Goal: Task Accomplishment & Management: Manage account settings

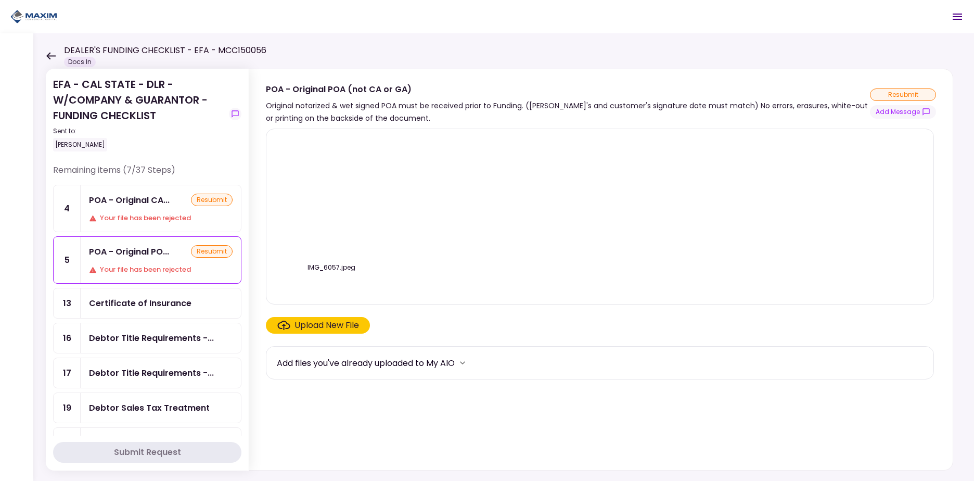
click at [167, 217] on div "Your file has been rejected" at bounding box center [161, 218] width 144 height 10
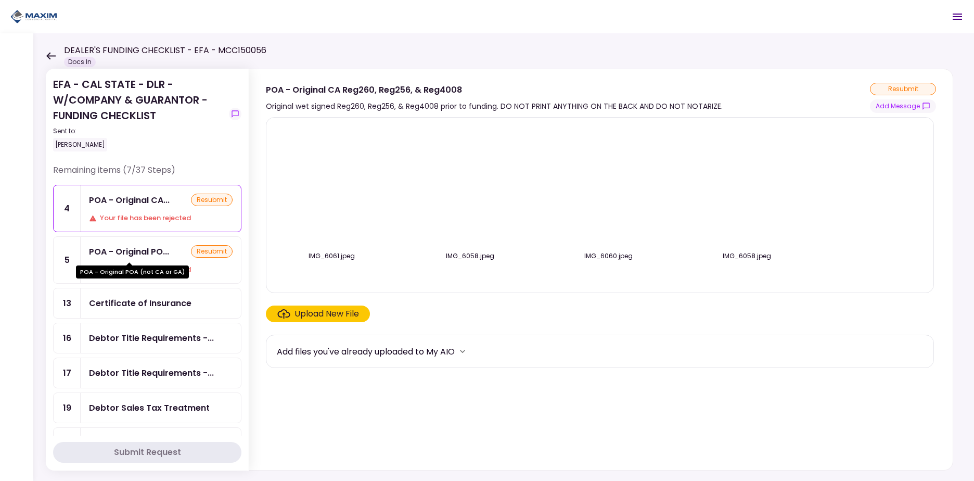
click at [159, 252] on div "POA - Original PO..." at bounding box center [129, 251] width 80 height 13
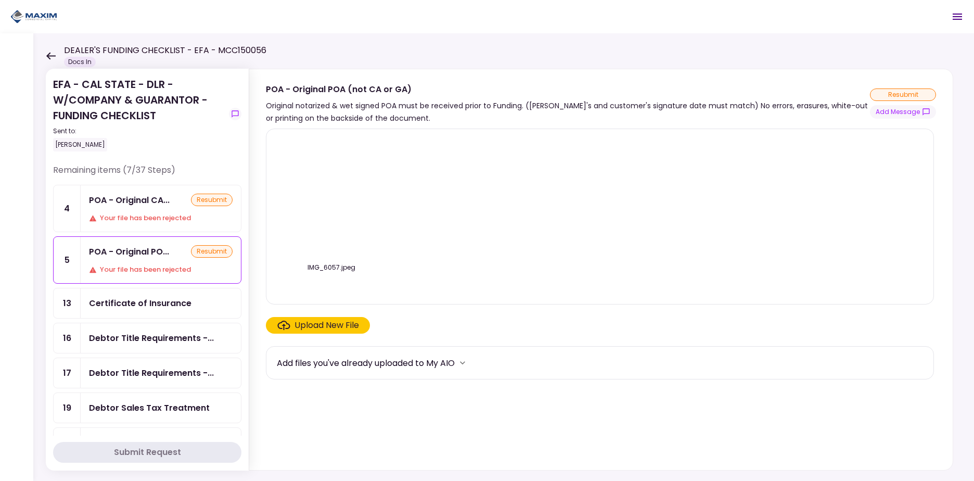
click at [150, 203] on div "POA - Original CA..." at bounding box center [129, 200] width 81 height 13
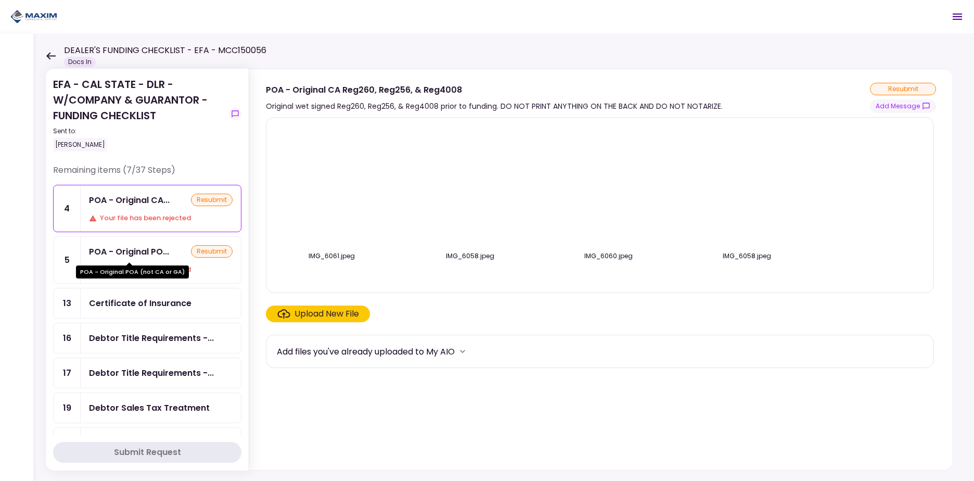
click at [151, 254] on div "POA - Original PO..." at bounding box center [129, 251] width 80 height 13
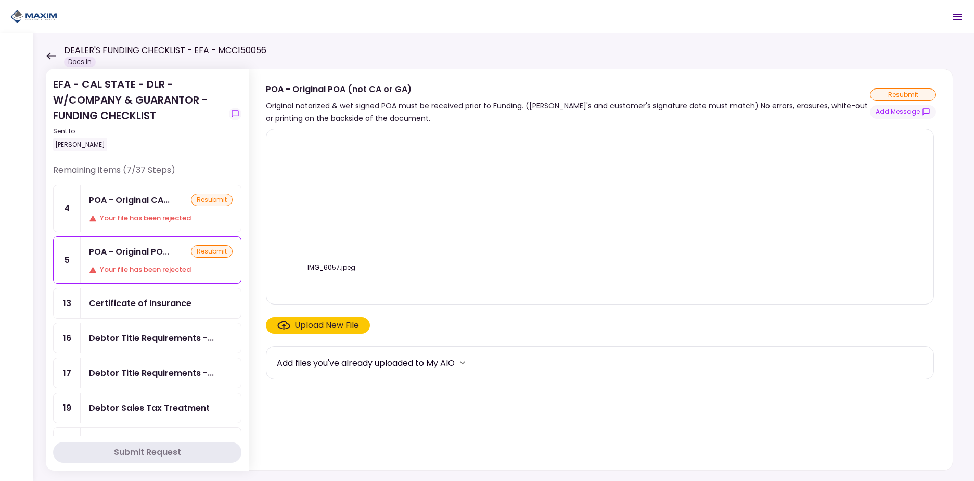
click at [153, 209] on div "POA - Original CA... resubmit Your file has been rejected" at bounding box center [161, 208] width 160 height 46
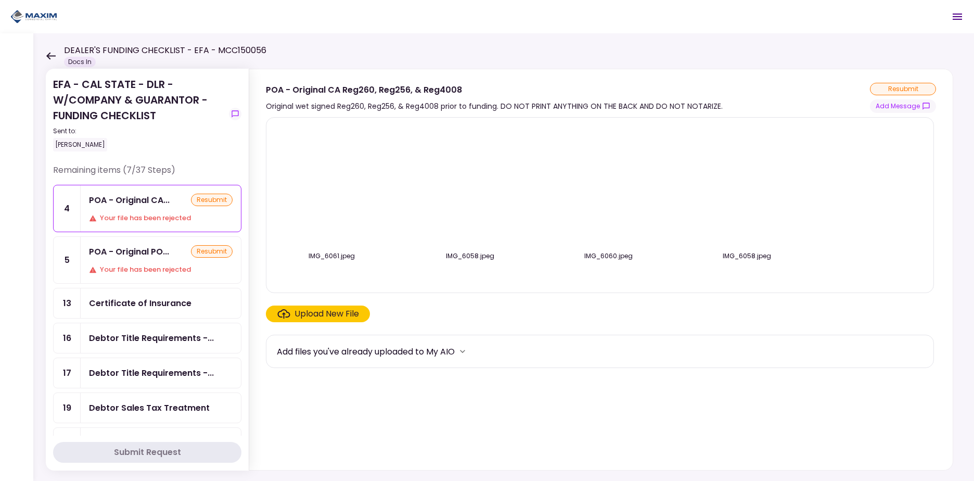
click at [149, 249] on div "POA - Original PO..." at bounding box center [129, 251] width 80 height 13
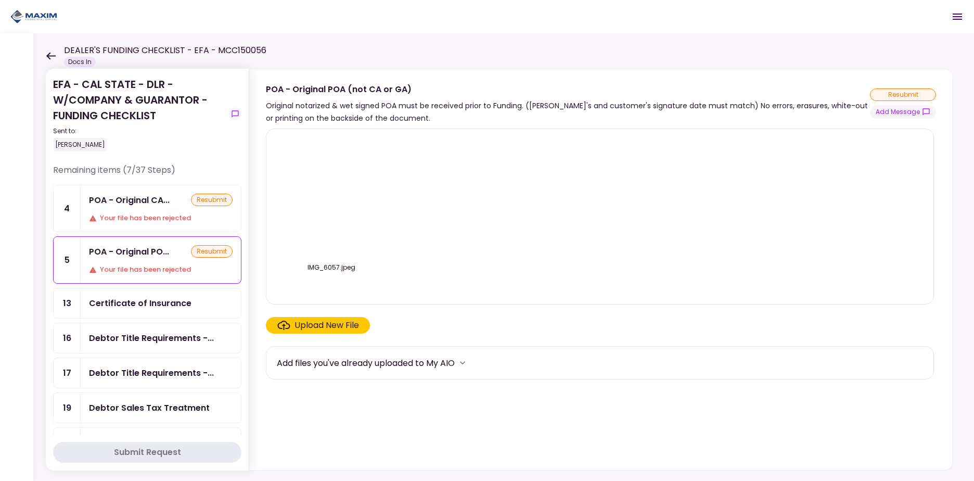
click at [147, 203] on div "POA - Original CA..." at bounding box center [129, 200] width 81 height 13
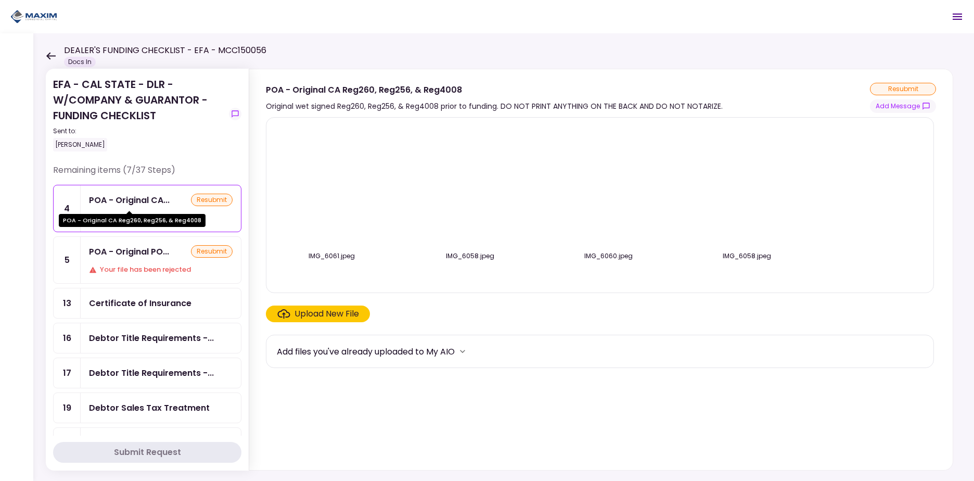
drag, startPoint x: 145, startPoint y: 241, endPoint x: 145, endPoint y: 233, distance: 8.8
click at [145, 242] on div "POA - Original PO... resubmit Your file has been rejected" at bounding box center [161, 260] width 160 height 46
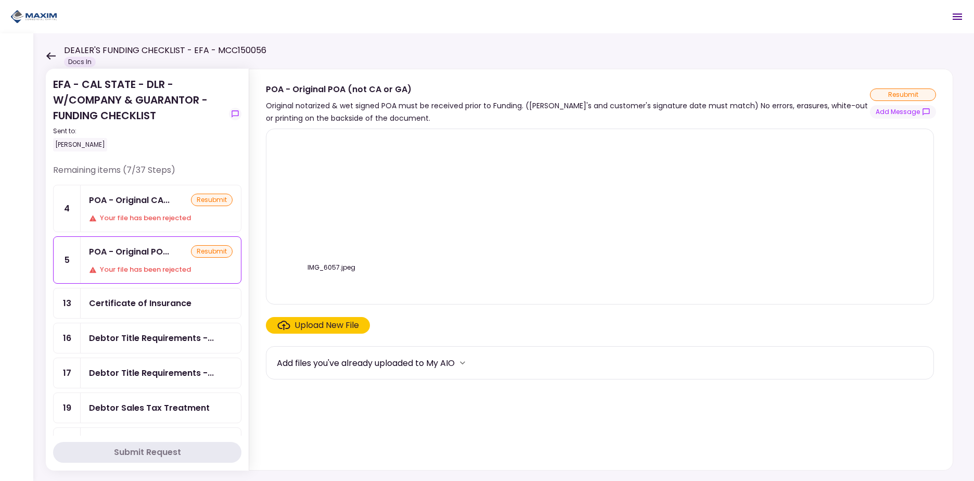
click at [145, 203] on div "POA - Original CA..." at bounding box center [129, 200] width 81 height 13
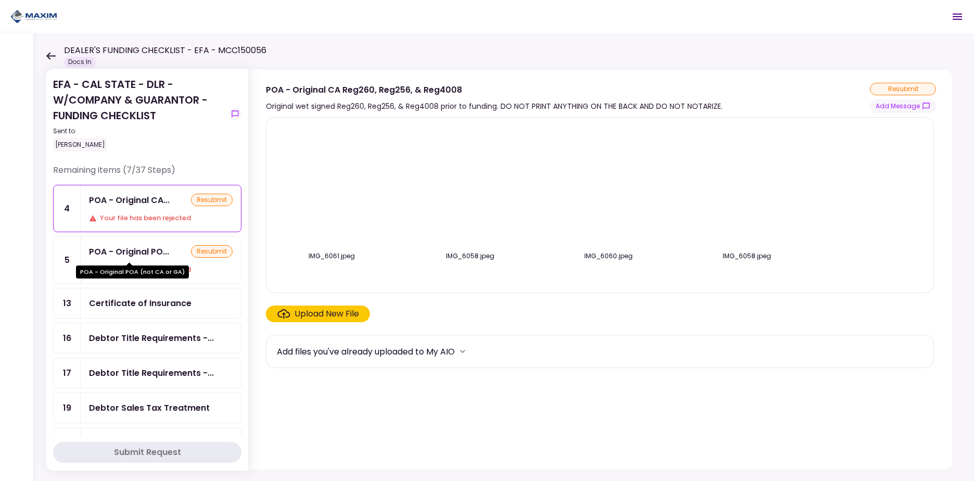
click at [145, 248] on div "POA - Original PO..." at bounding box center [129, 251] width 80 height 13
click at [144, 208] on div "POA - Original CA... resubmit Your file has been rejected" at bounding box center [161, 208] width 160 height 46
drag, startPoint x: 143, startPoint y: 252, endPoint x: 144, endPoint y: 235, distance: 16.7
click at [143, 252] on div "POA - Original PO..." at bounding box center [129, 251] width 80 height 13
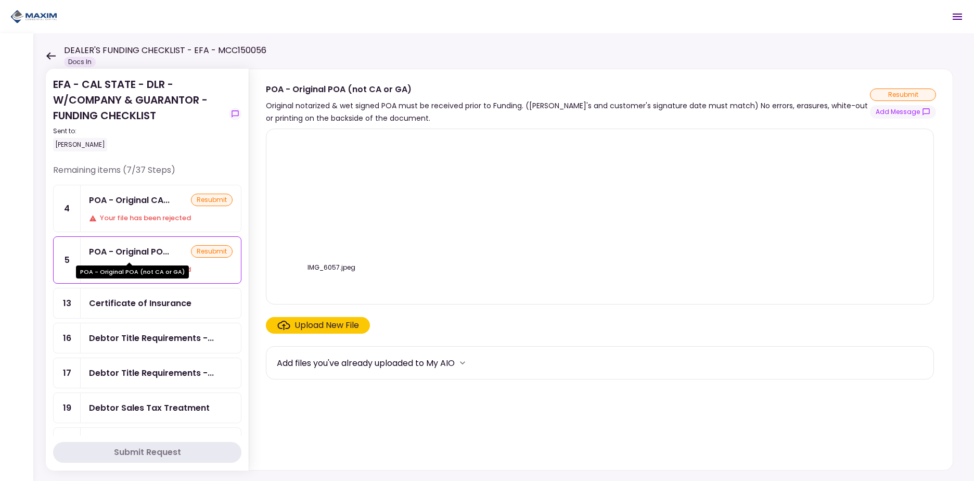
click at [145, 207] on div "POA - Original CA... resubmit Your file has been rejected" at bounding box center [161, 208] width 160 height 46
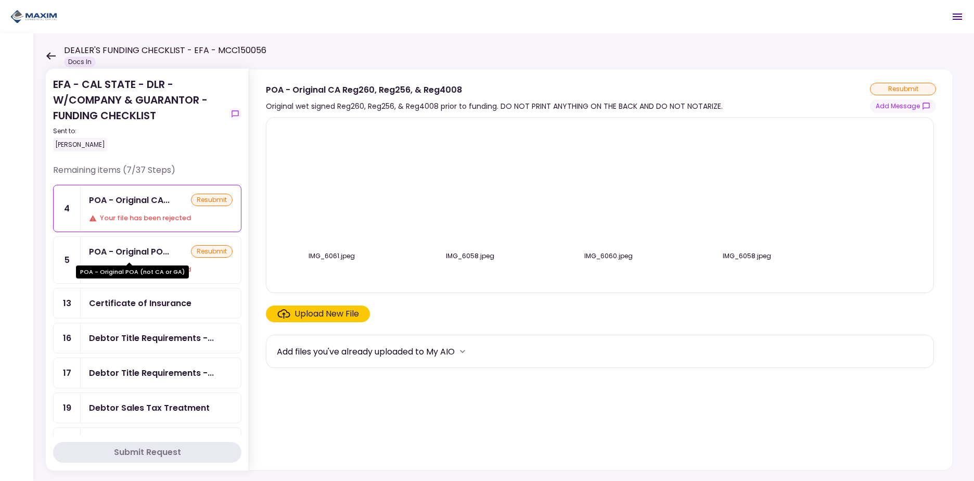
click at [146, 246] on div "POA - Original PO..." at bounding box center [129, 251] width 80 height 13
click at [146, 205] on div "POA - Original CA..." at bounding box center [129, 200] width 81 height 13
click at [151, 251] on div "POA - Original PO..." at bounding box center [129, 251] width 80 height 13
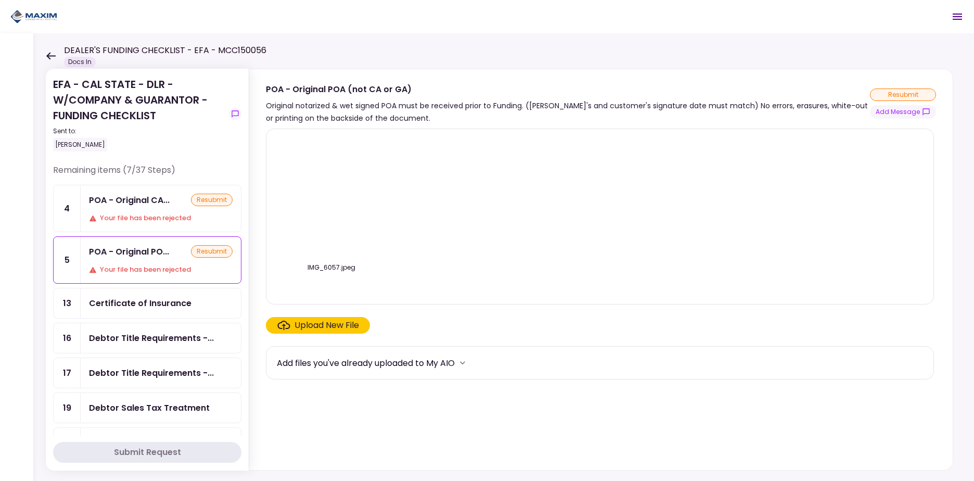
click at [150, 212] on div "POA - Original CA... resubmit Your file has been rejected" at bounding box center [161, 208] width 160 height 46
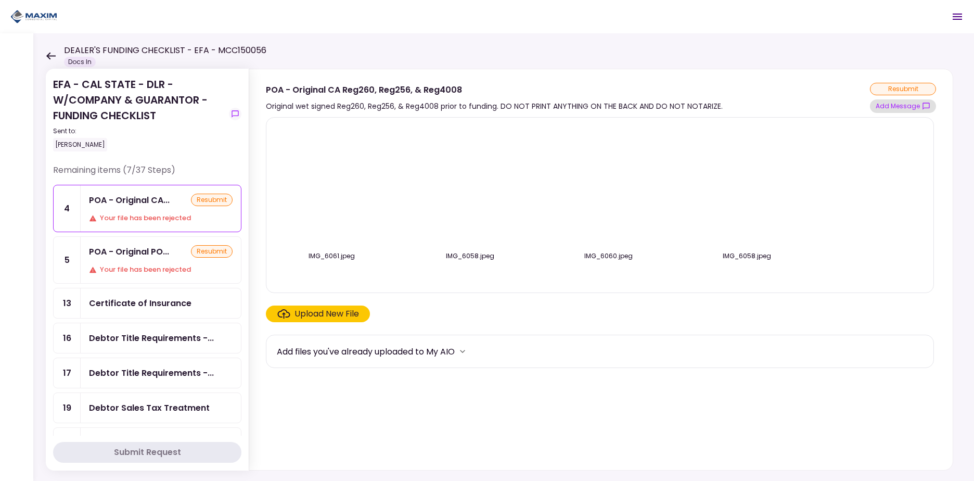
click at [908, 108] on button "Add Message" at bounding box center [903, 106] width 66 height 14
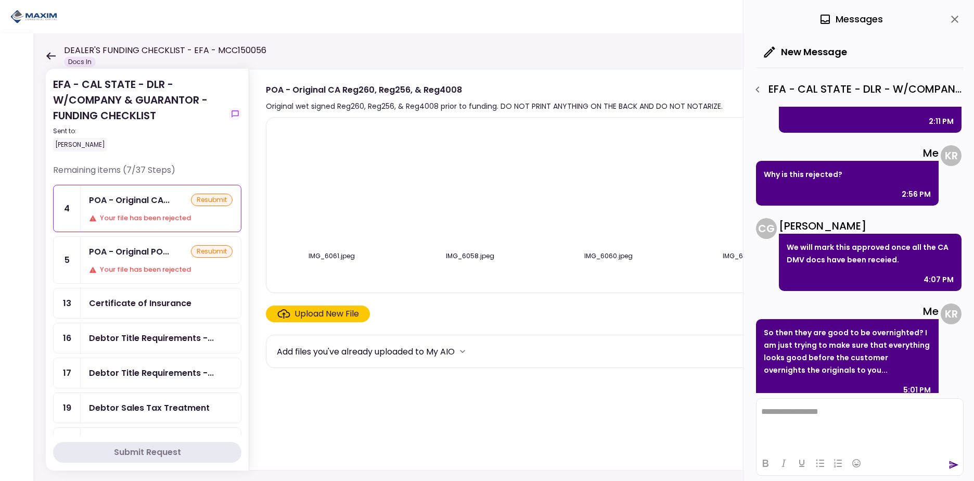
scroll to position [79, 0]
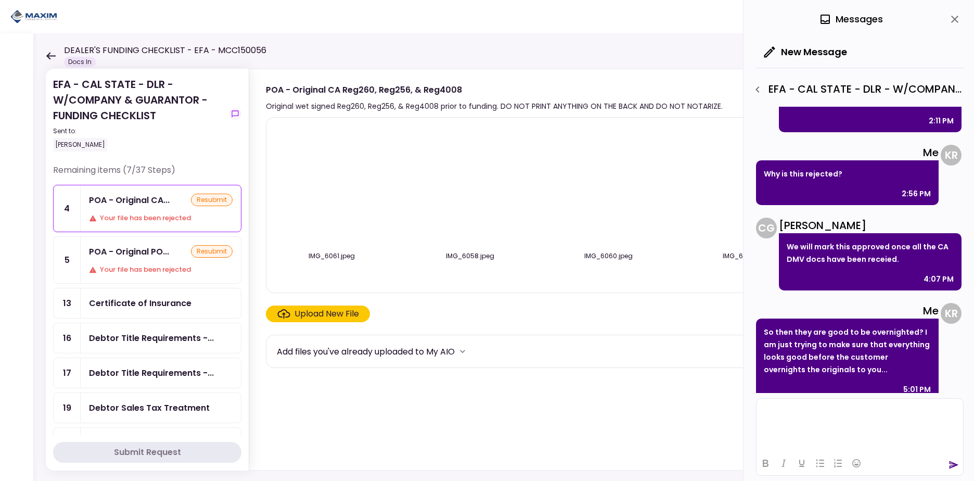
click at [826, 423] on html at bounding box center [860, 412] width 207 height 26
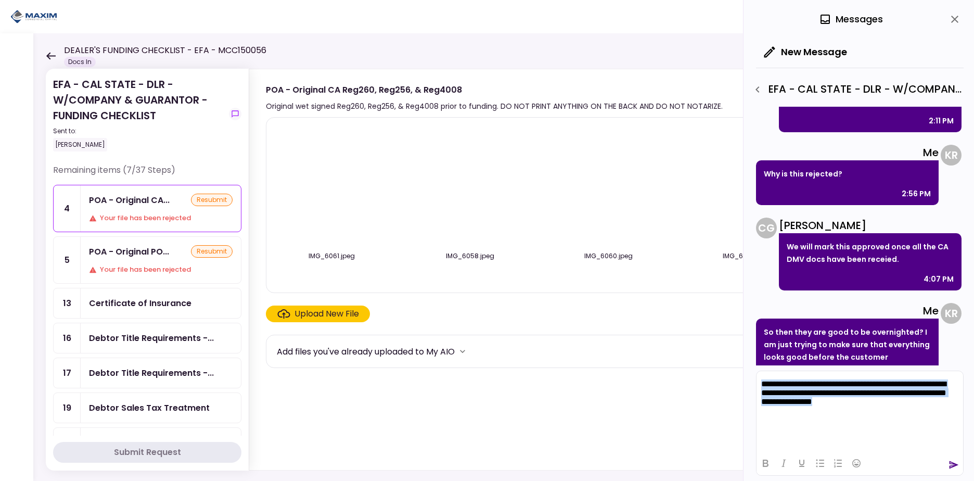
drag, startPoint x: 908, startPoint y: 406, endPoint x: 743, endPoint y: 388, distance: 166.0
click at [757, 388] on html "**********" at bounding box center [860, 402] width 207 height 62
copy p "**********"
click at [956, 461] on icon "send" at bounding box center [954, 465] width 10 height 10
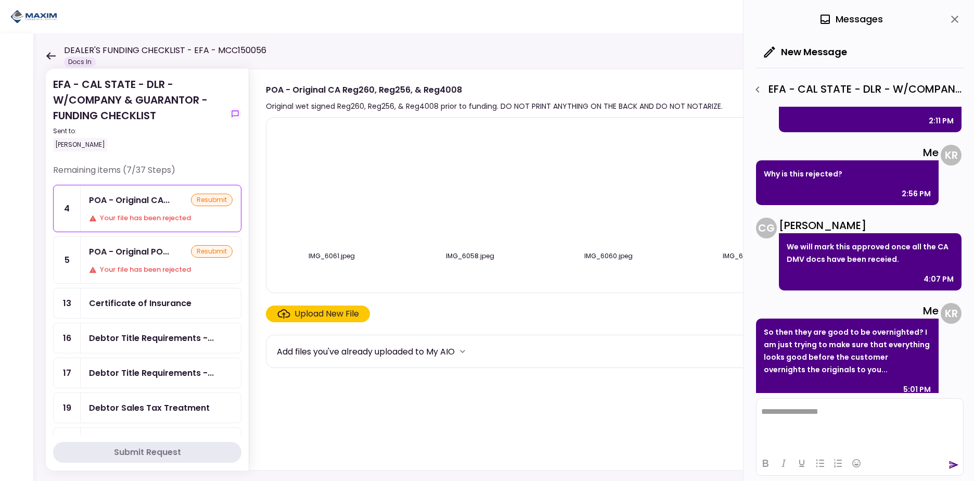
scroll to position [240, 0]
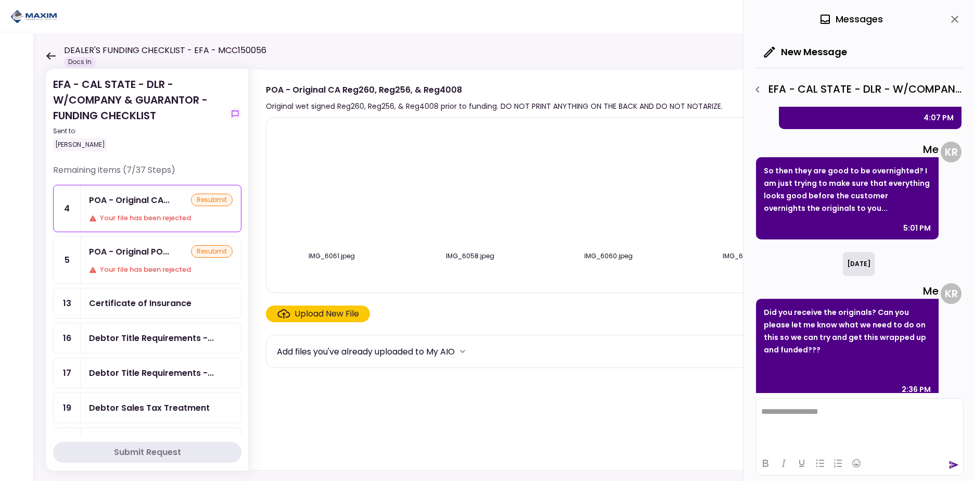
click at [129, 248] on div "POA - Original PO..." at bounding box center [129, 251] width 80 height 13
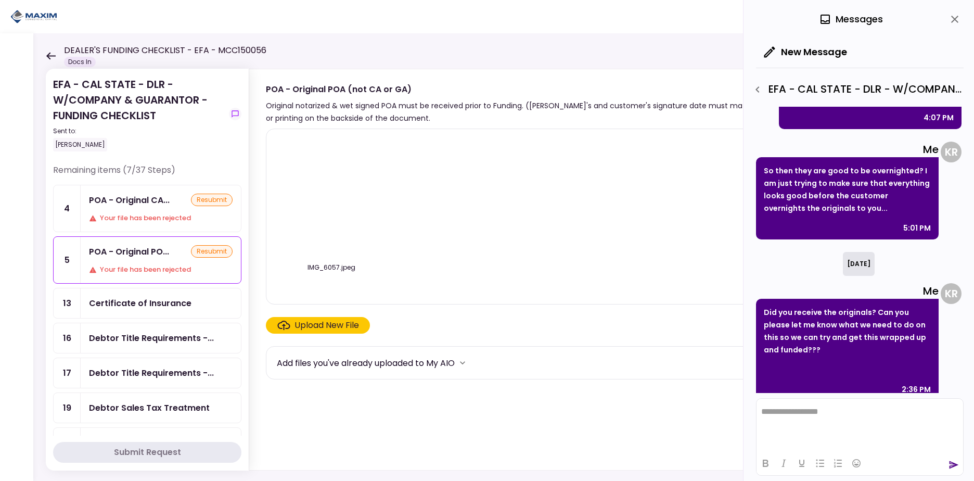
click at [952, 9] on div "0 Messages" at bounding box center [860, 19] width 208 height 39
click at [953, 17] on icon "close" at bounding box center [955, 19] width 12 height 12
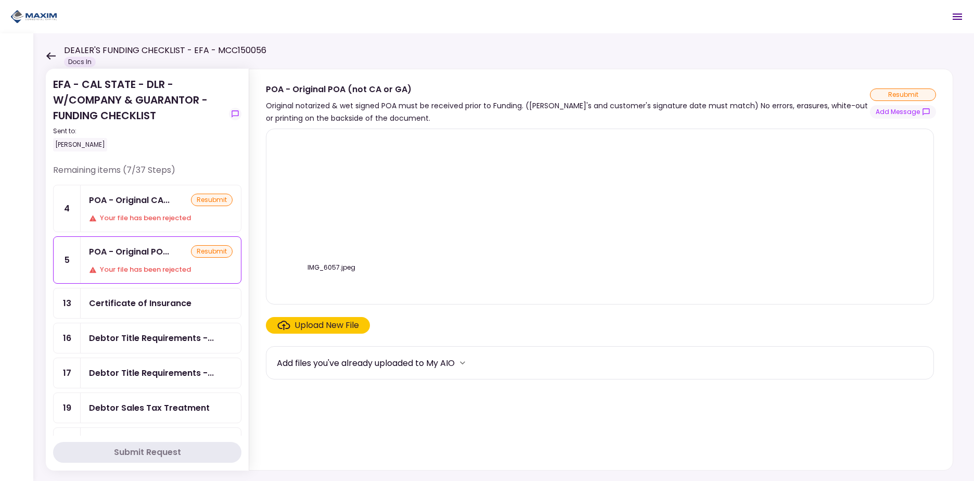
click at [164, 200] on div "POA - Original CA..." at bounding box center [129, 200] width 81 height 13
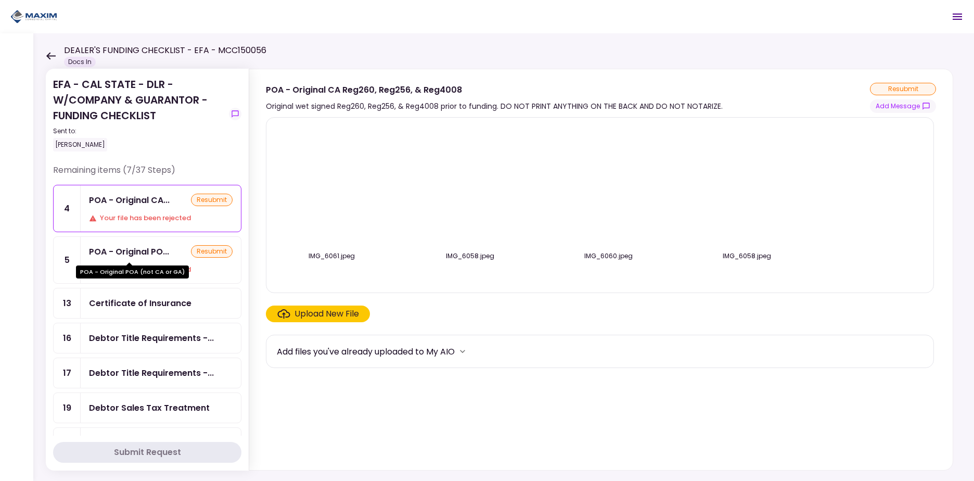
click at [141, 264] on div "POA - Original POA (not CA or GA)" at bounding box center [132, 268] width 113 height 20
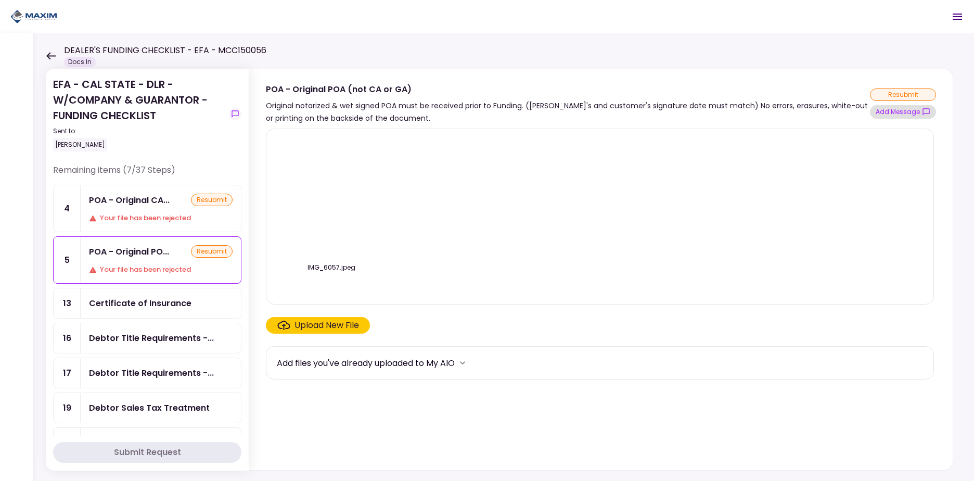
click at [906, 114] on button "Add Message" at bounding box center [903, 112] width 66 height 14
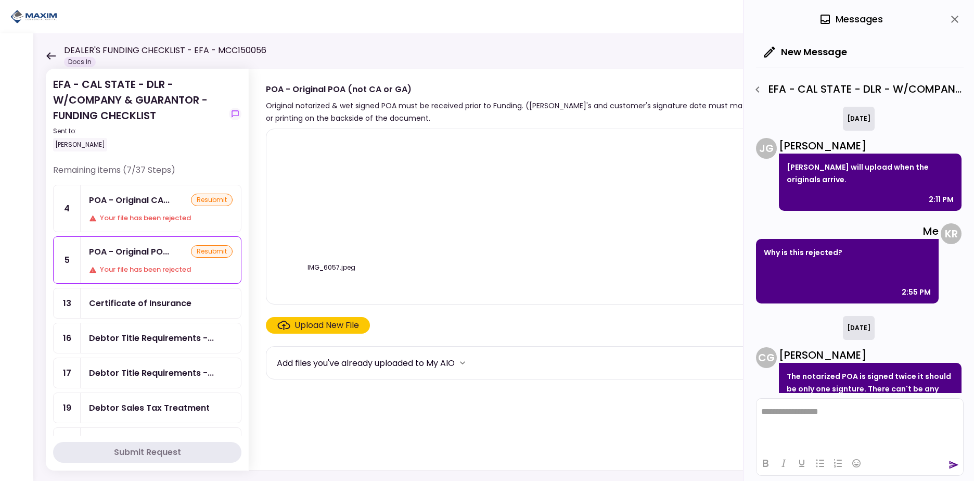
scroll to position [167, 0]
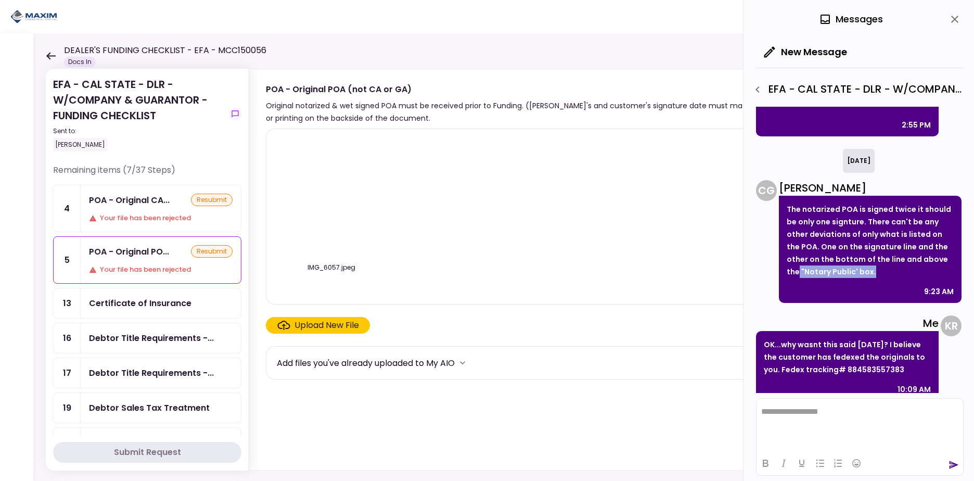
drag, startPoint x: 964, startPoint y: 253, endPoint x: 966, endPoint y: 263, distance: 10.1
click at [966, 263] on div "**********" at bounding box center [859, 240] width 231 height 481
click at [827, 419] on html "**********" at bounding box center [860, 412] width 207 height 26
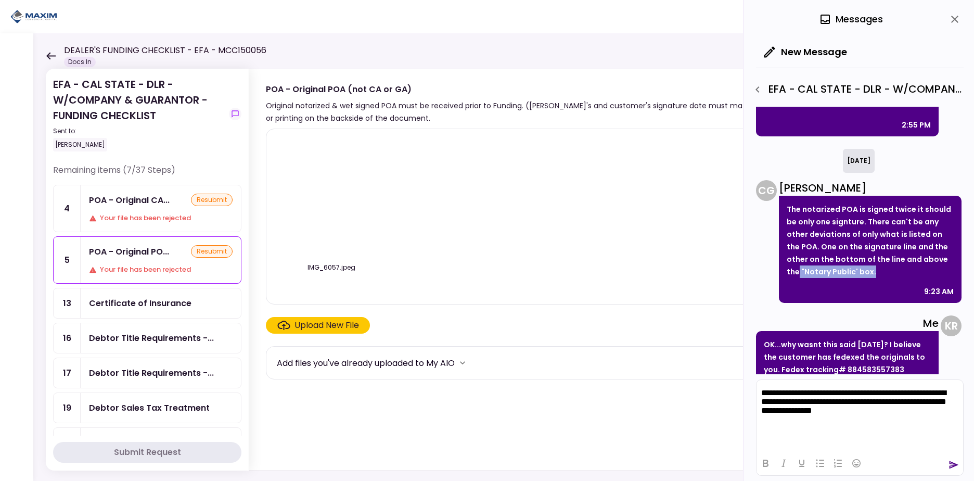
click at [954, 464] on icon "send" at bounding box center [954, 465] width 9 height 8
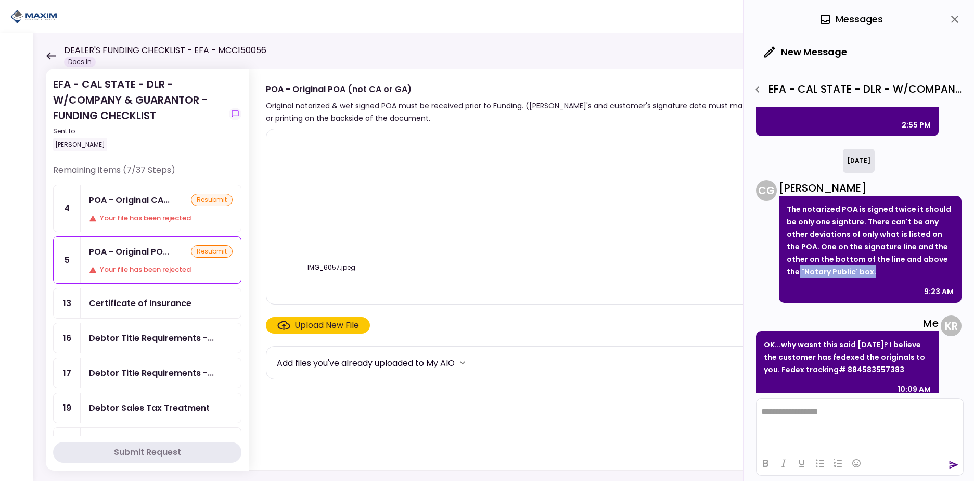
scroll to position [277, 0]
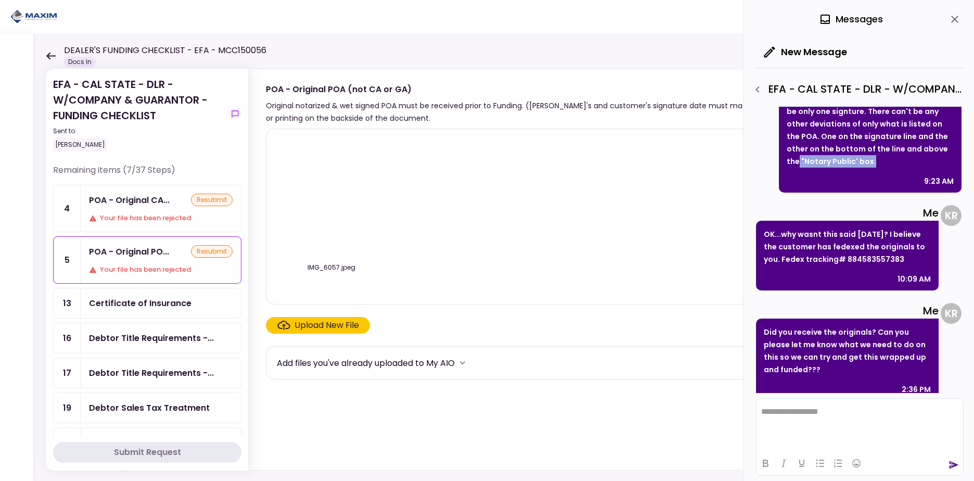
click at [156, 316] on div "Certificate of Insurance" at bounding box center [161, 303] width 160 height 30
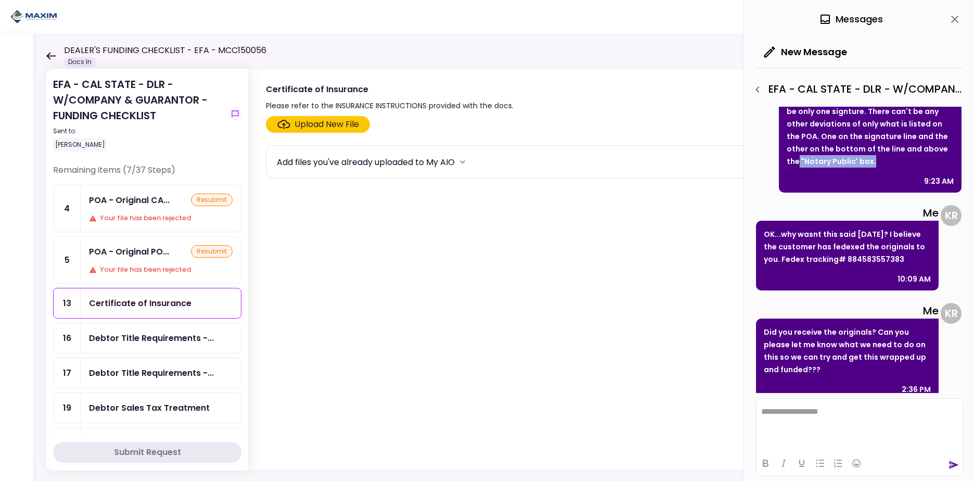
click at [148, 266] on div "Your file has been rejected" at bounding box center [161, 269] width 144 height 10
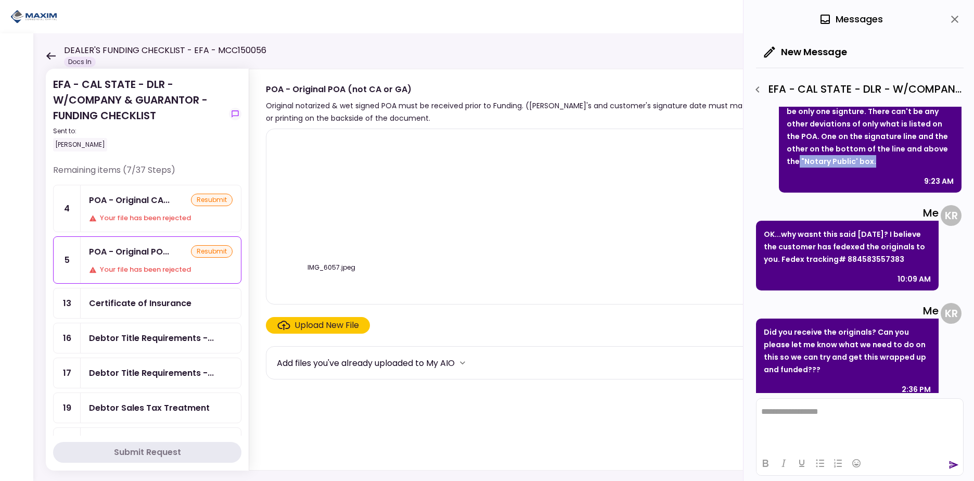
click at [145, 207] on div "POA - Original CA... resubmit Your file has been rejected" at bounding box center [161, 208] width 160 height 46
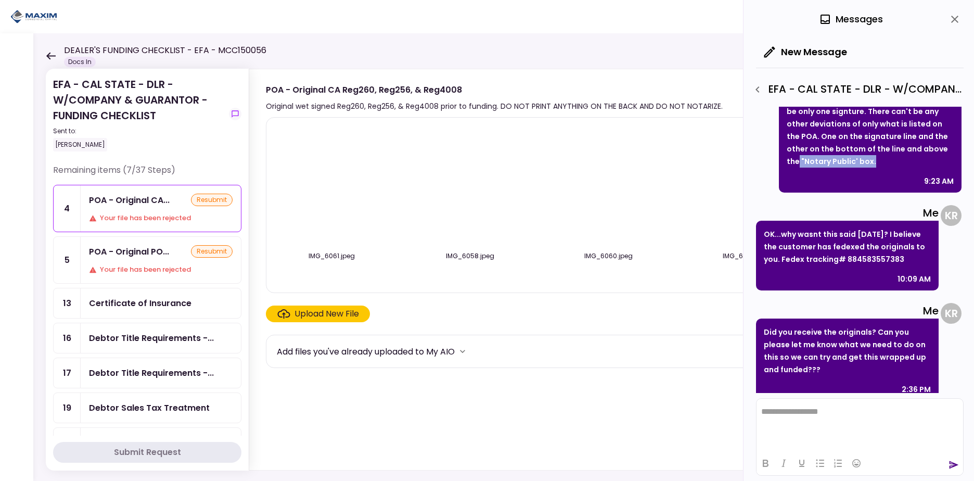
click at [159, 337] on div "Debtor Title Requirements -..." at bounding box center [151, 338] width 125 height 13
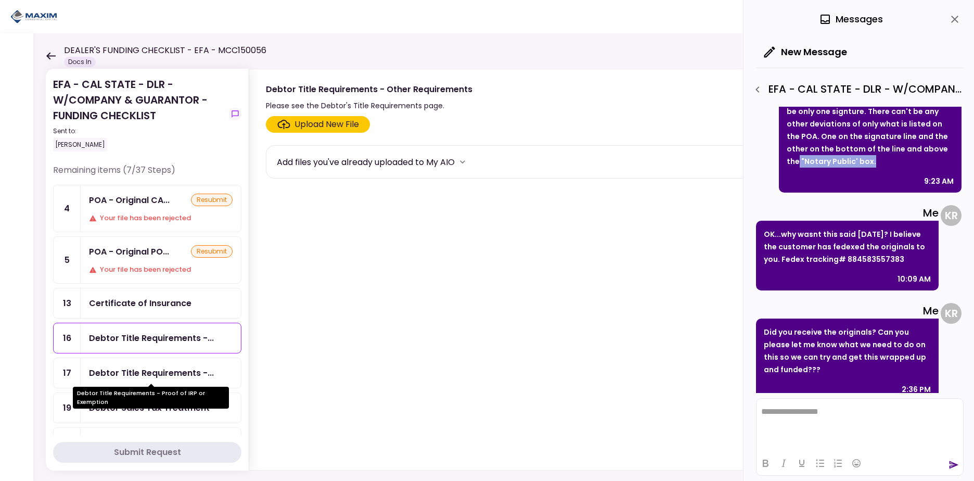
click at [150, 375] on div "Debtor Title Requirements -..." at bounding box center [151, 372] width 125 height 13
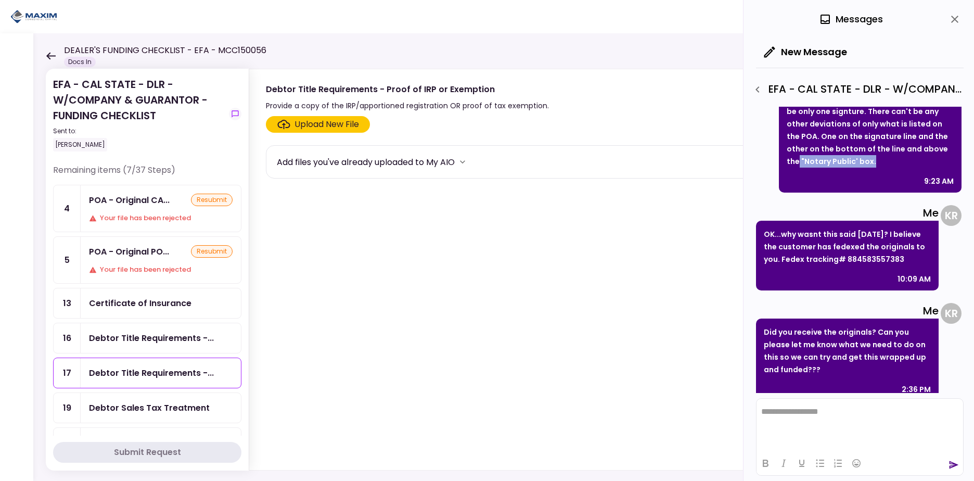
click at [148, 335] on div "Debtor Title Requirements -..." at bounding box center [151, 338] width 125 height 13
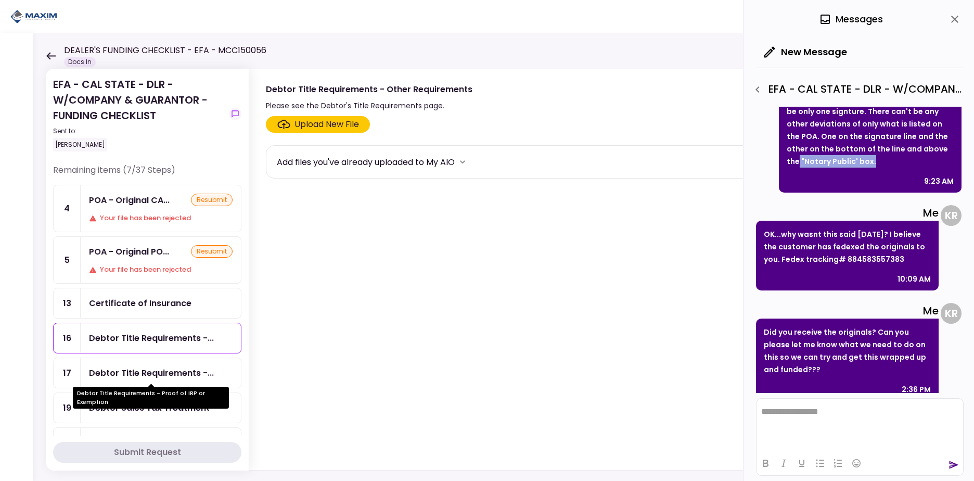
click at [146, 379] on div "Debtor Title Requirements -..." at bounding box center [151, 372] width 125 height 13
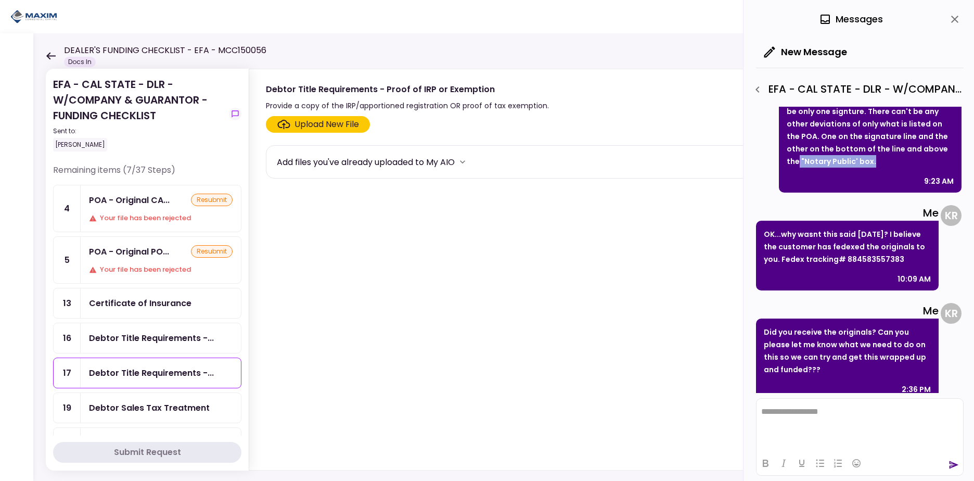
click at [146, 334] on div "Debtor Title Requirements -..." at bounding box center [151, 338] width 125 height 13
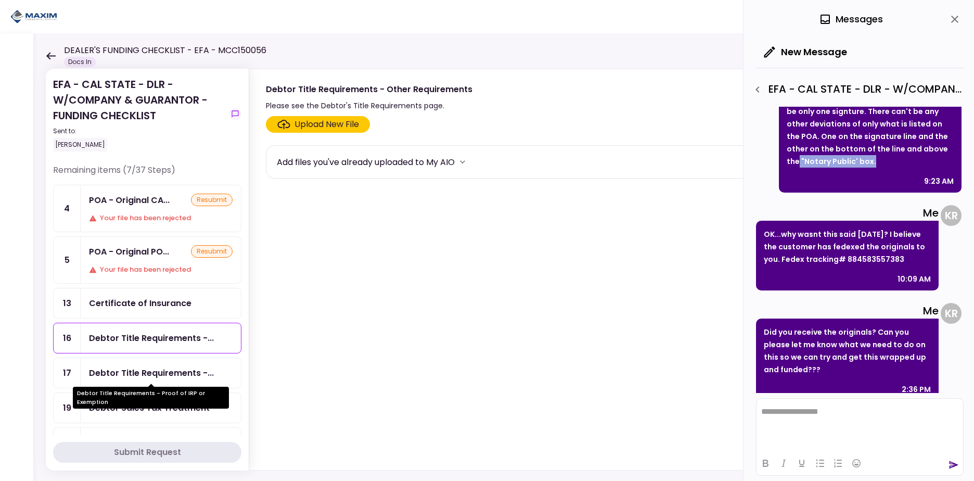
click at [144, 375] on div "Debtor Title Requirements -..." at bounding box center [151, 372] width 125 height 13
click at [143, 330] on div "Debtor Title Requirements -..." at bounding box center [161, 338] width 160 height 30
click at [157, 416] on div "Debtor Sales Tax Treatment" at bounding box center [161, 408] width 160 height 30
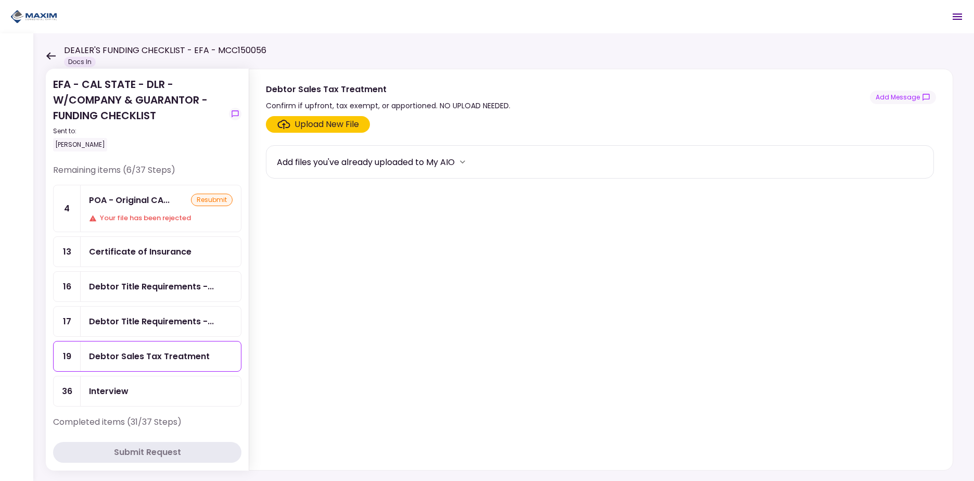
click at [158, 205] on div "POA - Original CA..." at bounding box center [129, 200] width 81 height 13
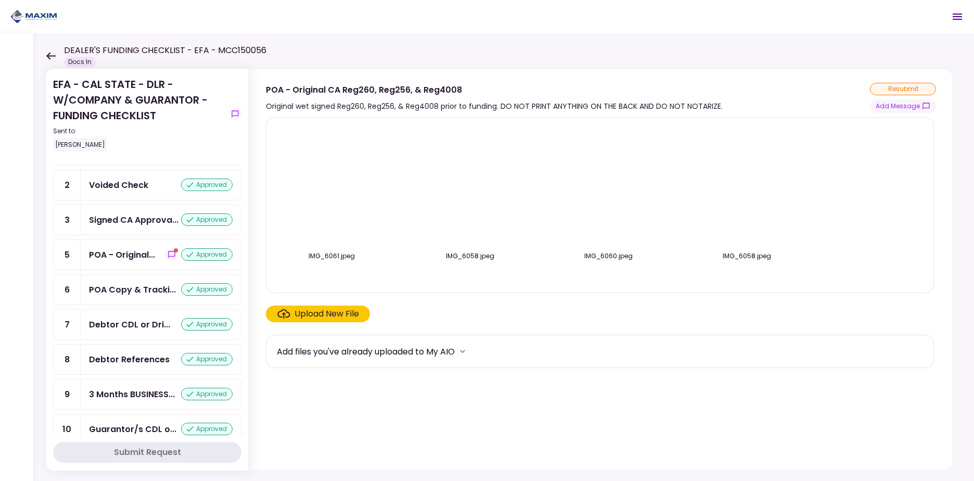
scroll to position [312, 0]
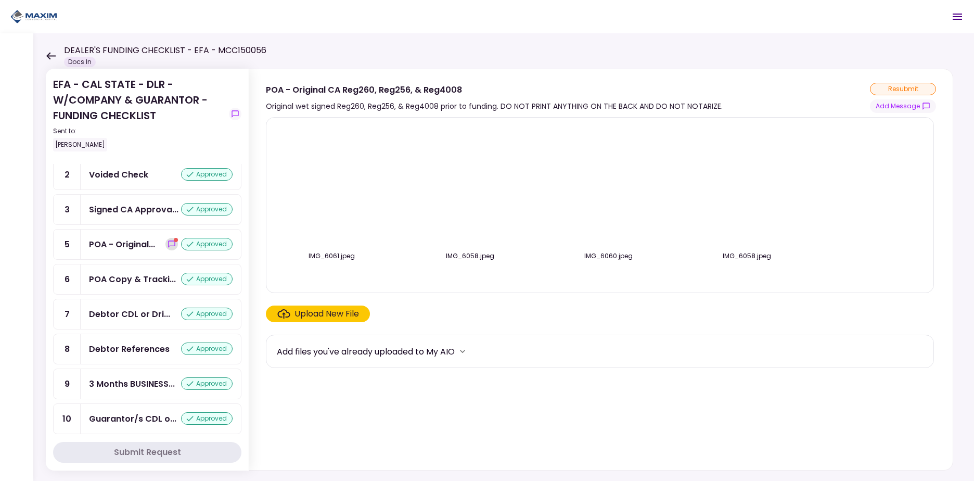
click at [168, 247] on icon "show-messages" at bounding box center [171, 243] width 7 height 7
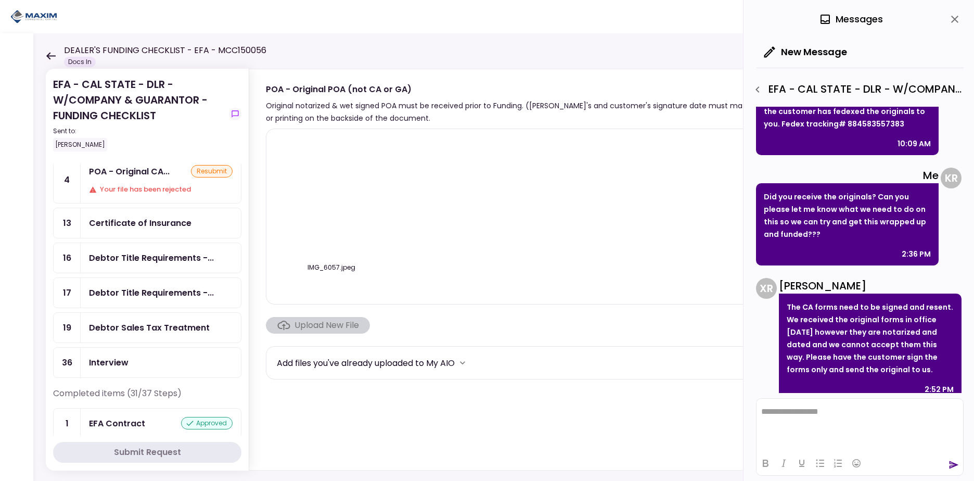
scroll to position [76, 0]
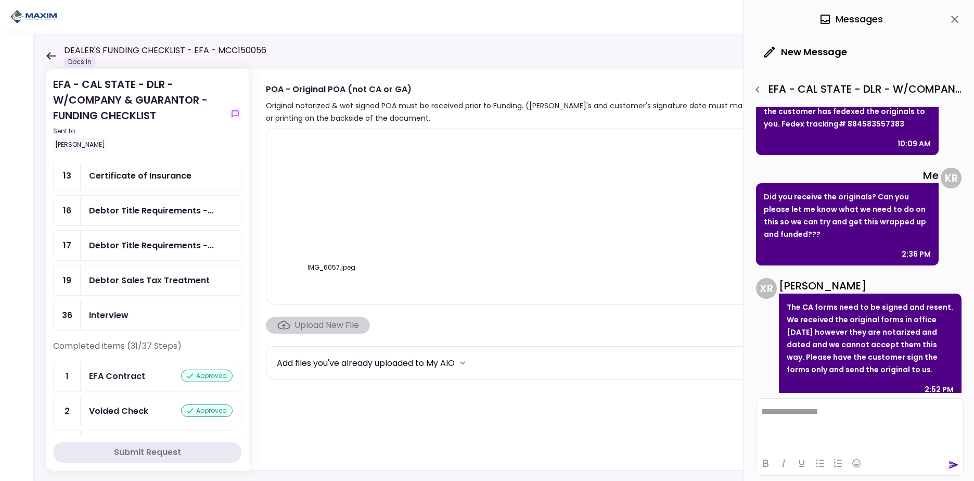
click at [175, 224] on div "Debtor Title Requirements -..." at bounding box center [161, 211] width 160 height 30
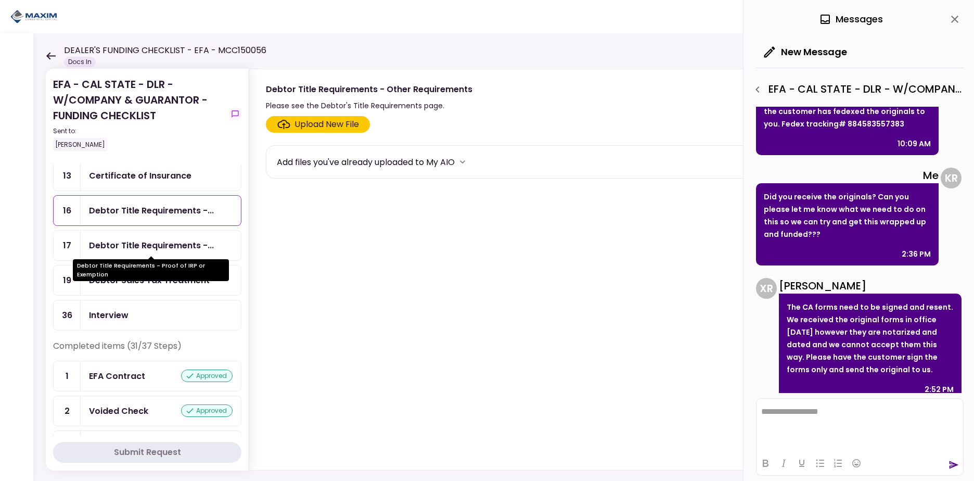
click at [168, 246] on div "Debtor Title Requirements -..." at bounding box center [151, 245] width 125 height 13
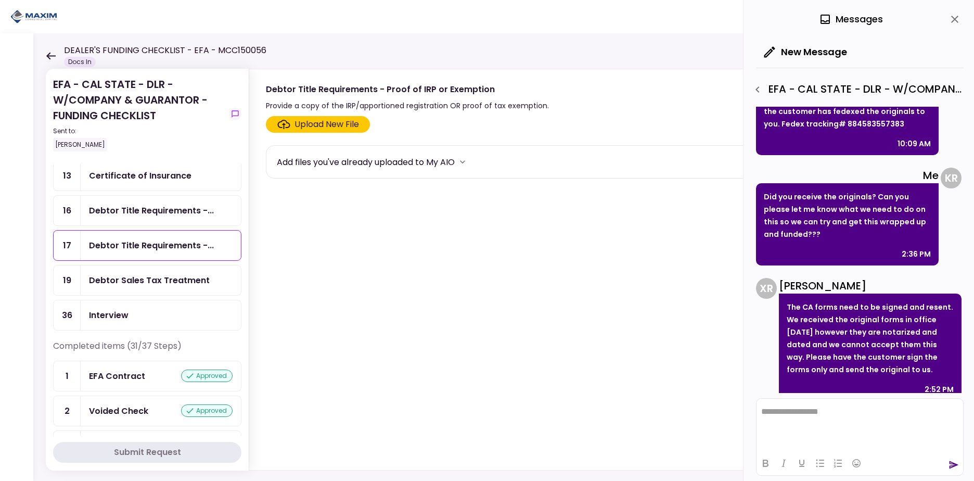
click at [150, 284] on div "Debtor Sales Tax Treatment" at bounding box center [149, 280] width 121 height 13
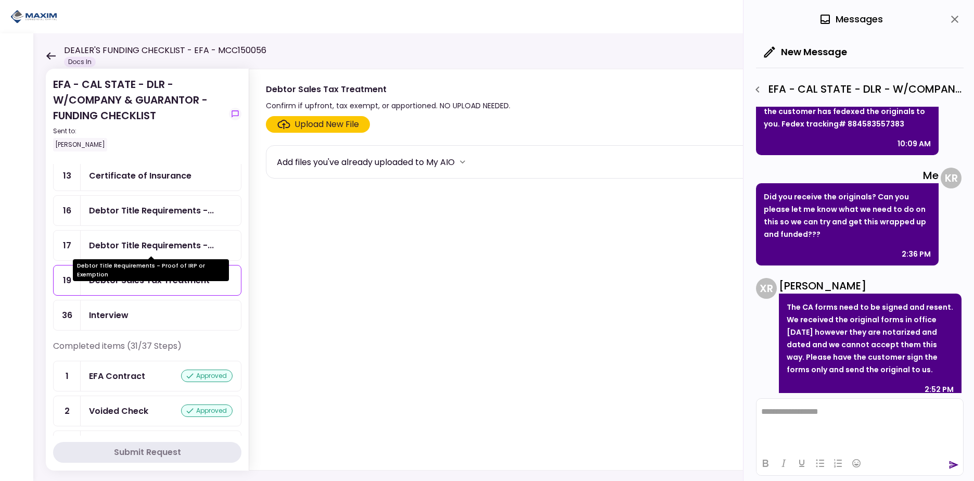
click at [152, 243] on div "Debtor Title Requirements -..." at bounding box center [151, 245] width 125 height 13
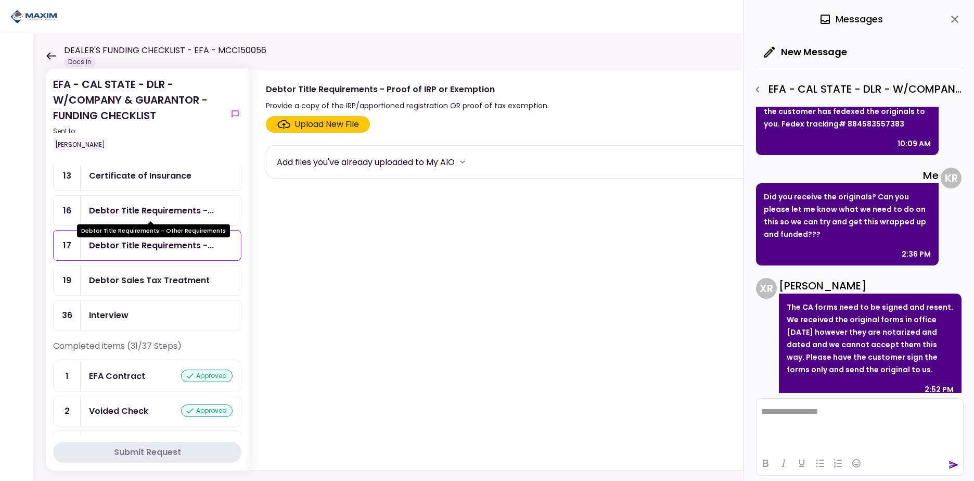
click at [160, 209] on div "Debtor Title Requirements -..." at bounding box center [151, 210] width 125 height 13
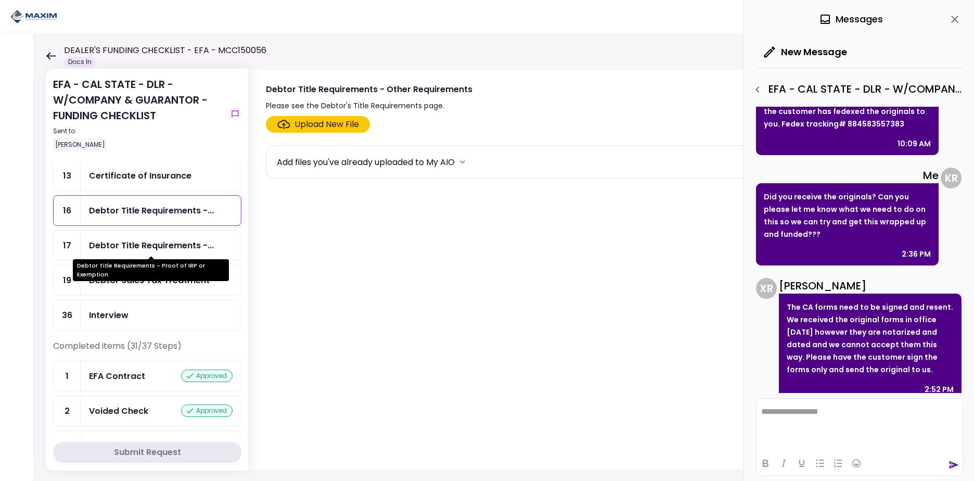
click at [167, 246] on div "Debtor Title Requirements -..." at bounding box center [151, 245] width 125 height 13
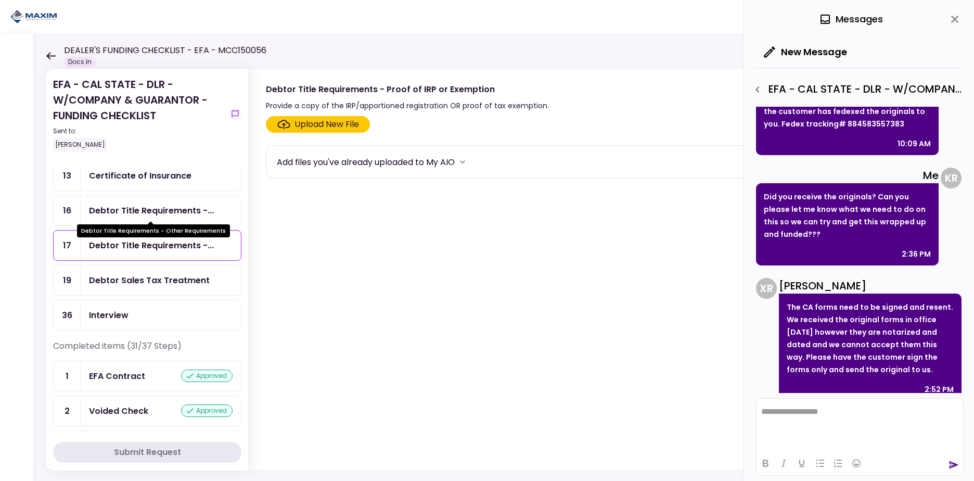
click at [172, 211] on div "Debtor Title Requirements -..." at bounding box center [151, 210] width 125 height 13
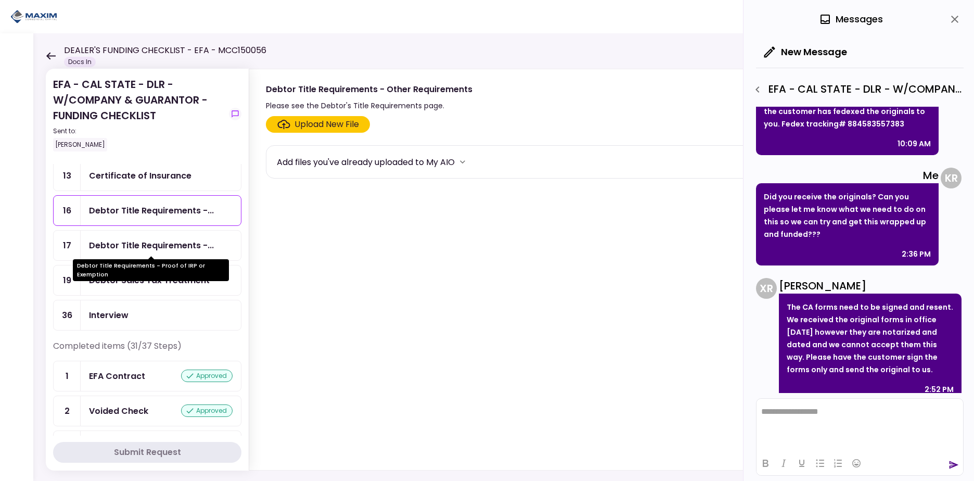
click at [151, 250] on div "Debtor Title Requirements -..." at bounding box center [151, 245] width 125 height 13
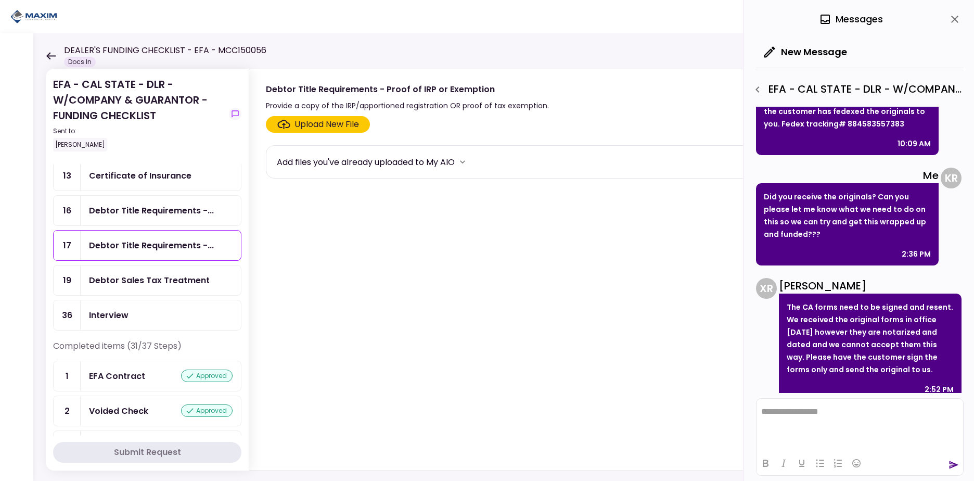
click at [155, 202] on div "Debtor Title Requirements -..." at bounding box center [161, 211] width 160 height 30
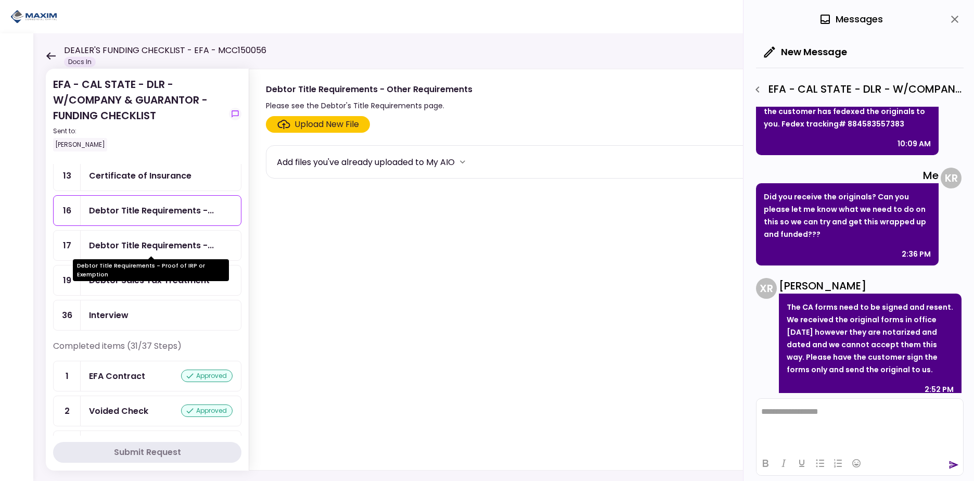
click at [152, 246] on div "Debtor Title Requirements -..." at bounding box center [151, 245] width 125 height 13
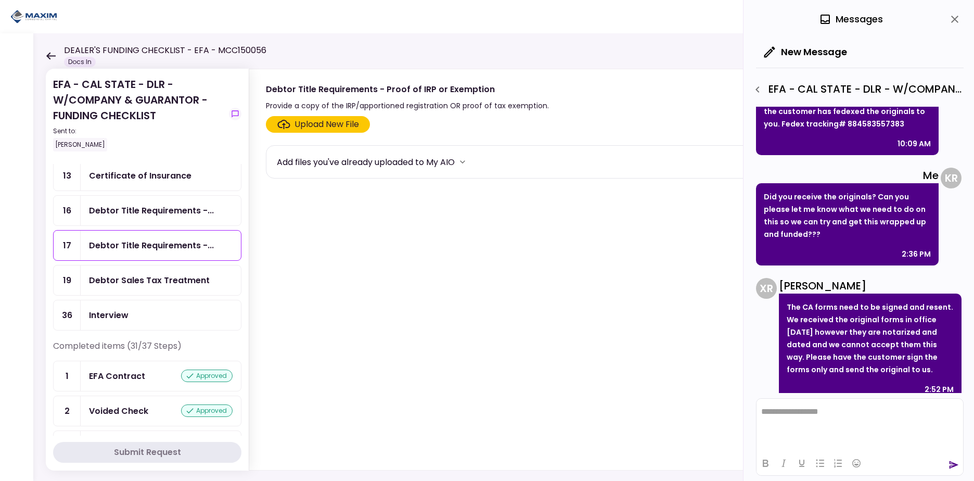
click at [162, 192] on ul "4 POA - Original CA... resubmit Your file has been rejected 13 Certificate of I…" at bounding box center [147, 220] width 188 height 222
click at [160, 212] on div "Debtor Title Requirements -..." at bounding box center [151, 210] width 125 height 13
click at [797, 419] on html at bounding box center [860, 412] width 207 height 26
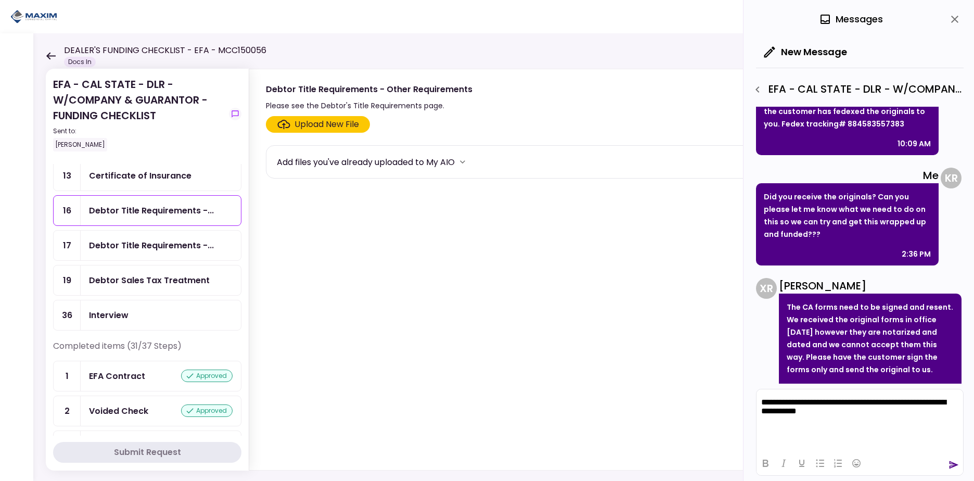
click at [956, 462] on icon "send" at bounding box center [954, 465] width 10 height 10
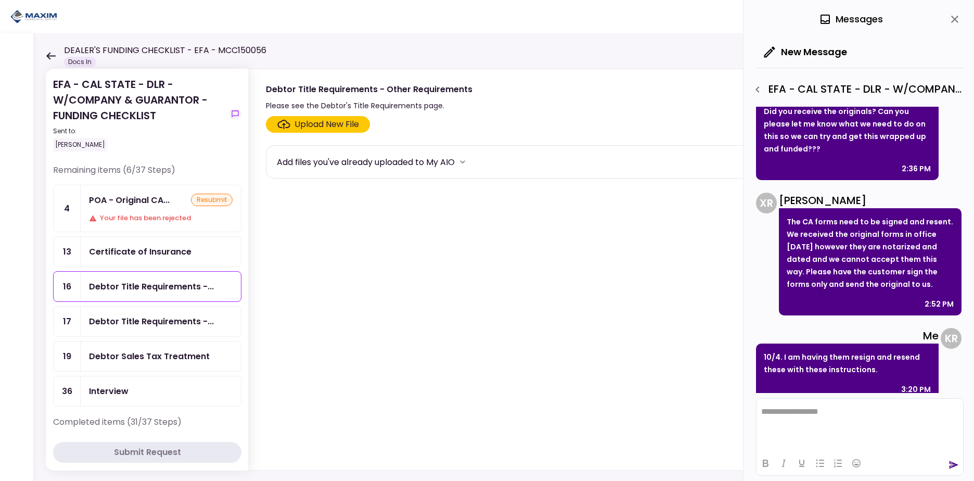
click at [147, 209] on div "POA - Original CA... resubmit Your file has been rejected" at bounding box center [161, 208] width 160 height 46
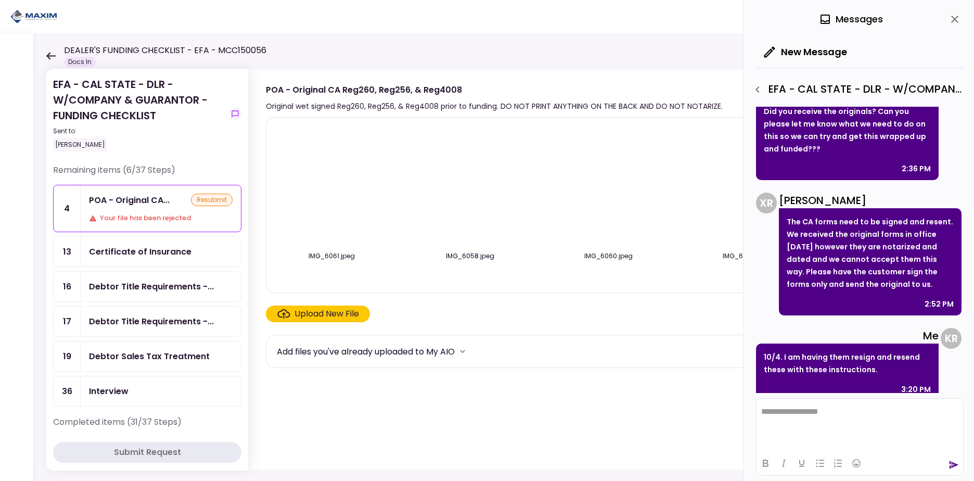
click at [156, 257] on div "Certificate of Insurance" at bounding box center [140, 251] width 103 height 13
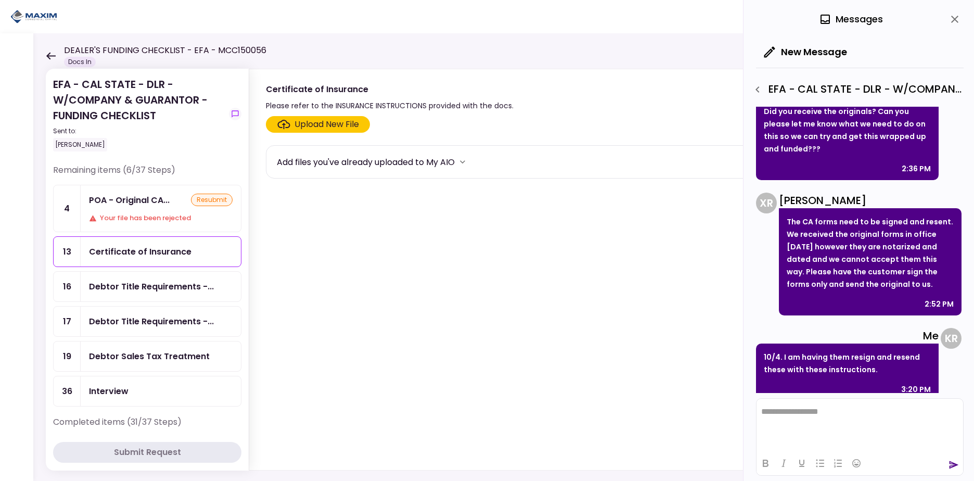
click at [157, 283] on div "Debtor Title Requirements -..." at bounding box center [151, 286] width 125 height 13
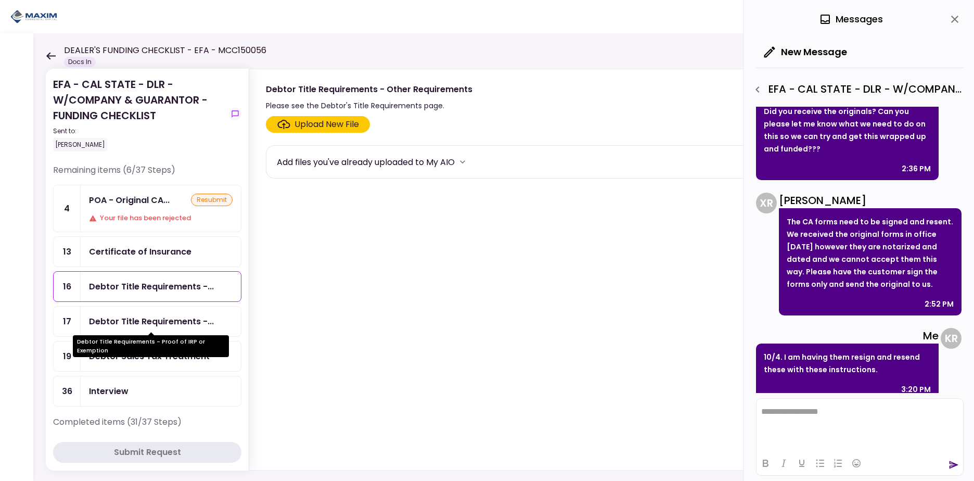
click at [153, 315] on div "Debtor Title Requirements -..." at bounding box center [151, 321] width 125 height 13
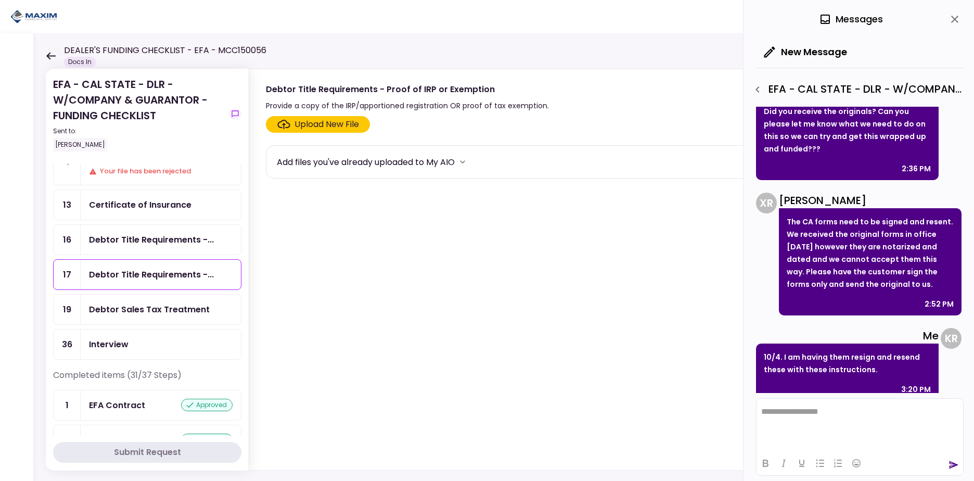
scroll to position [53, 0]
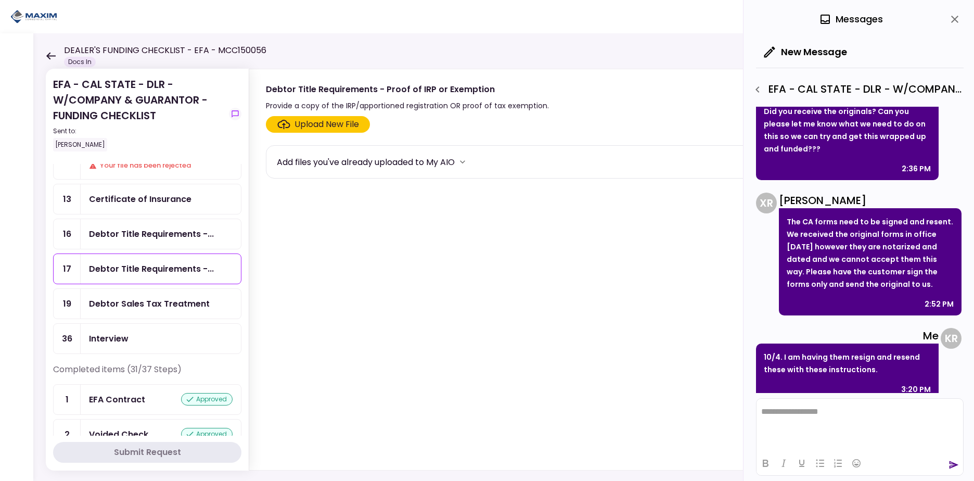
click at [169, 308] on div "Debtor Sales Tax Treatment" at bounding box center [149, 303] width 121 height 13
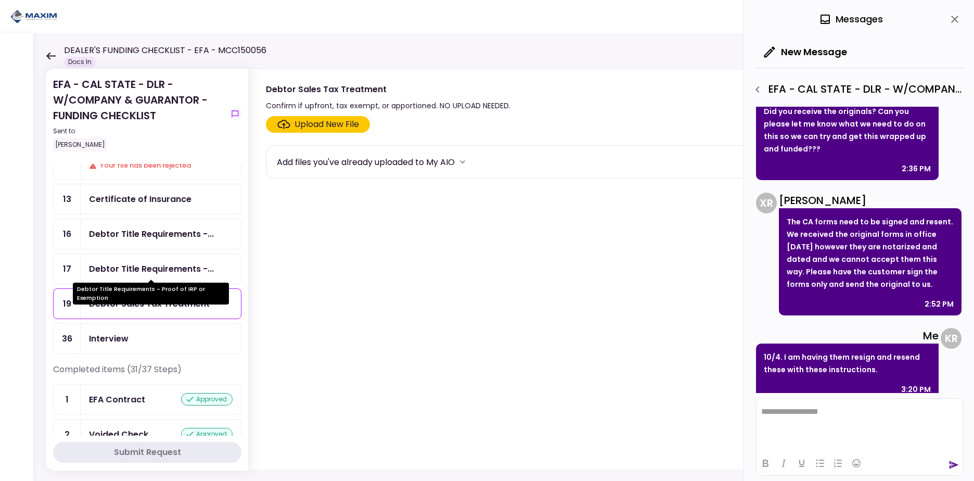
click at [162, 274] on div "Debtor Title Requirements -..." at bounding box center [151, 268] width 125 height 13
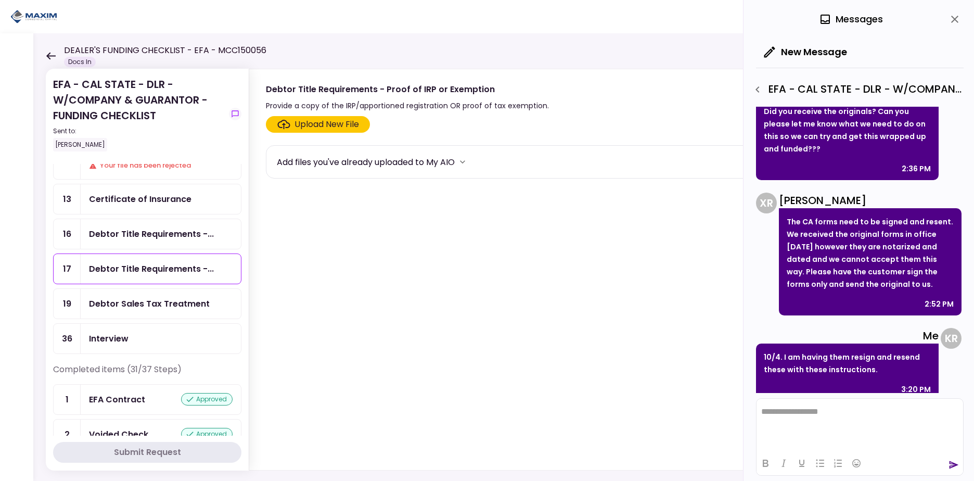
click at [144, 307] on div "Debtor Sales Tax Treatment" at bounding box center [149, 303] width 121 height 13
click at [957, 17] on icon "close" at bounding box center [955, 19] width 12 height 12
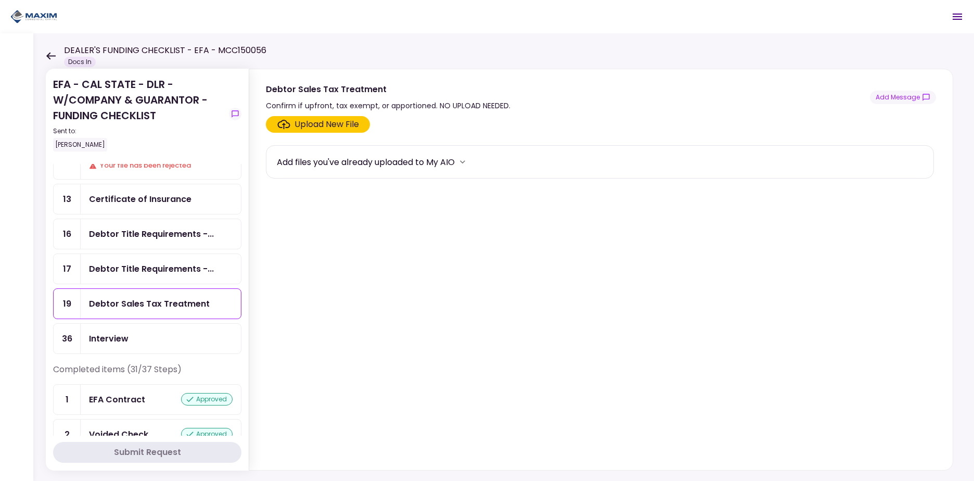
click at [136, 303] on div "Debtor Sales Tax Treatment" at bounding box center [149, 303] width 121 height 13
click at [893, 96] on button "Add Message" at bounding box center [903, 98] width 66 height 14
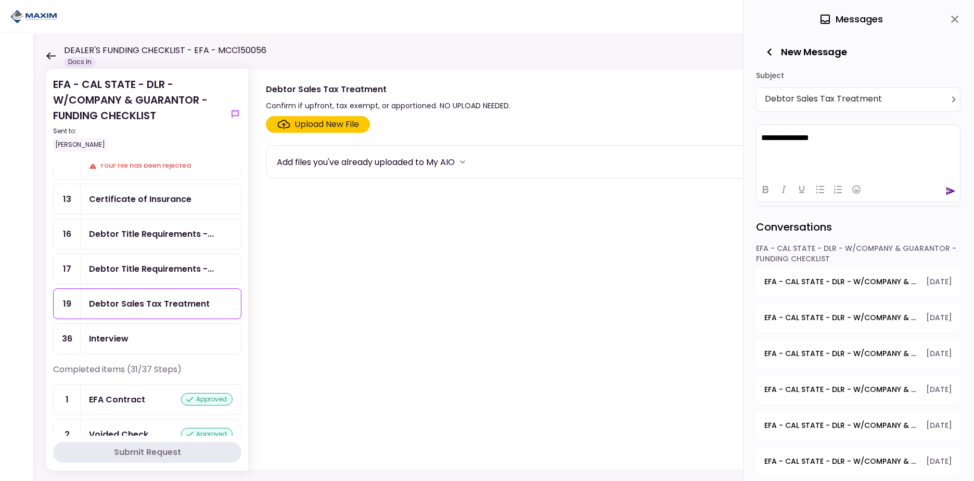
click at [947, 193] on icon "send" at bounding box center [951, 191] width 9 height 8
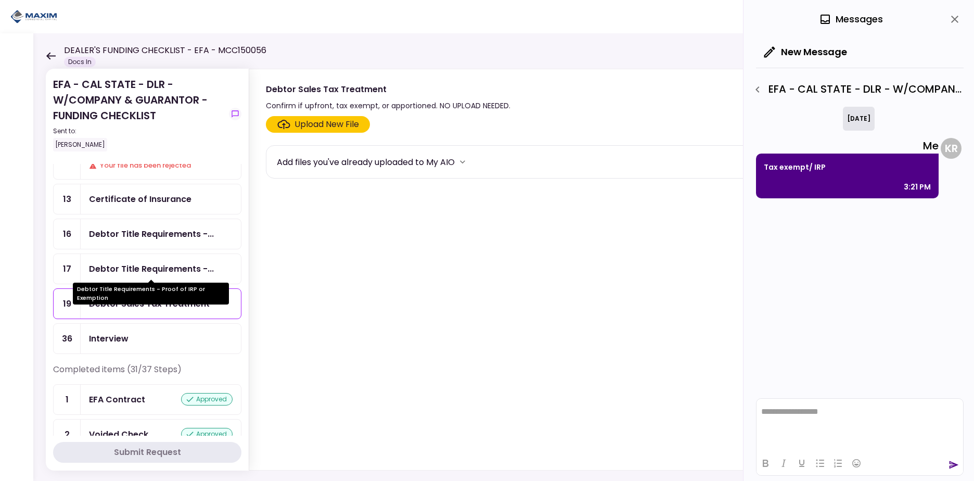
click at [143, 272] on div "Debtor Title Requirements -..." at bounding box center [151, 268] width 125 height 13
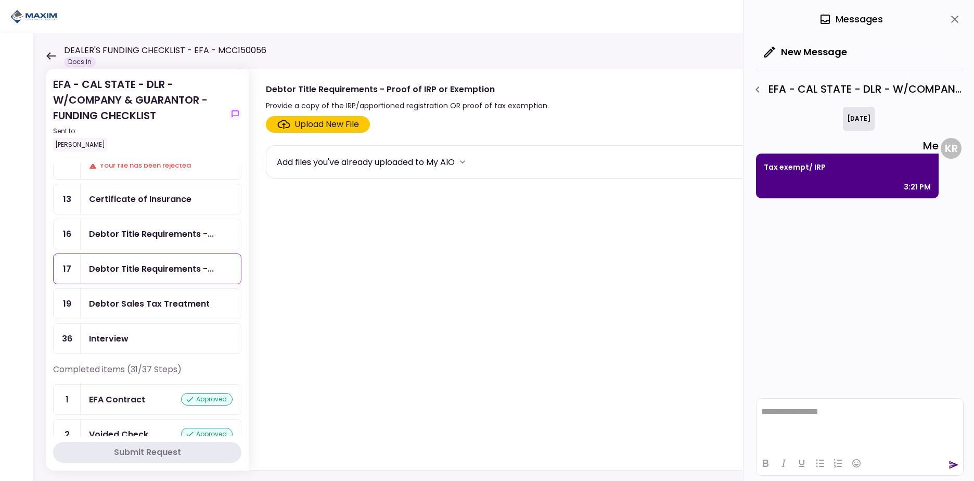
click at [956, 18] on icon "close" at bounding box center [954, 19] width 7 height 7
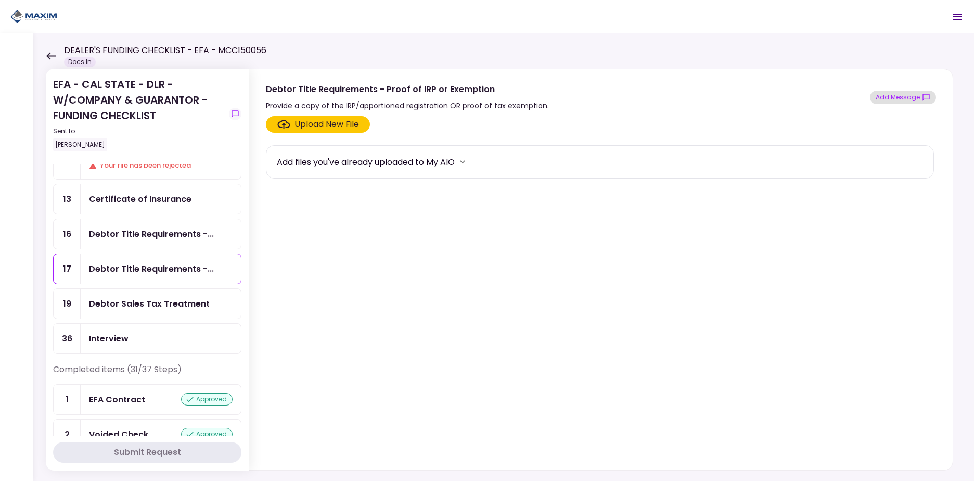
click at [900, 97] on button "Add Message" at bounding box center [903, 98] width 66 height 14
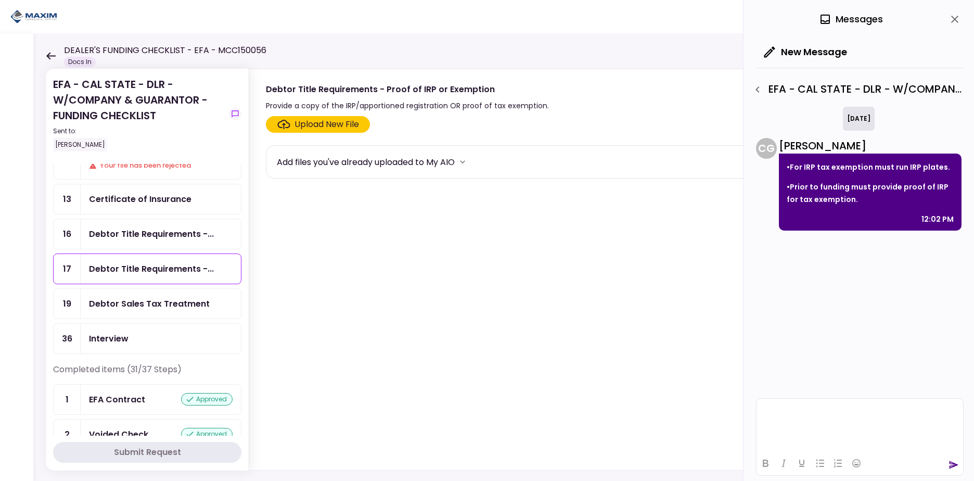
click at [797, 424] on html at bounding box center [860, 412] width 207 height 26
click at [853, 416] on html "******" at bounding box center [860, 412] width 207 height 26
click at [955, 465] on icon "send" at bounding box center [954, 465] width 9 height 8
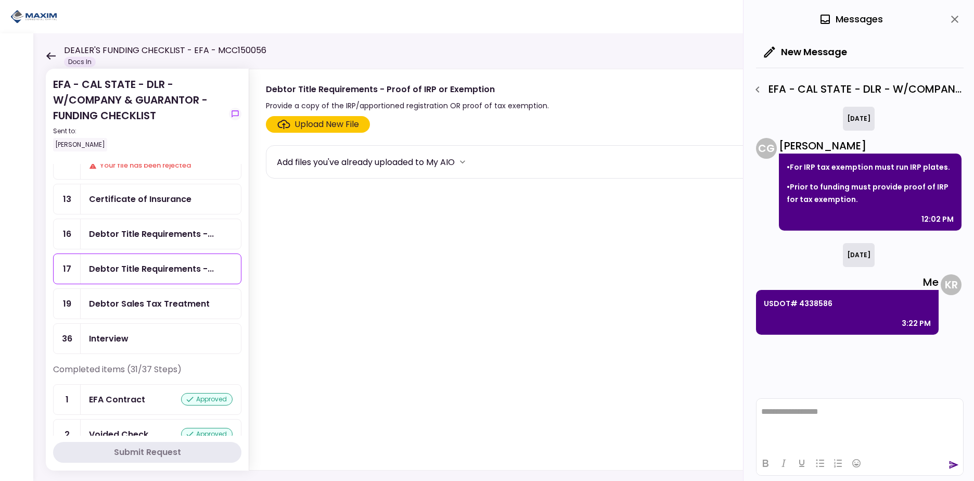
click at [953, 20] on icon "close" at bounding box center [955, 19] width 12 height 12
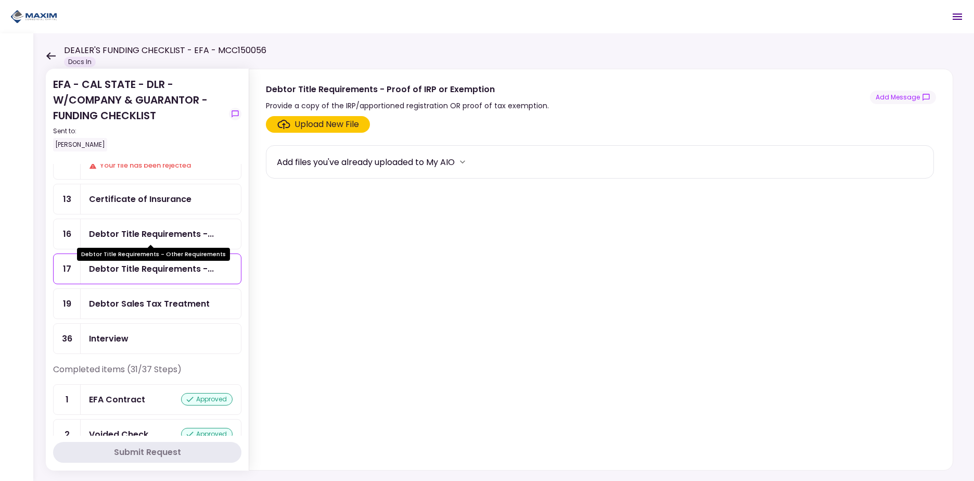
click at [140, 232] on div "Debtor Title Requirements -..." at bounding box center [151, 233] width 125 height 13
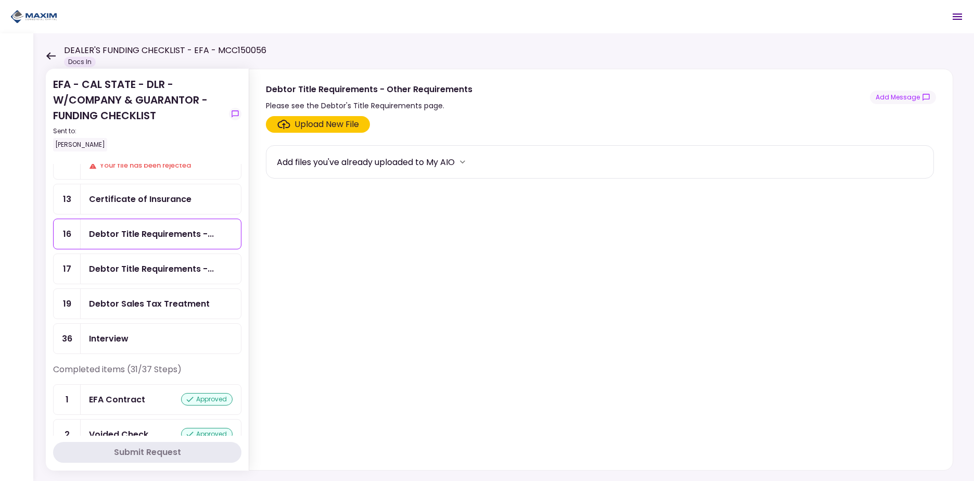
click at [158, 188] on div "Certificate of Insurance" at bounding box center [161, 199] width 160 height 30
click at [162, 236] on div "Debtor Title Requirements -..." at bounding box center [151, 233] width 125 height 13
click at [165, 197] on div "Certificate of Insurance" at bounding box center [140, 199] width 103 height 13
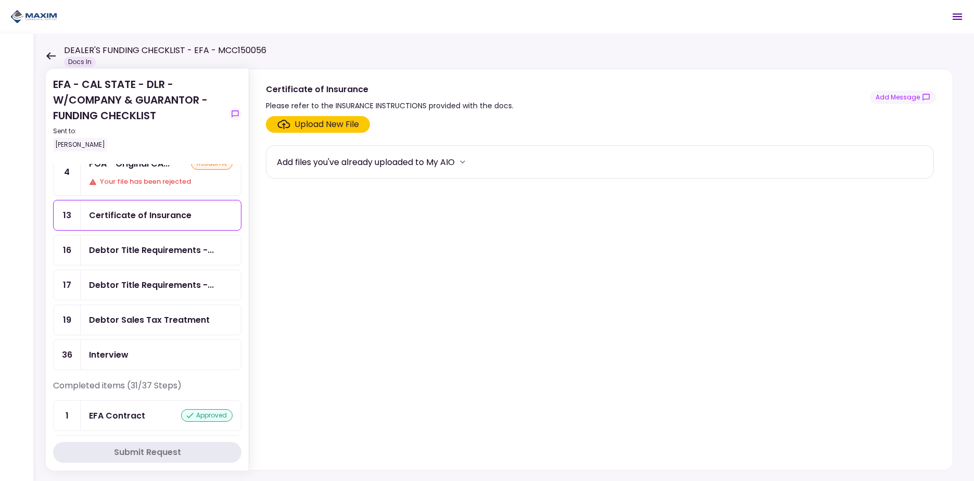
scroll to position [63, 0]
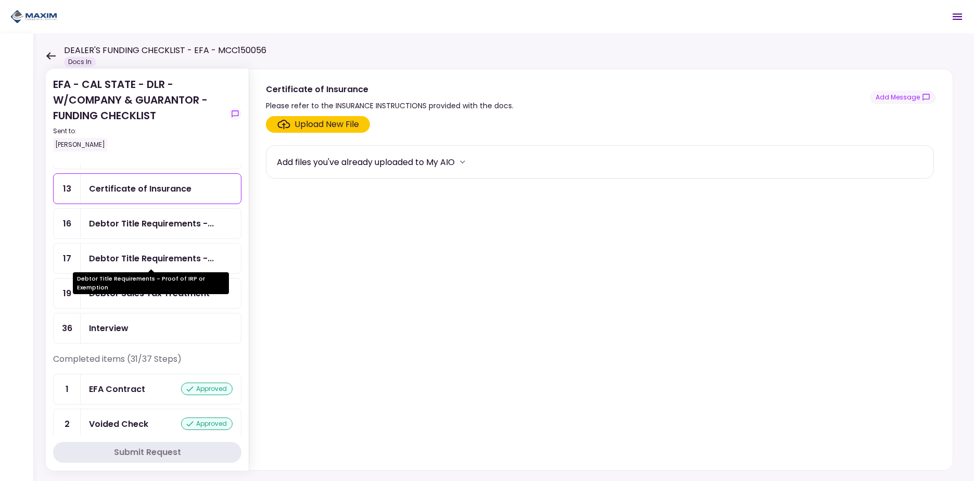
click at [163, 260] on div "Debtor Title Requirements -..." at bounding box center [151, 258] width 125 height 13
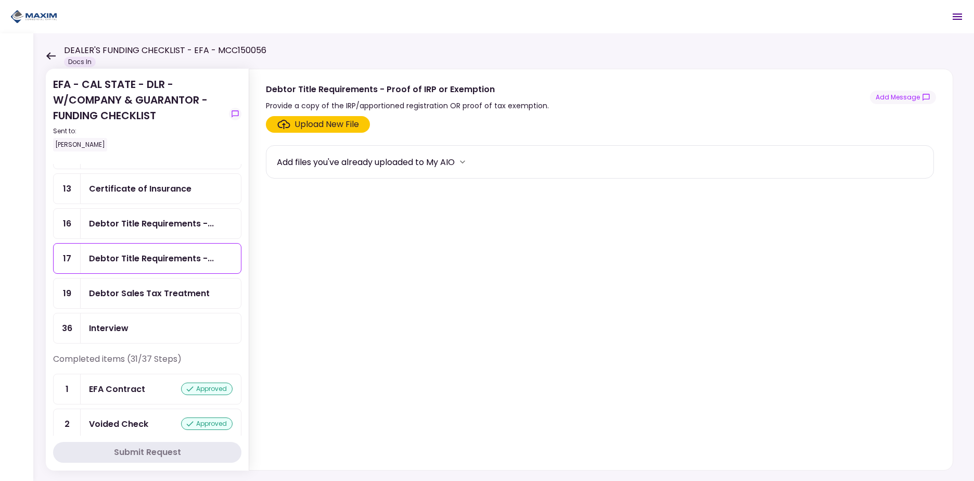
click at [150, 301] on div "Debtor Sales Tax Treatment" at bounding box center [161, 293] width 160 height 30
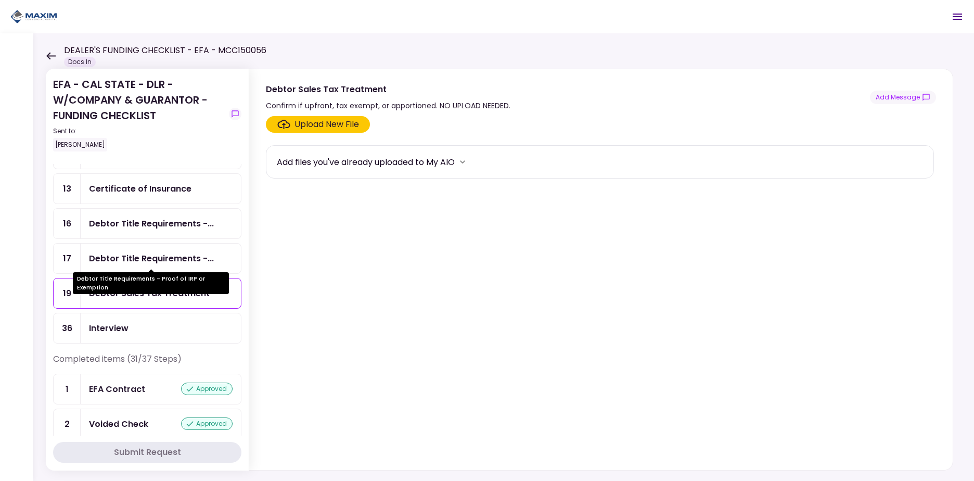
click at [150, 253] on div "Debtor Title Requirements -..." at bounding box center [151, 258] width 125 height 13
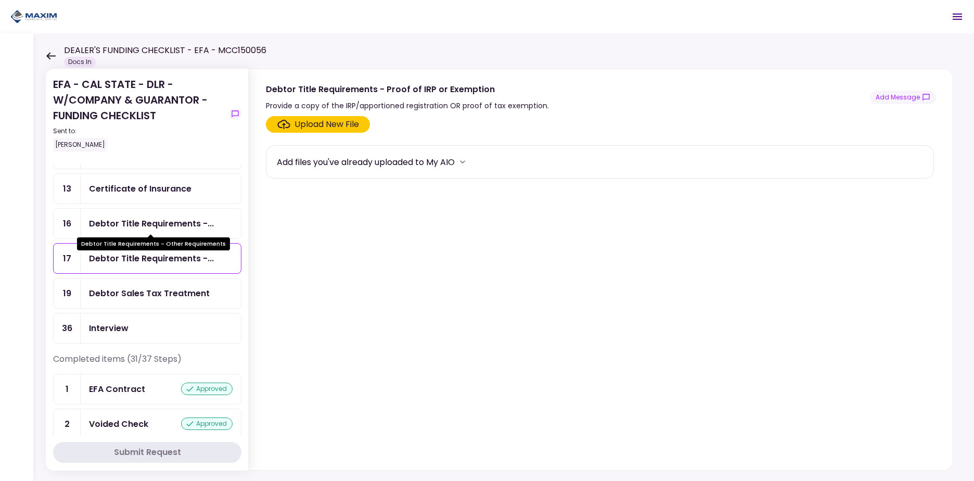
click at [157, 220] on div "Debtor Title Requirements -..." at bounding box center [151, 223] width 125 height 13
click at [149, 259] on div "Debtor Title Requirements -..." at bounding box center [151, 258] width 125 height 13
click at [154, 219] on div "Debtor Title Requirements -..." at bounding box center [151, 223] width 125 height 13
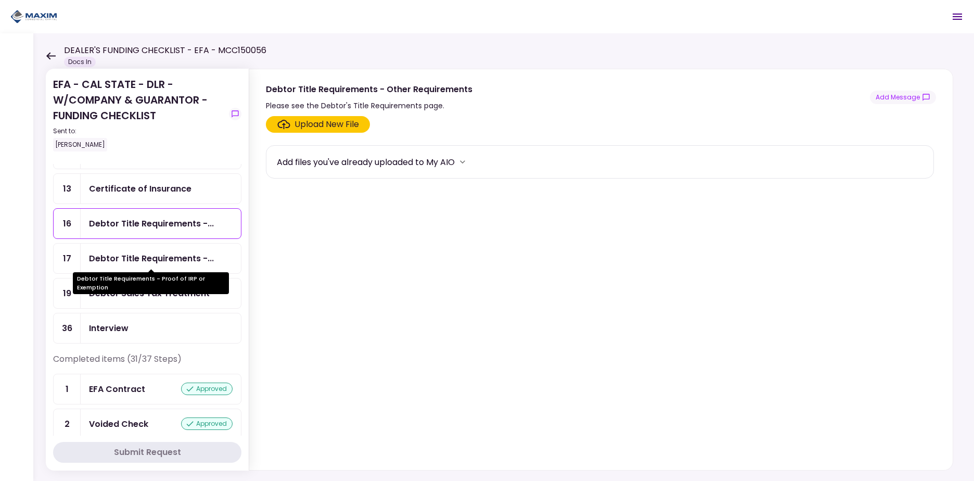
click at [153, 257] on div "Debtor Title Requirements -..." at bounding box center [151, 258] width 125 height 13
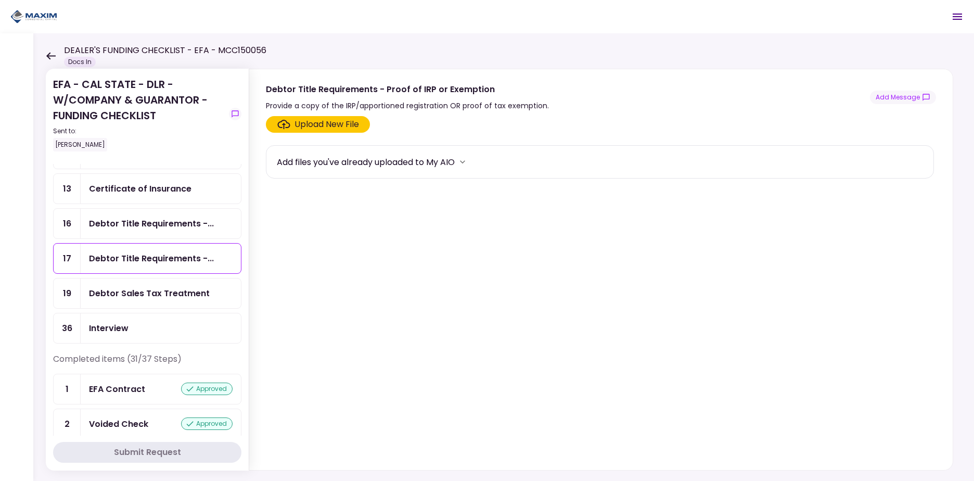
click at [154, 216] on div "Debtor Title Requirements -..." at bounding box center [161, 224] width 160 height 30
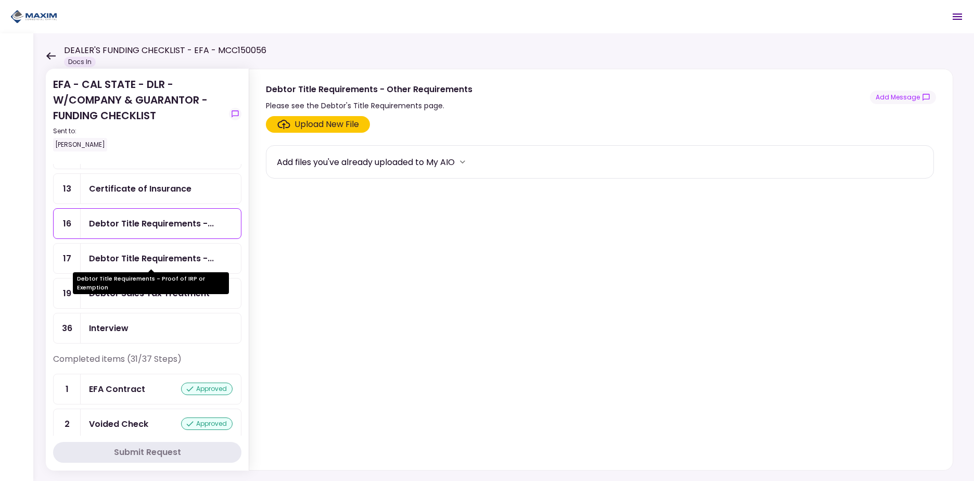
click at [155, 253] on div "Debtor Title Requirements -..." at bounding box center [151, 258] width 125 height 13
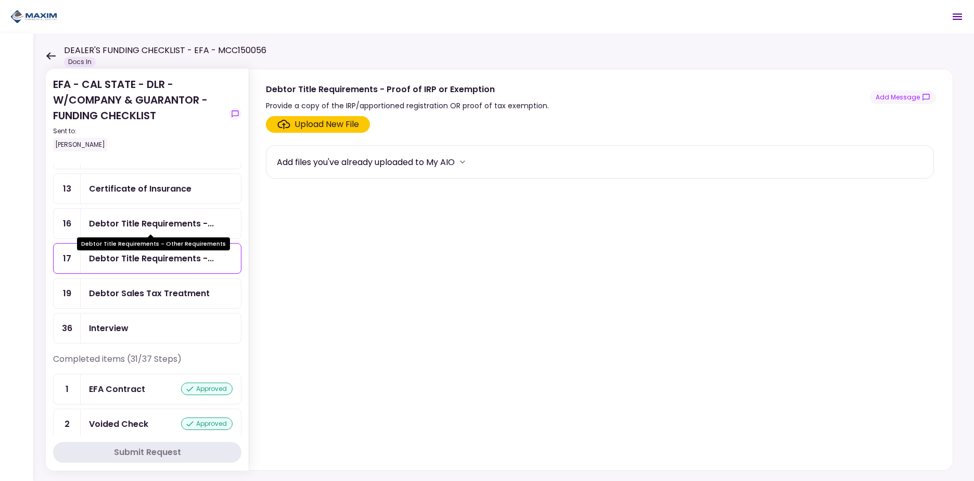
click at [154, 222] on div "Debtor Title Requirements -..." at bounding box center [151, 223] width 125 height 13
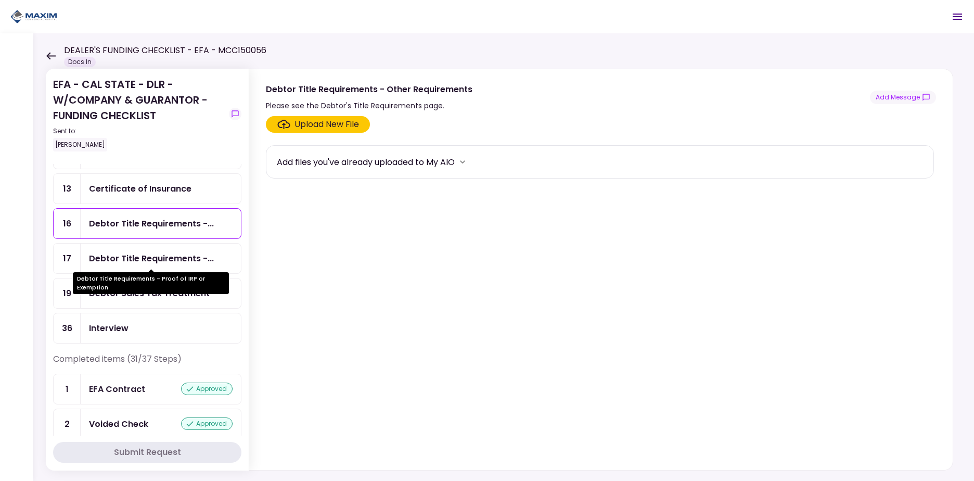
click at [149, 254] on div "Debtor Title Requirements -..." at bounding box center [151, 258] width 125 height 13
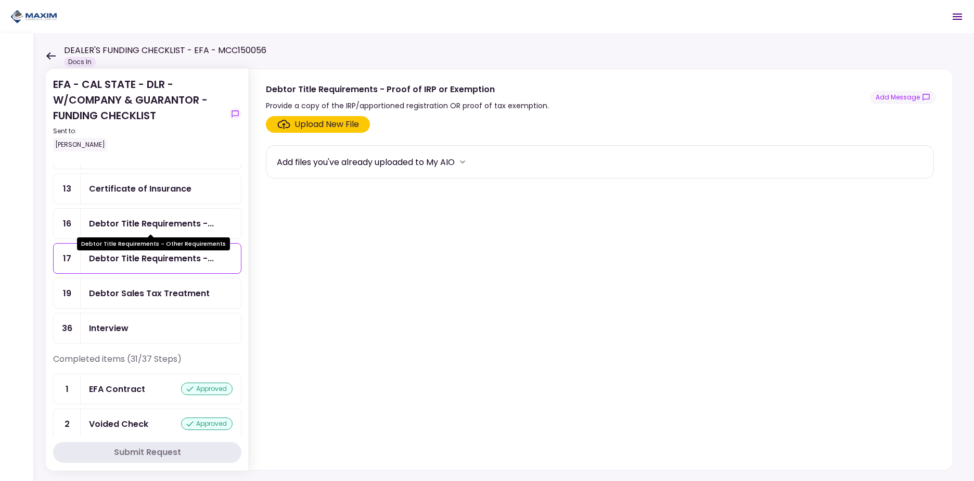
click at [149, 221] on div "Debtor Title Requirements -..." at bounding box center [151, 223] width 125 height 13
click at [149, 257] on div "Debtor Title Requirements -..." at bounding box center [151, 258] width 125 height 13
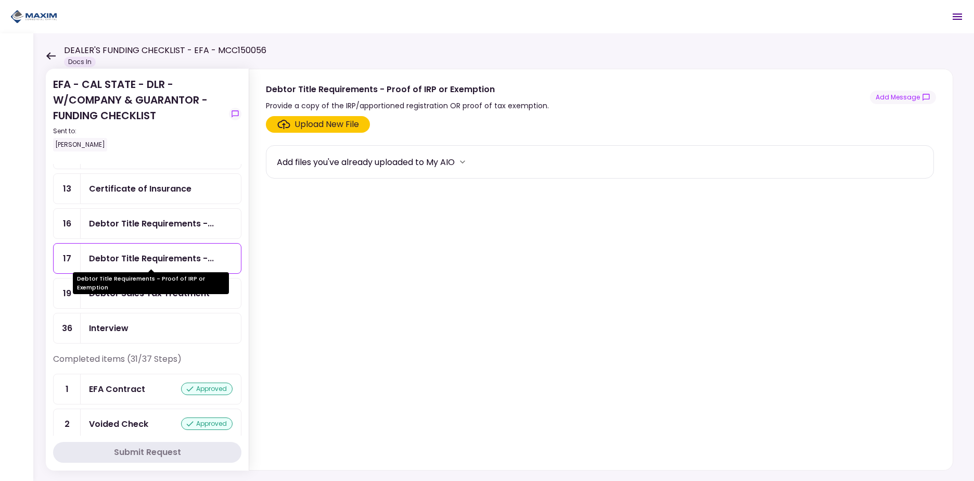
click at [144, 291] on div "Debtor Title Requirements - Proof of IRP or Exemption" at bounding box center [151, 283] width 156 height 22
click at [144, 298] on div "Debtor Sales Tax Treatment" at bounding box center [149, 293] width 121 height 13
click at [152, 255] on div "Debtor Title Requirements -..." at bounding box center [151, 258] width 125 height 13
click at [152, 220] on div "Debtor Title Requirements -..." at bounding box center [151, 223] width 125 height 13
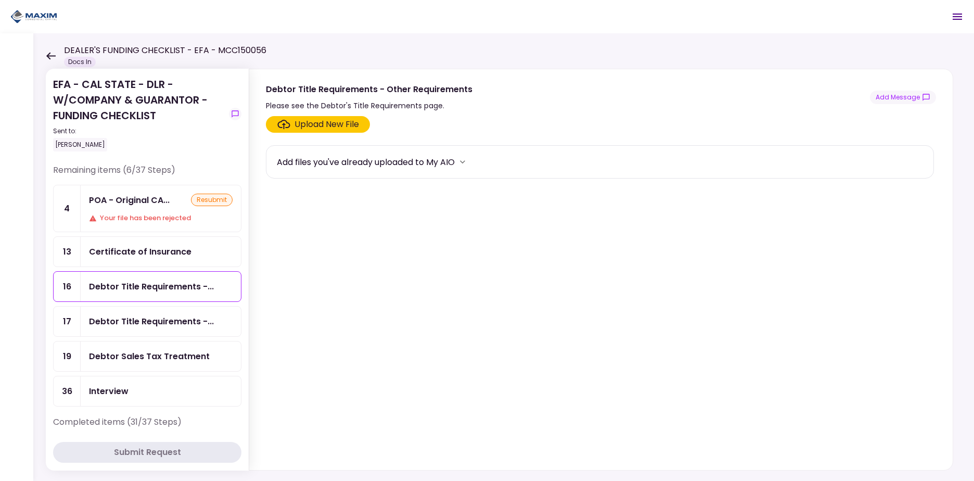
click at [137, 254] on div "Certificate of Insurance" at bounding box center [140, 251] width 103 height 13
click at [150, 282] on div "Debtor Title Requirements -..." at bounding box center [151, 286] width 125 height 13
click at [150, 313] on div "Debtor Title Requirements - Other Requirements" at bounding box center [153, 306] width 153 height 13
click at [150, 252] on div "Certificate of Insurance" at bounding box center [140, 251] width 103 height 13
click at [174, 289] on div "Debtor Title Requirements -..." at bounding box center [151, 286] width 125 height 13
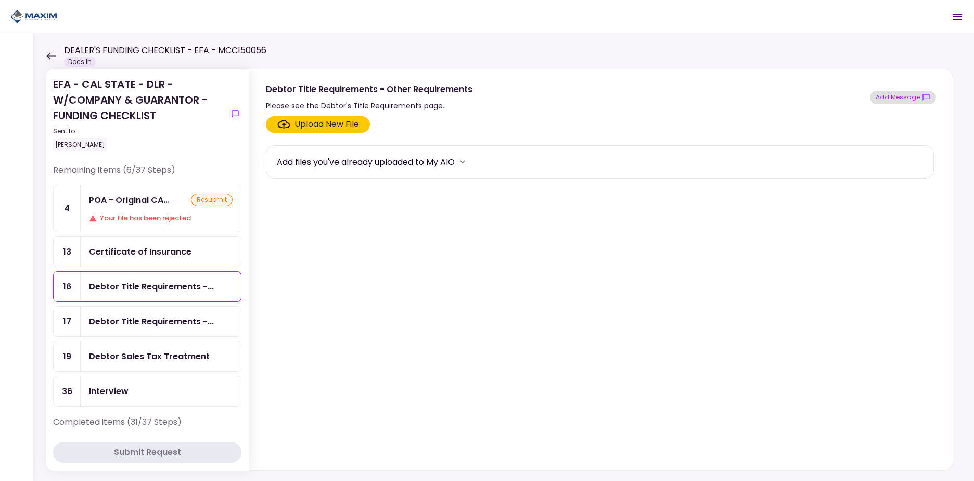
click at [909, 99] on button "Add Message" at bounding box center [903, 98] width 66 height 14
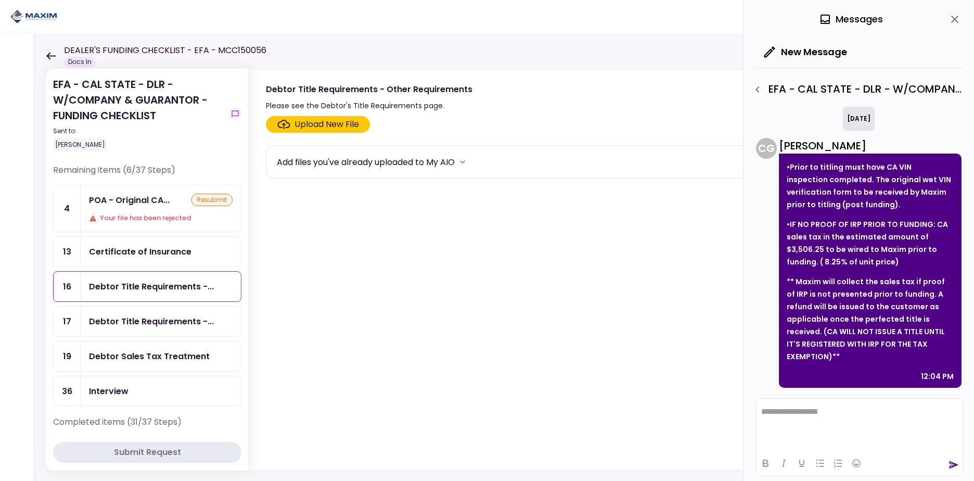
click at [162, 313] on div "Debtor Title Requirements -..." at bounding box center [161, 322] width 160 height 30
click at [954, 19] on icon "close" at bounding box center [954, 19] width 7 height 7
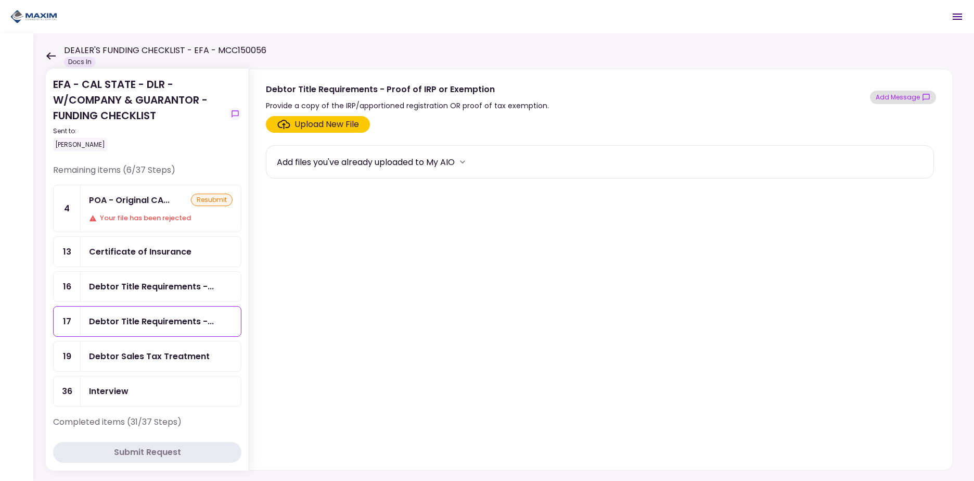
click at [912, 97] on button "Add Message" at bounding box center [903, 98] width 66 height 14
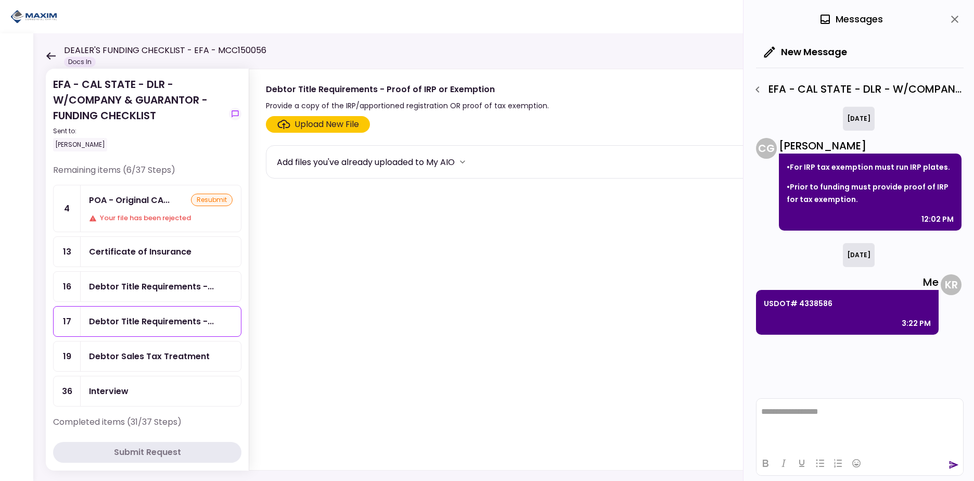
click at [827, 425] on html "**********" at bounding box center [860, 412] width 207 height 26
click at [891, 412] on p "**********" at bounding box center [859, 407] width 197 height 19
copy p "*********"
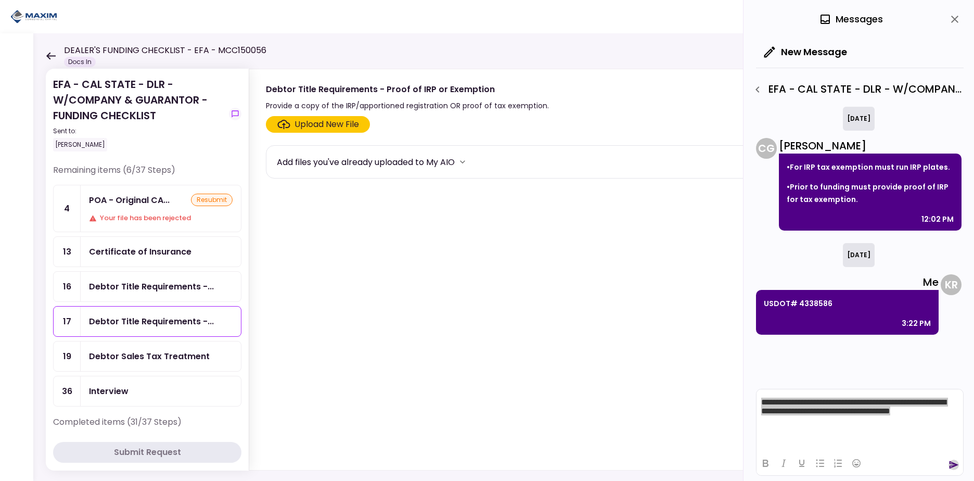
click at [951, 467] on icon "send" at bounding box center [954, 465] width 10 height 10
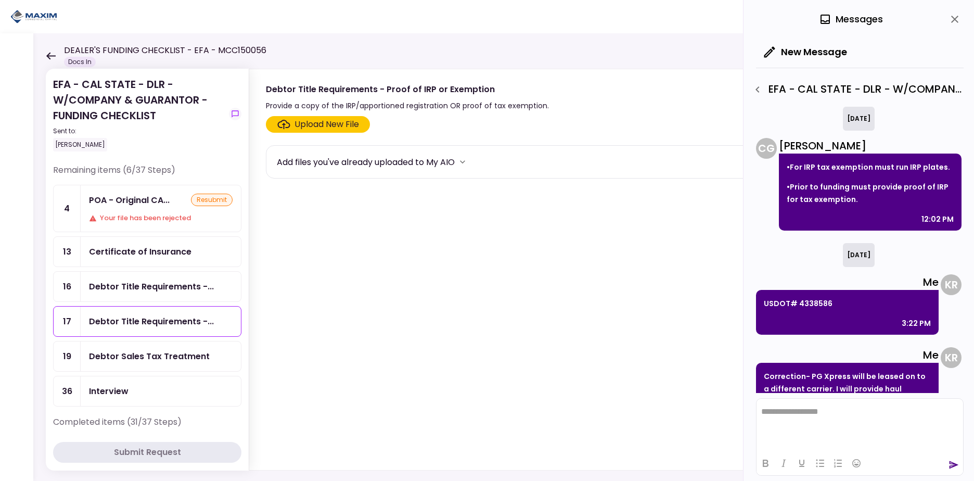
click at [143, 288] on div "Debtor Title Requirements -..." at bounding box center [151, 286] width 125 height 13
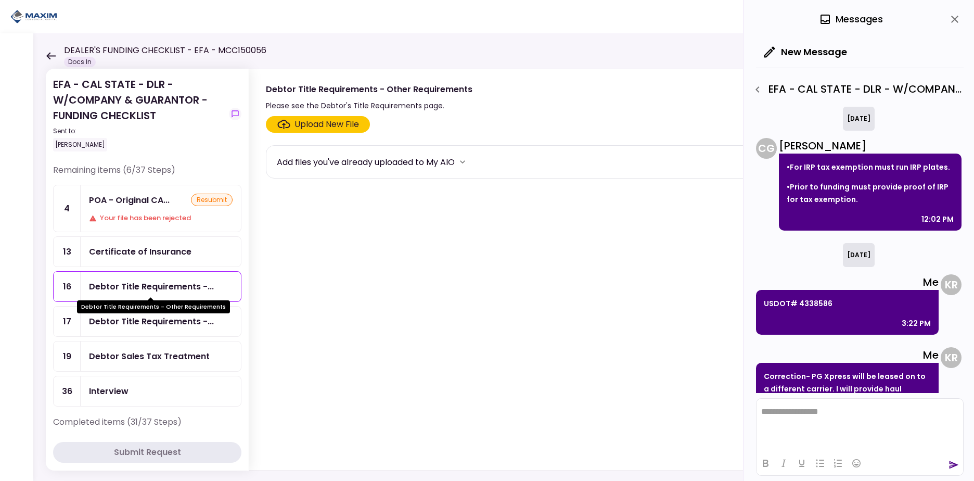
scroll to position [44, 0]
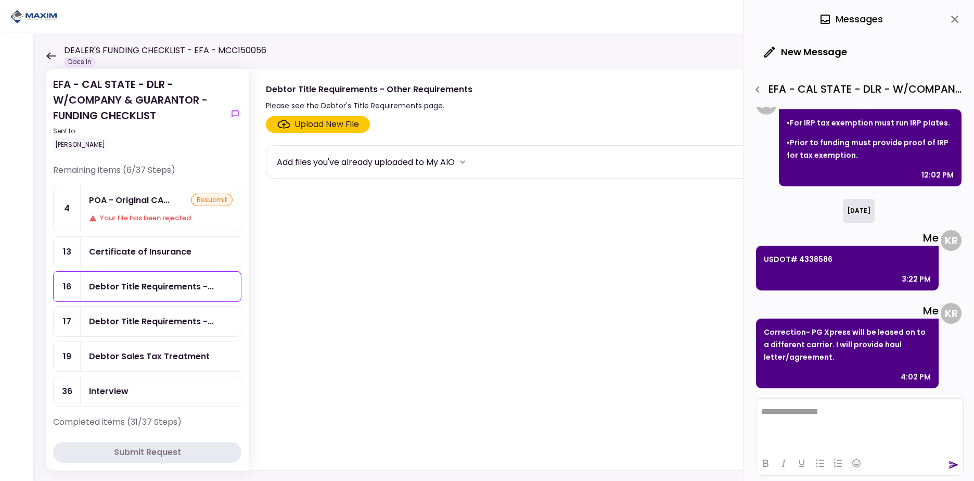
click at [952, 17] on icon "close" at bounding box center [955, 19] width 12 height 12
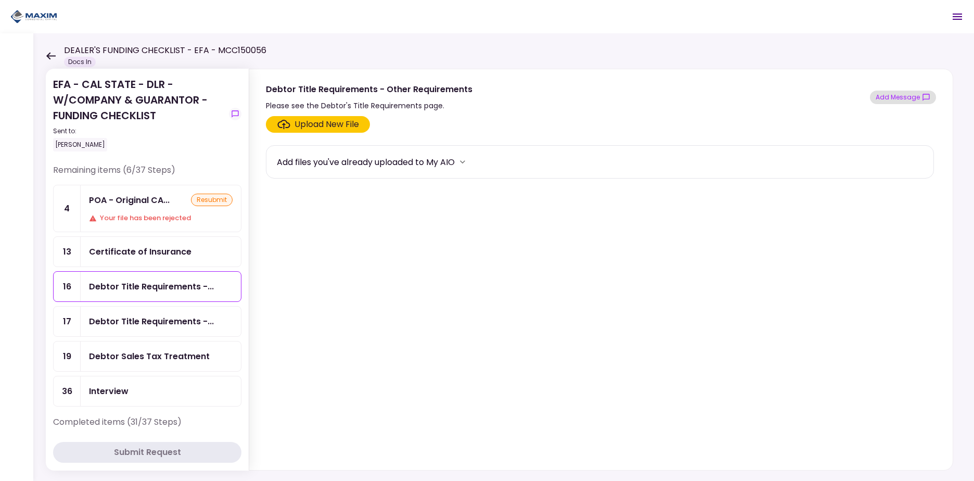
click at [896, 93] on button "Add Message" at bounding box center [903, 98] width 66 height 14
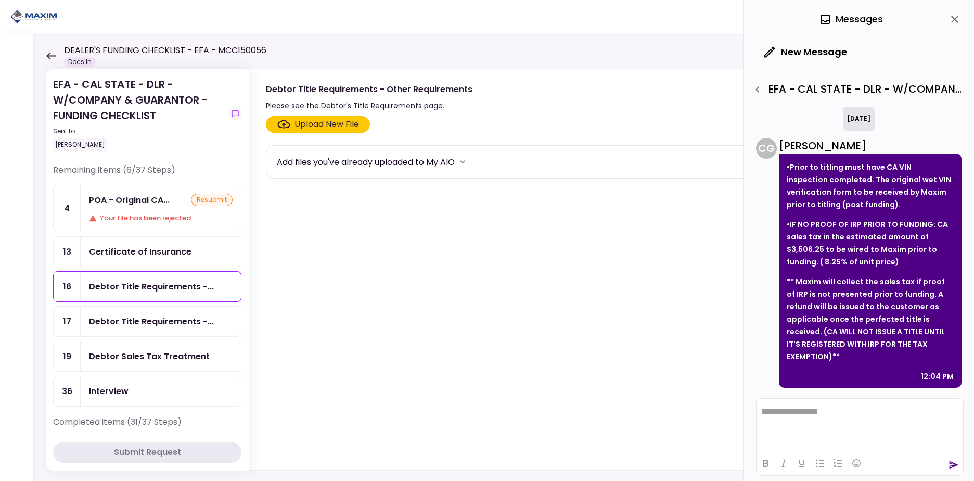
scroll to position [0, 0]
click at [821, 422] on html at bounding box center [860, 412] width 207 height 26
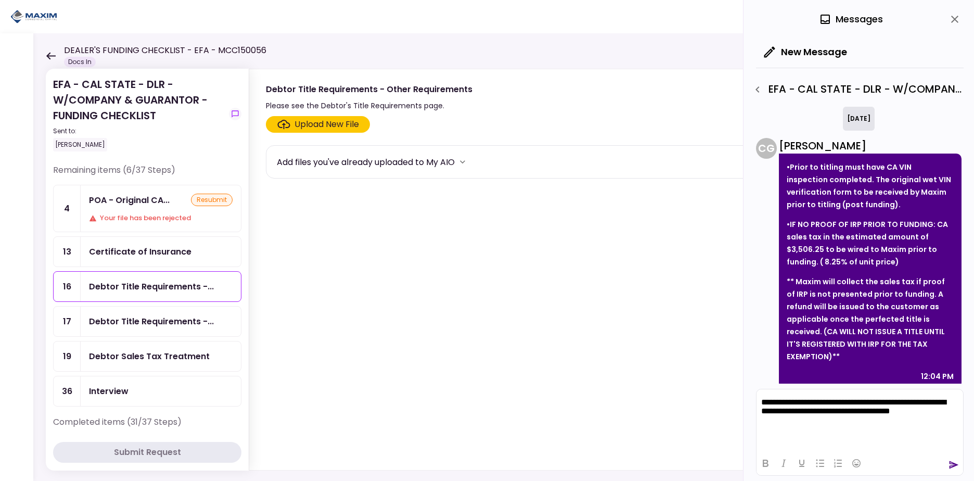
click at [950, 468] on icon "send" at bounding box center [954, 465] width 9 height 8
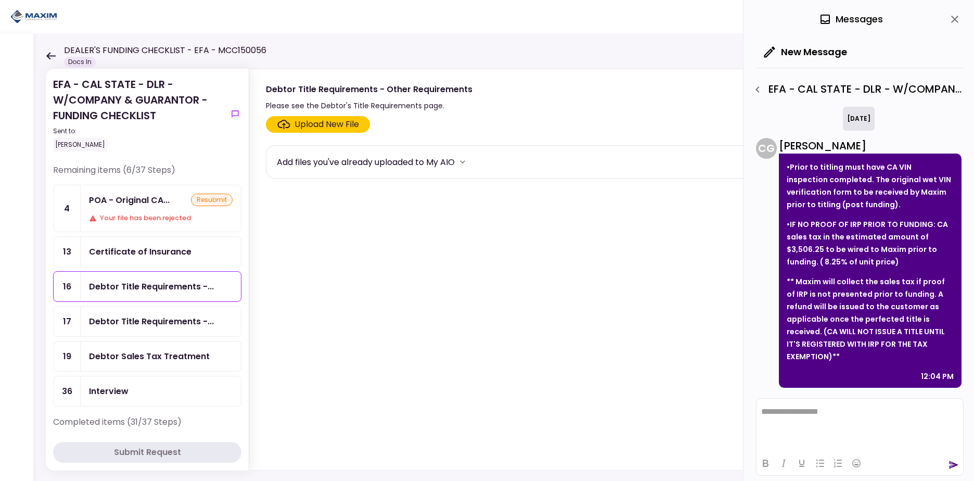
scroll to position [129, 0]
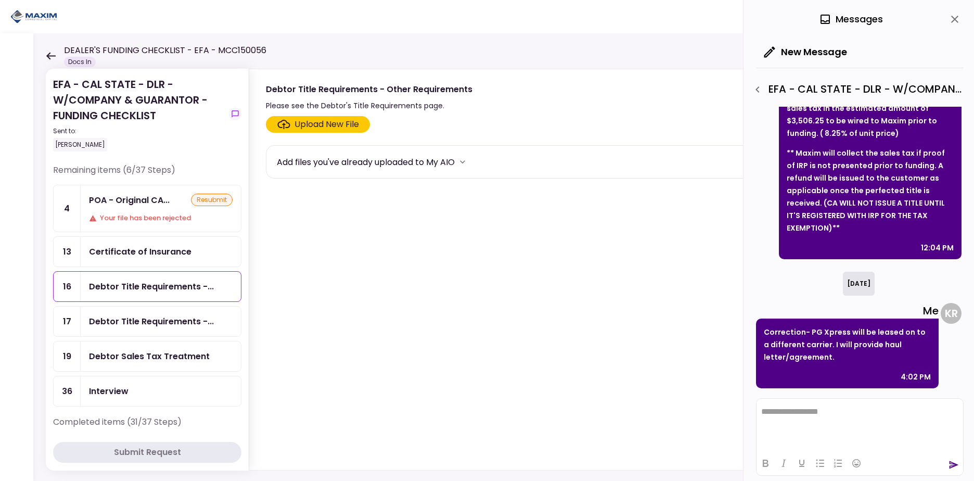
click at [152, 359] on div "Debtor Sales Tax Treatment" at bounding box center [149, 356] width 121 height 13
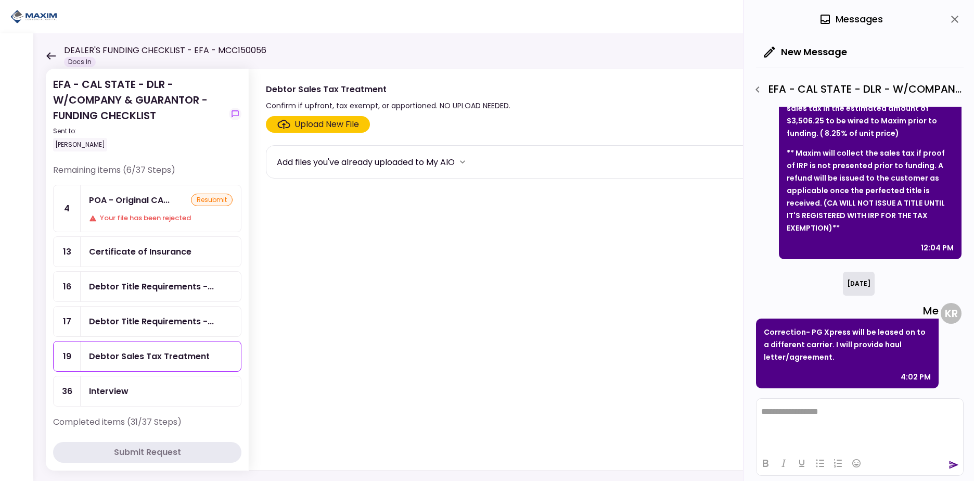
click at [952, 16] on icon "close" at bounding box center [955, 19] width 12 height 12
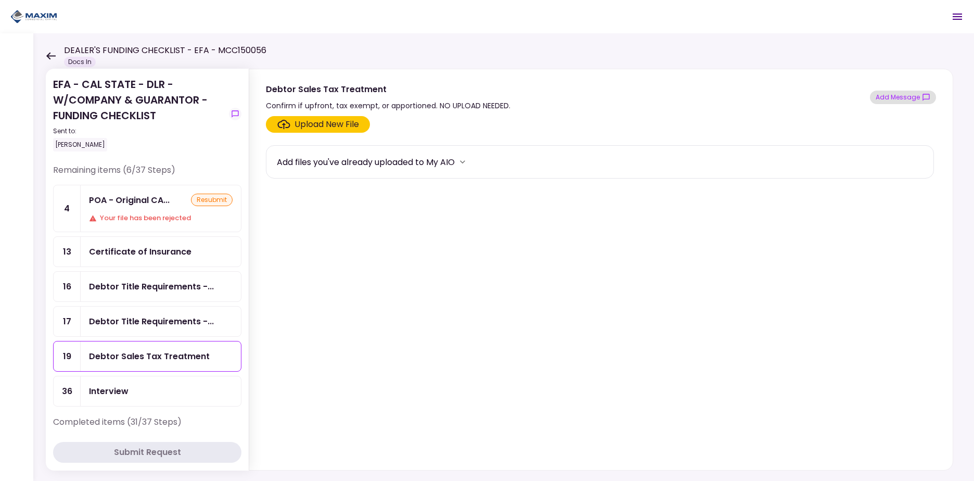
click at [913, 95] on button "Add Message" at bounding box center [903, 98] width 66 height 14
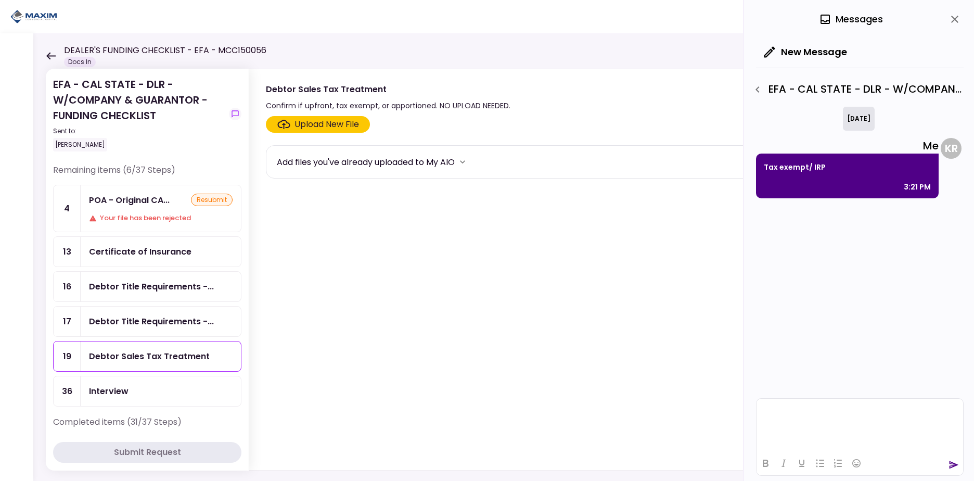
click at [805, 416] on html at bounding box center [860, 412] width 207 height 26
click at [600, 299] on section "Upload New File Add files you've already uploaded to My AIO" at bounding box center [601, 291] width 670 height 350
click at [953, 19] on icon "close" at bounding box center [955, 19] width 12 height 12
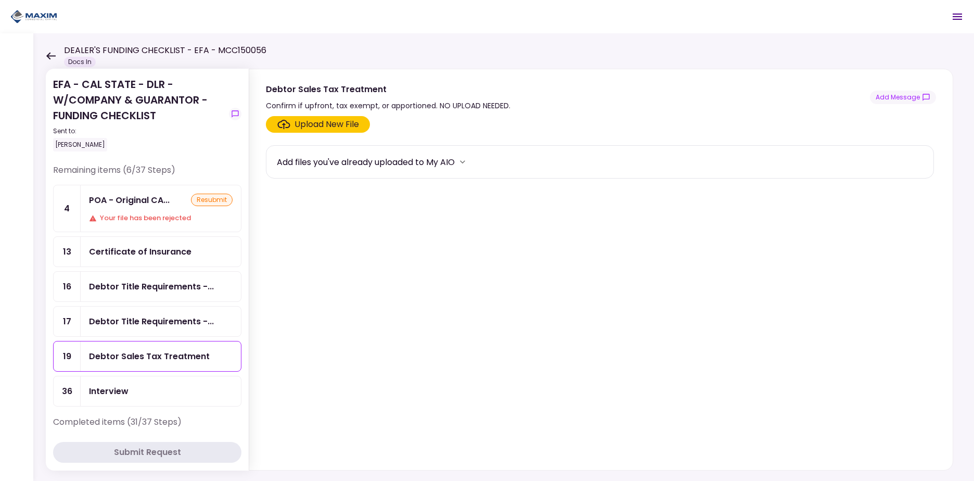
click at [145, 210] on div "POA - Original CA... resubmit Your file has been rejected" at bounding box center [161, 208] width 160 height 46
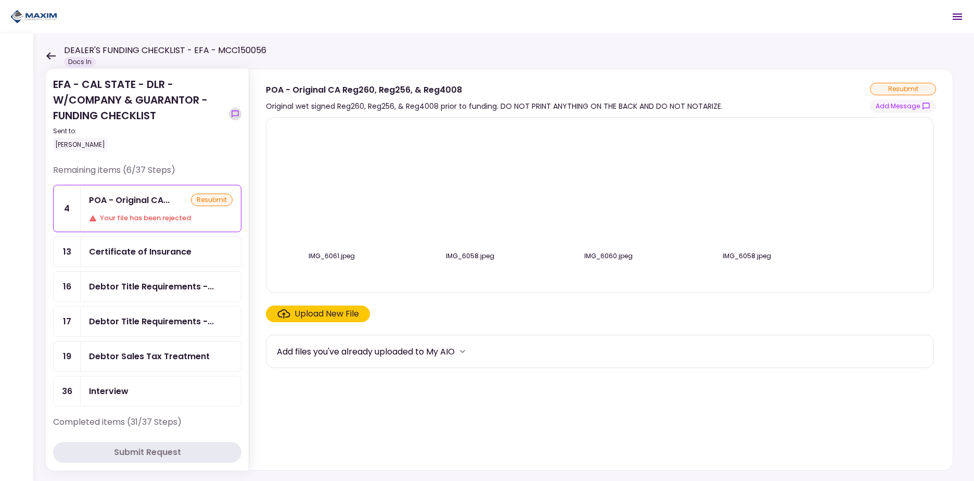
click at [234, 113] on icon "show-messages" at bounding box center [235, 114] width 8 height 8
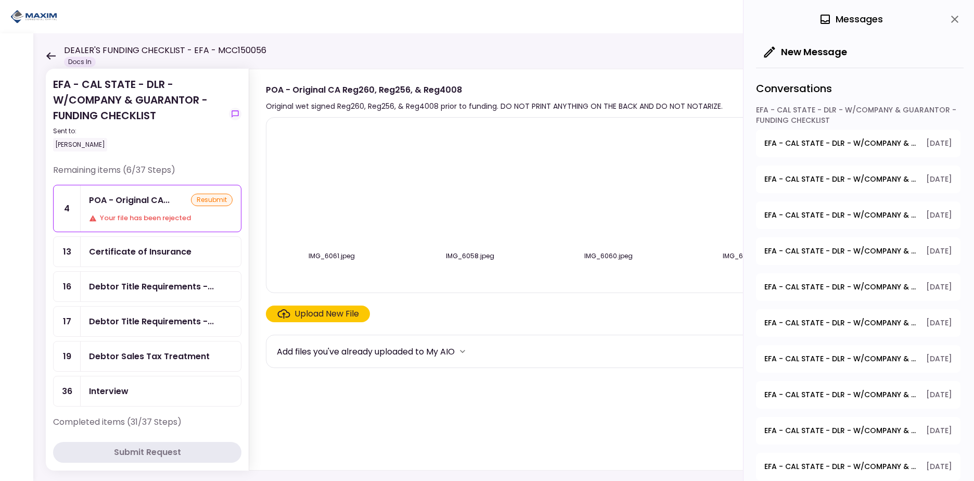
drag, startPoint x: 965, startPoint y: 19, endPoint x: 958, endPoint y: 19, distance: 7.3
click at [963, 19] on div "0 Messages New Message Conversations EFA - CAL STATE - DLR - W/COMPANY & GUARAN…" at bounding box center [859, 240] width 231 height 481
click at [958, 19] on icon "close" at bounding box center [955, 19] width 12 height 12
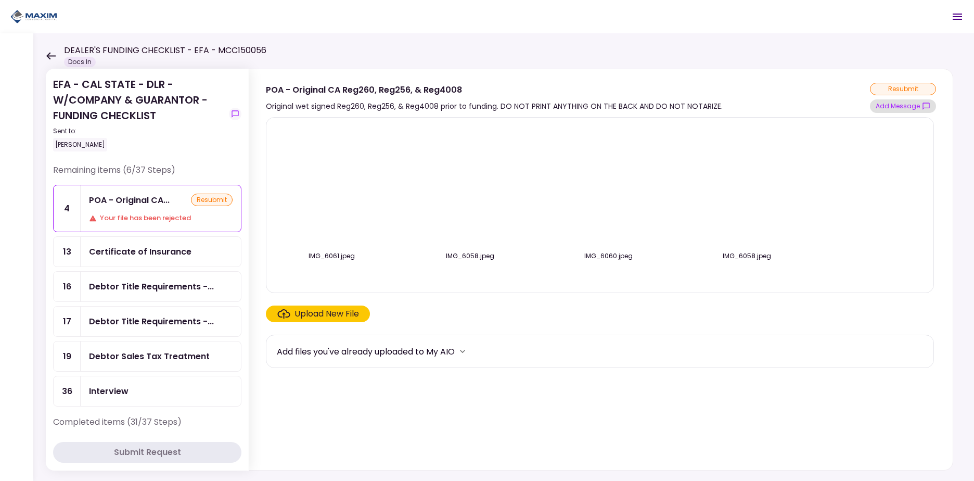
click at [896, 105] on button "Add Message" at bounding box center [903, 106] width 66 height 14
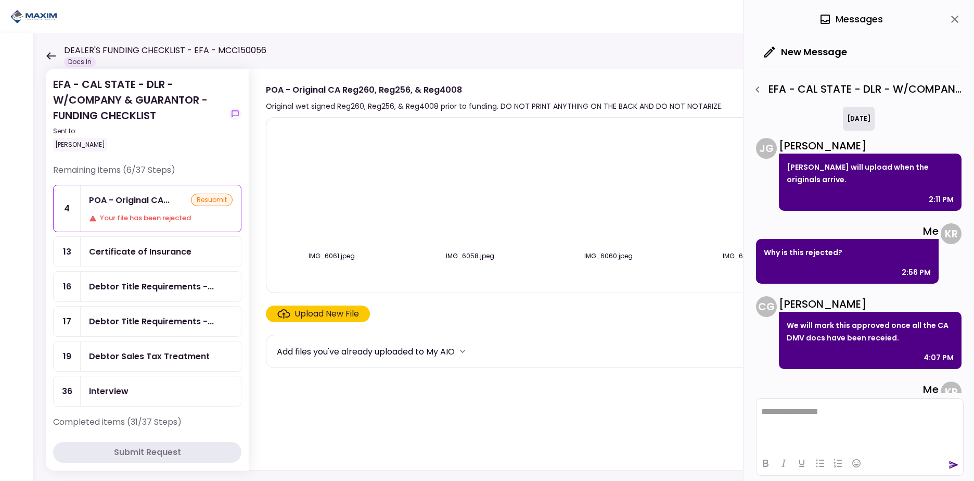
scroll to position [240, 0]
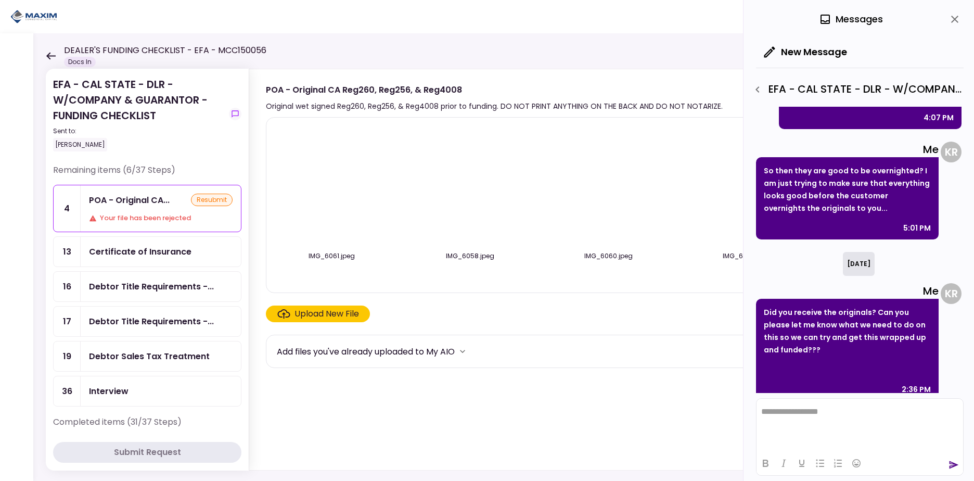
click at [134, 256] on div "Certificate of Insurance" at bounding box center [140, 251] width 103 height 13
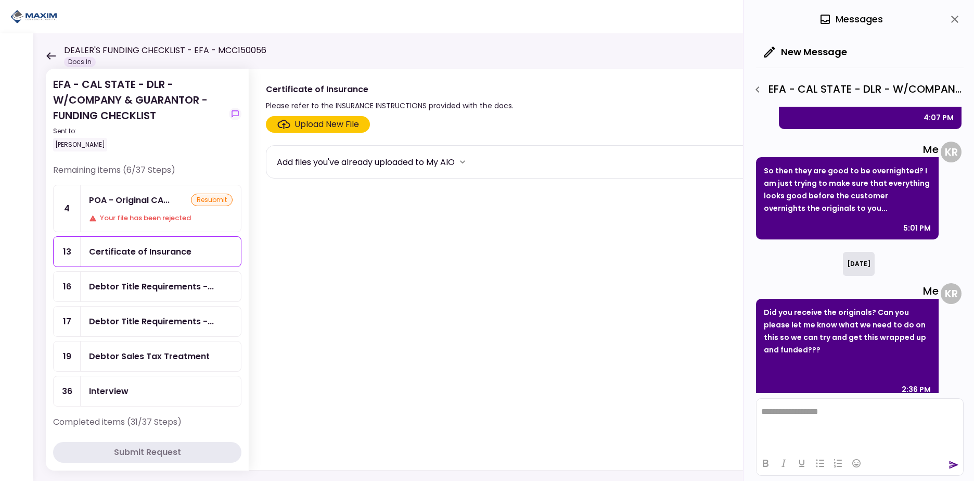
click at [142, 209] on div "POA - Original CA... resubmit Your file has been rejected" at bounding box center [161, 208] width 160 height 46
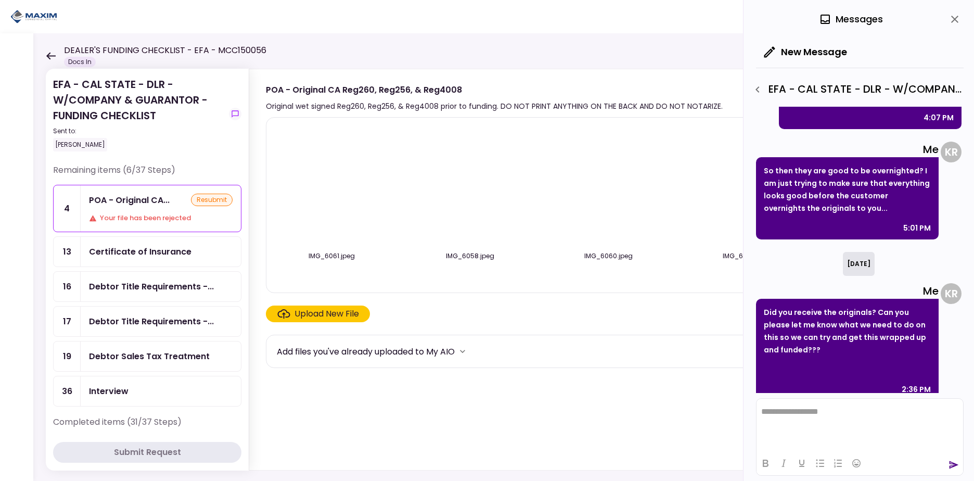
click at [144, 243] on div "Certificate of Insurance" at bounding box center [161, 252] width 160 height 30
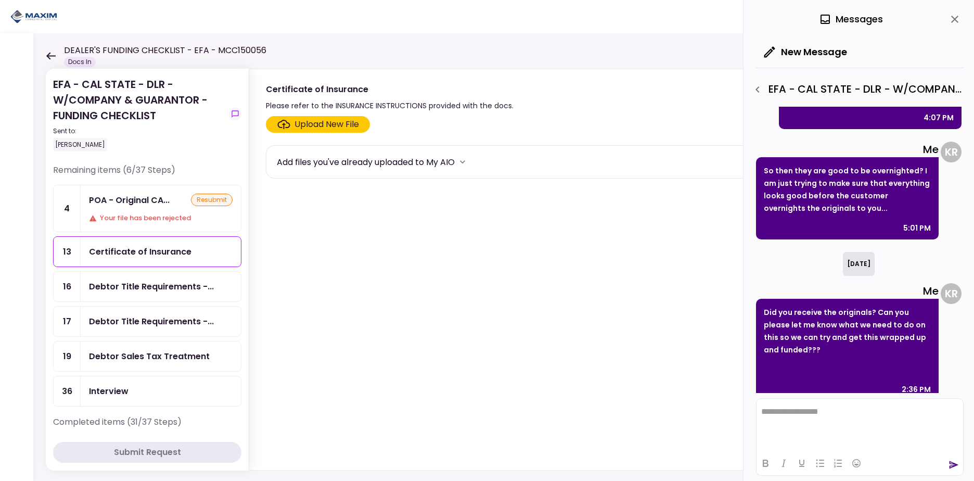
click at [155, 284] on div "Debtor Title Requirements -..." at bounding box center [151, 286] width 125 height 13
click at [959, 21] on icon "close" at bounding box center [955, 19] width 12 height 12
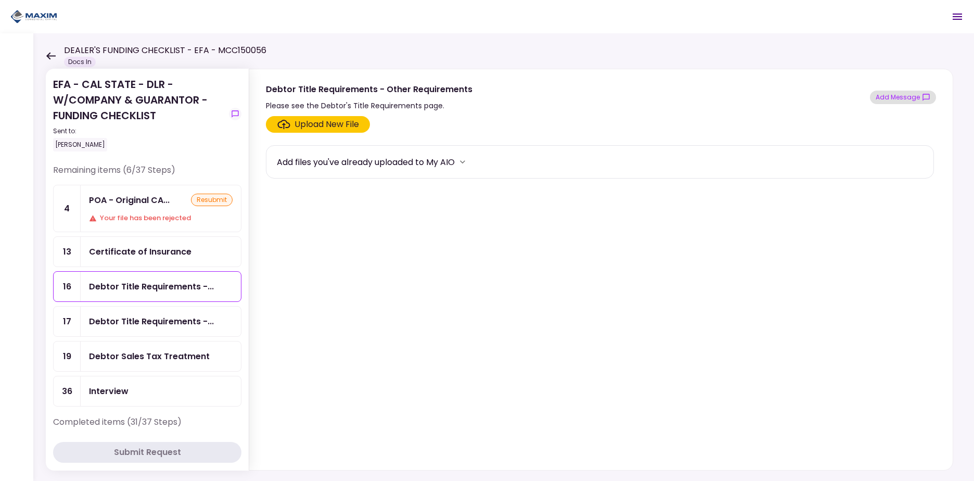
click at [897, 98] on button "Add Message" at bounding box center [903, 98] width 66 height 14
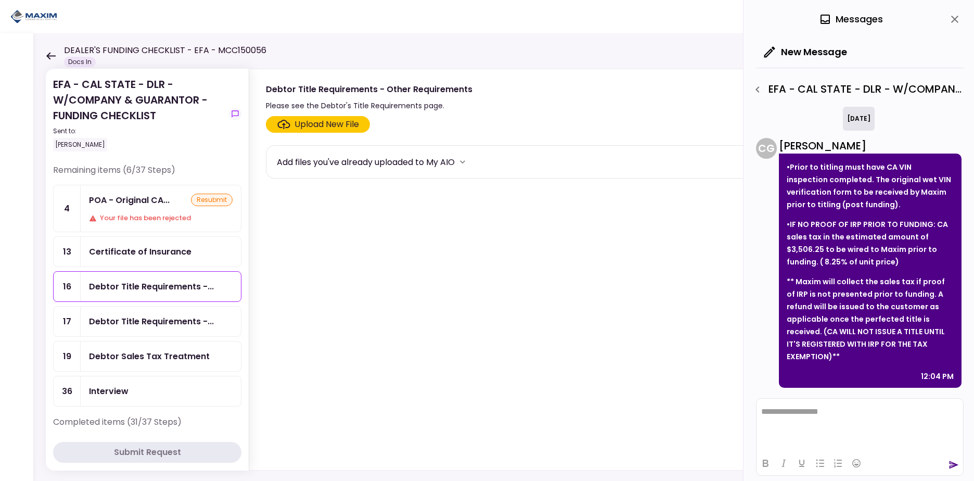
scroll to position [129, 0]
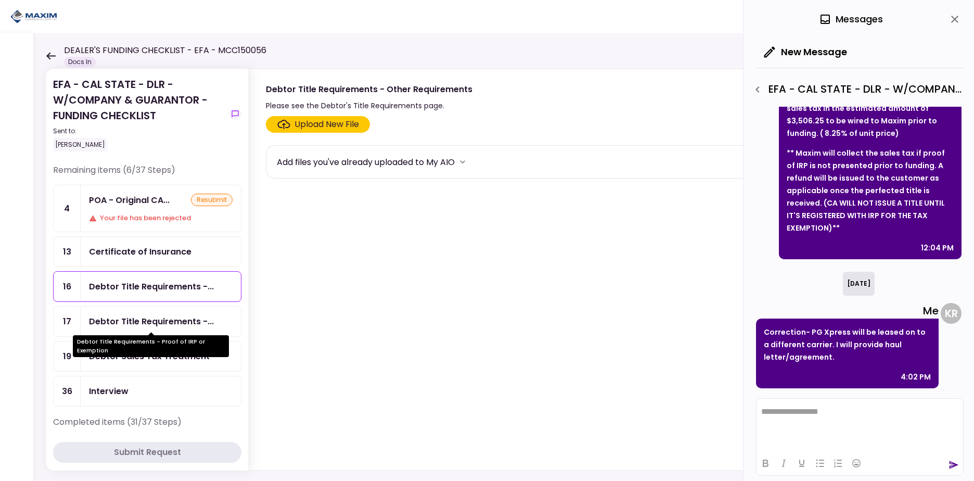
click at [125, 321] on div "Debtor Title Requirements -..." at bounding box center [151, 321] width 125 height 13
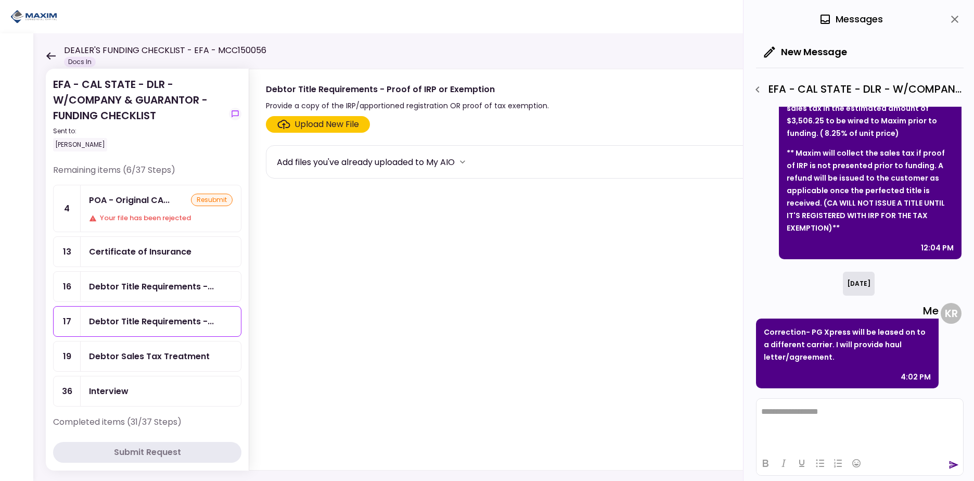
click at [954, 17] on icon "close" at bounding box center [955, 19] width 12 height 12
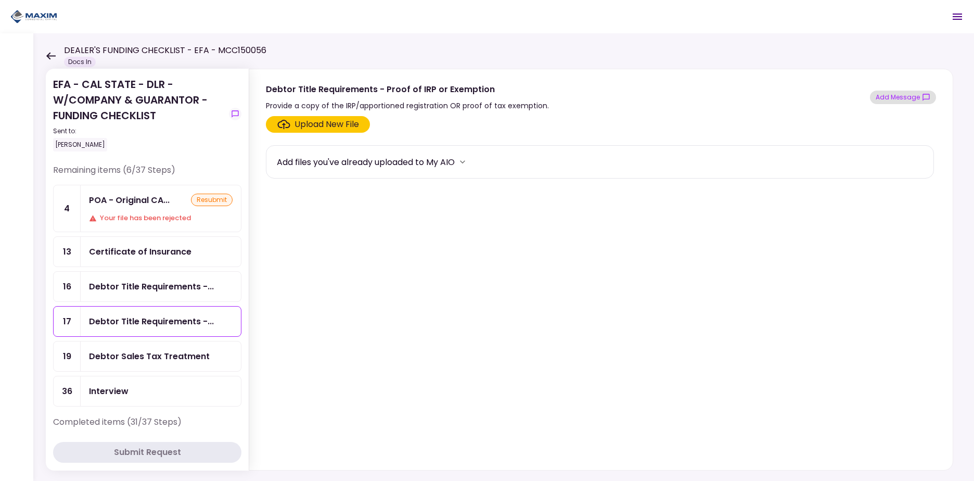
click at [904, 93] on button "Add Message" at bounding box center [903, 98] width 66 height 14
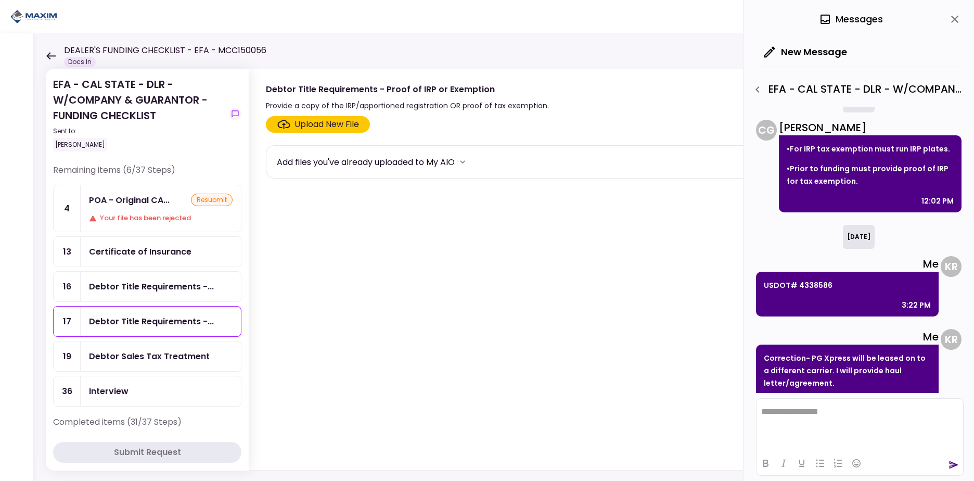
scroll to position [44, 0]
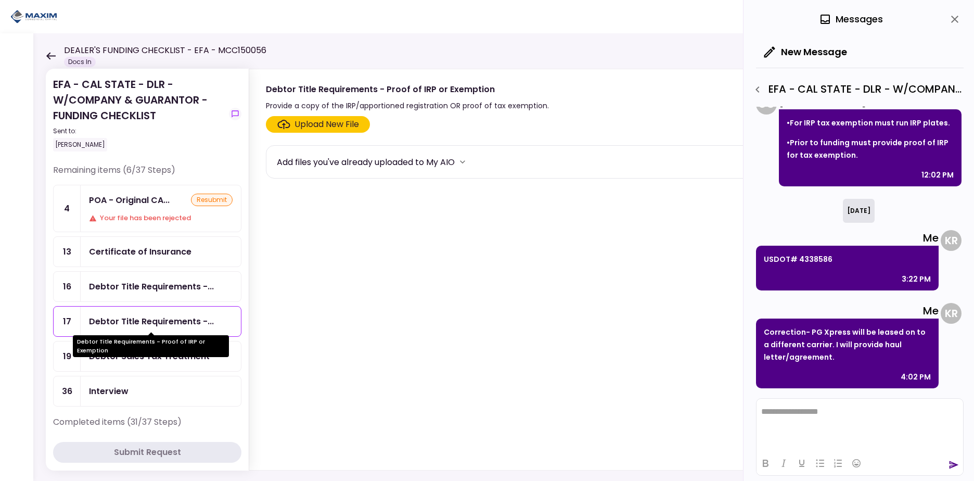
click at [112, 348] on div "Debtor Title Requirements - Proof of IRP or Exemption" at bounding box center [151, 346] width 156 height 22
click at [149, 362] on div "Debtor Sales Tax Treatment" at bounding box center [149, 356] width 121 height 13
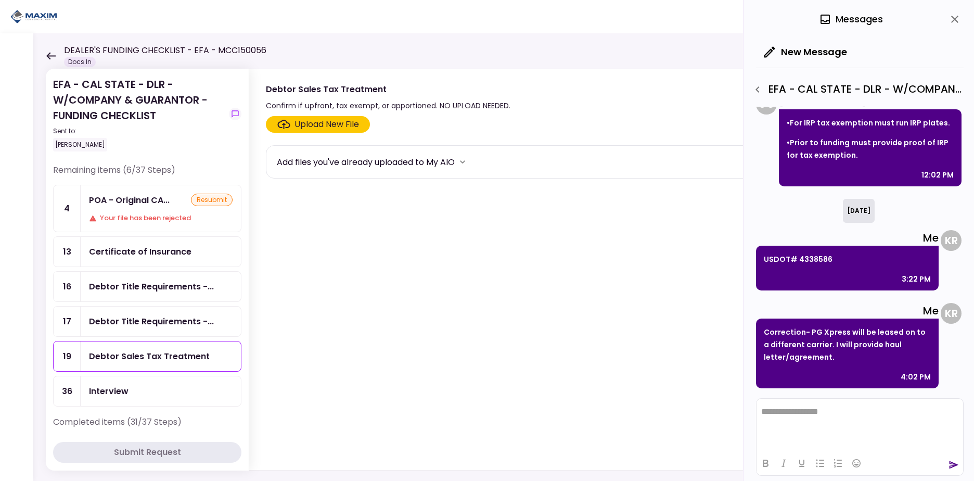
click at [953, 23] on icon "close" at bounding box center [955, 19] width 12 height 12
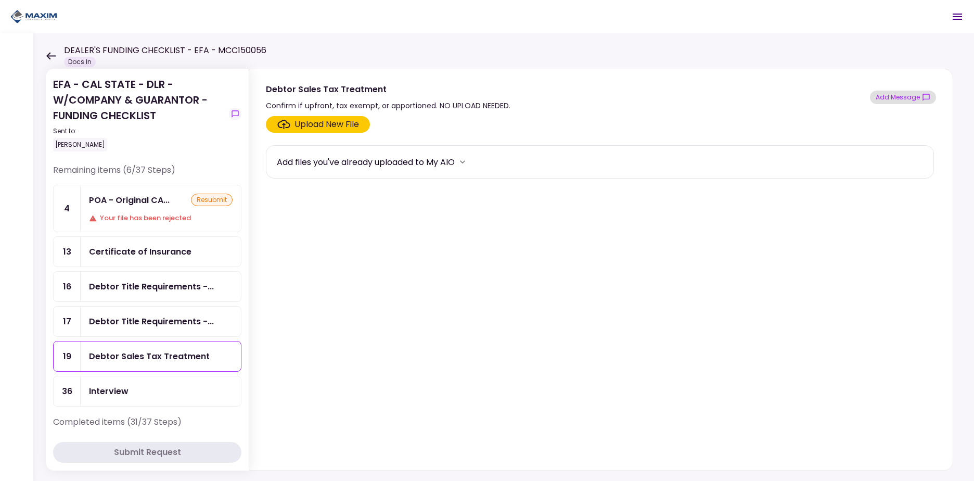
click at [911, 94] on button "Add Message" at bounding box center [903, 98] width 66 height 14
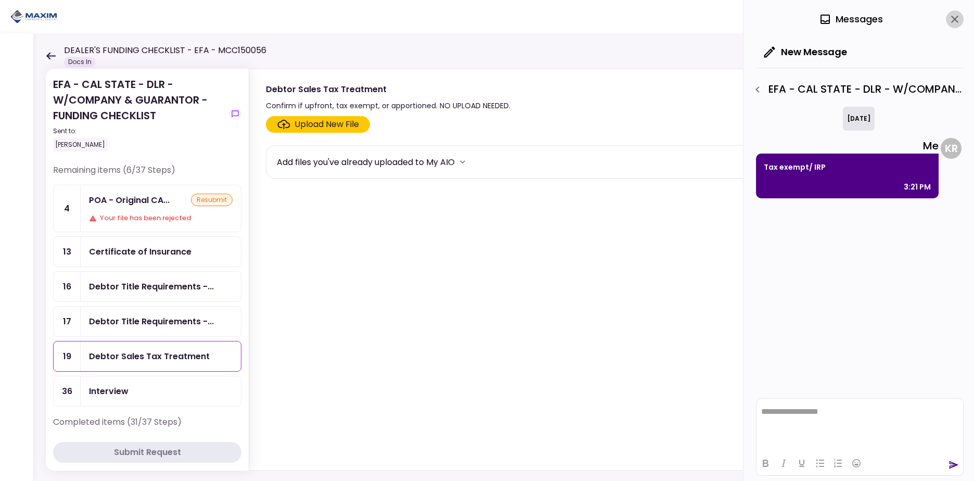
click at [960, 17] on icon "close" at bounding box center [955, 19] width 12 height 12
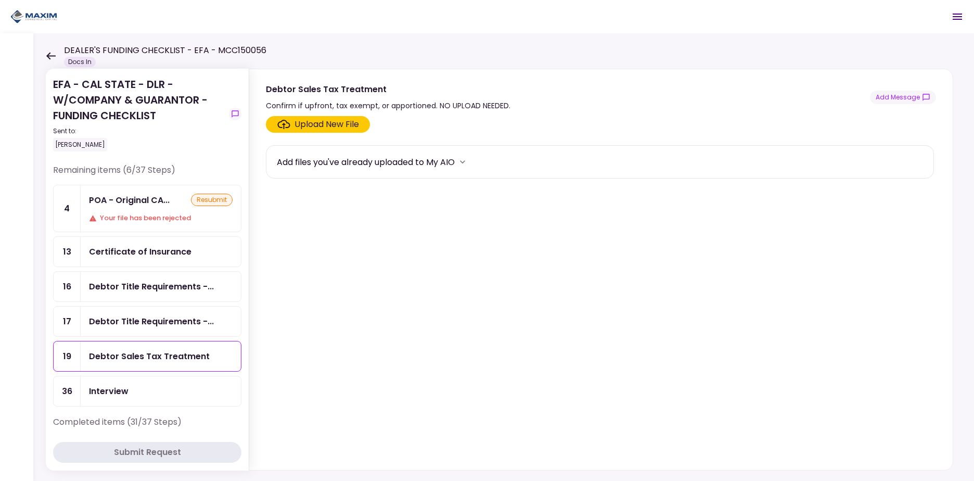
click at [126, 209] on div "POA - Original CA... resubmit Your file has been rejected" at bounding box center [161, 208] width 160 height 46
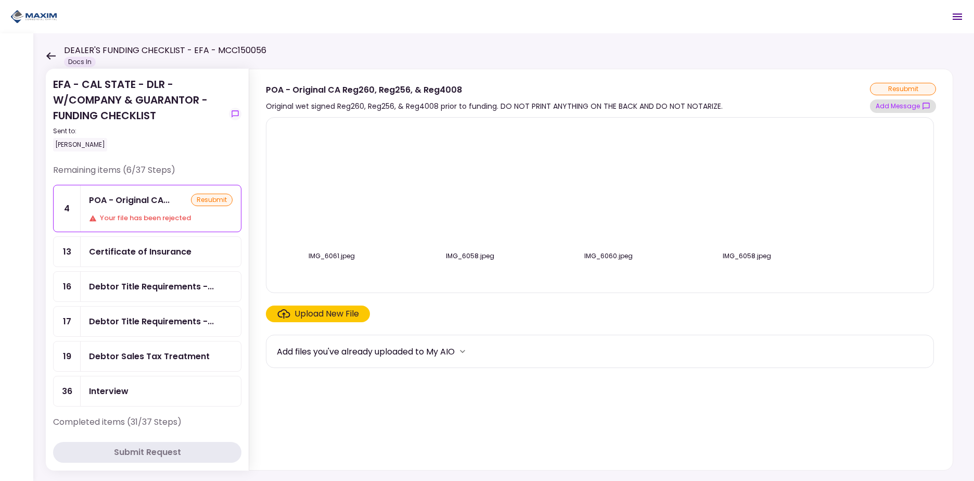
click at [904, 106] on button "Add Message" at bounding box center [903, 106] width 66 height 14
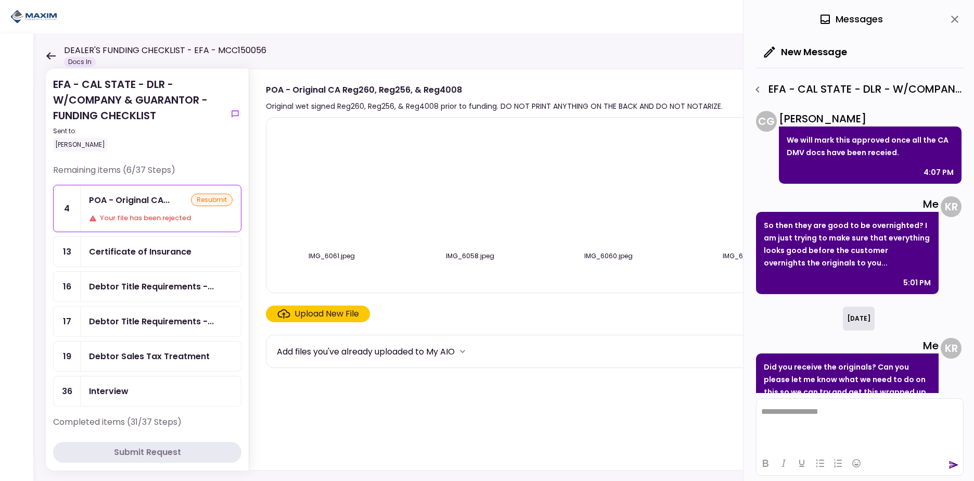
scroll to position [240, 0]
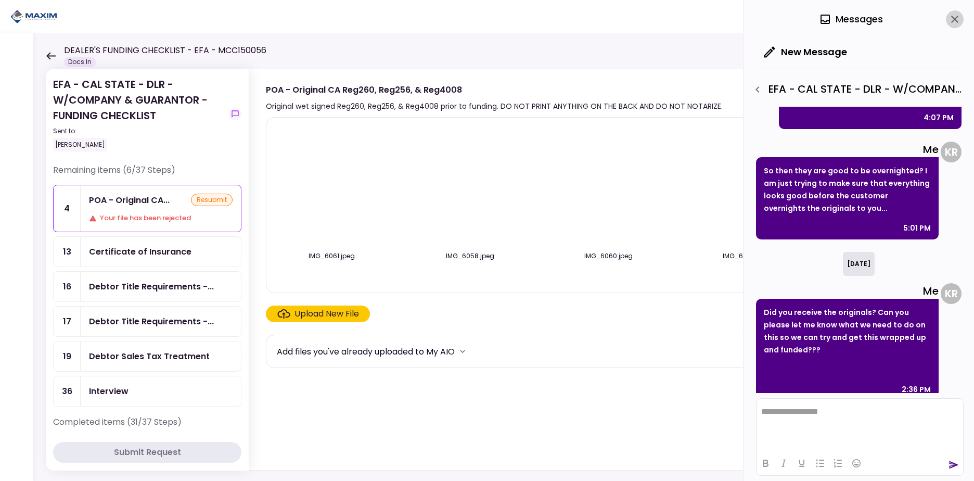
click at [953, 21] on icon "close" at bounding box center [954, 19] width 7 height 7
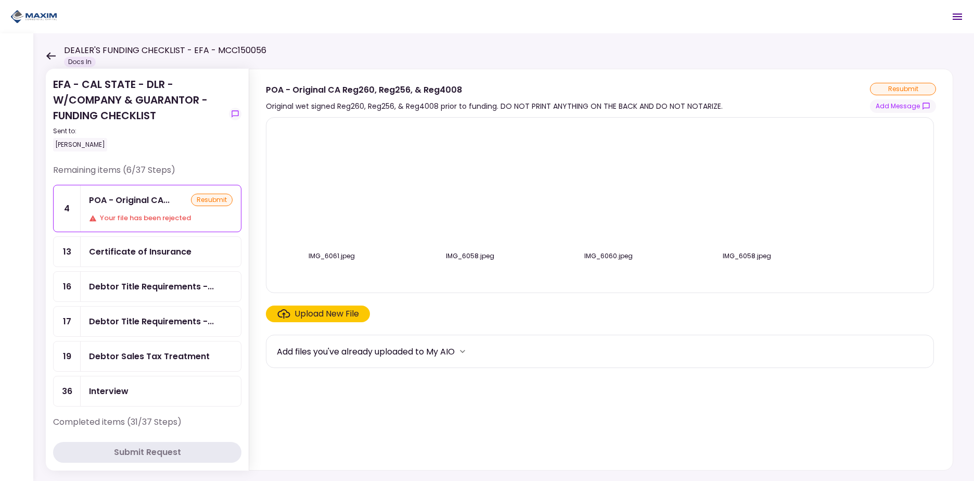
click at [48, 57] on icon at bounding box center [50, 55] width 9 height 7
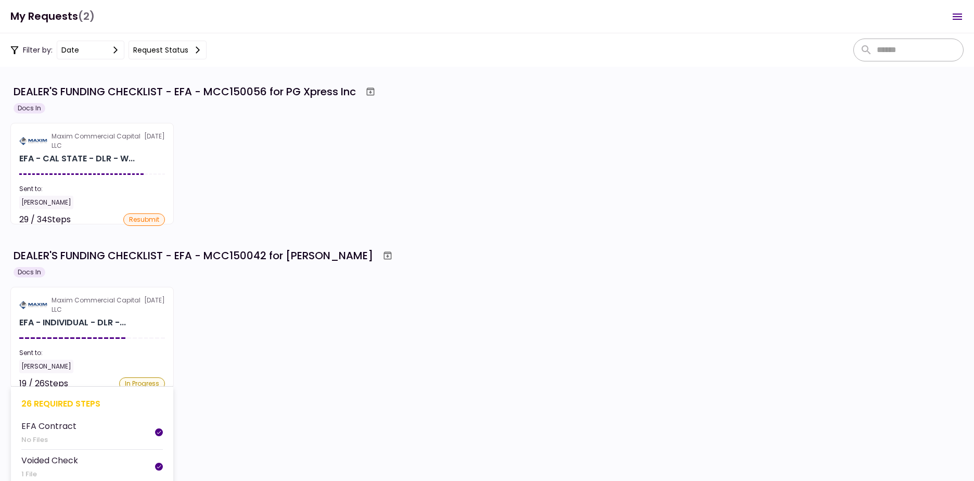
click at [129, 330] on section "Maxim Commercial Capital LLC [DATE] EFA - INDIVIDUAL - DLR -... Sent to: [PERSO…" at bounding box center [91, 337] width 163 height 101
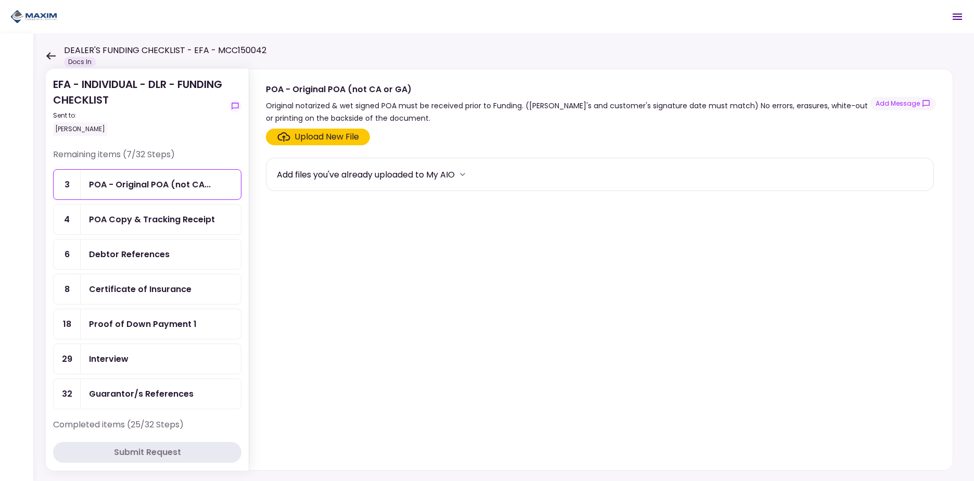
click at [139, 352] on div "Interview" at bounding box center [161, 358] width 144 height 13
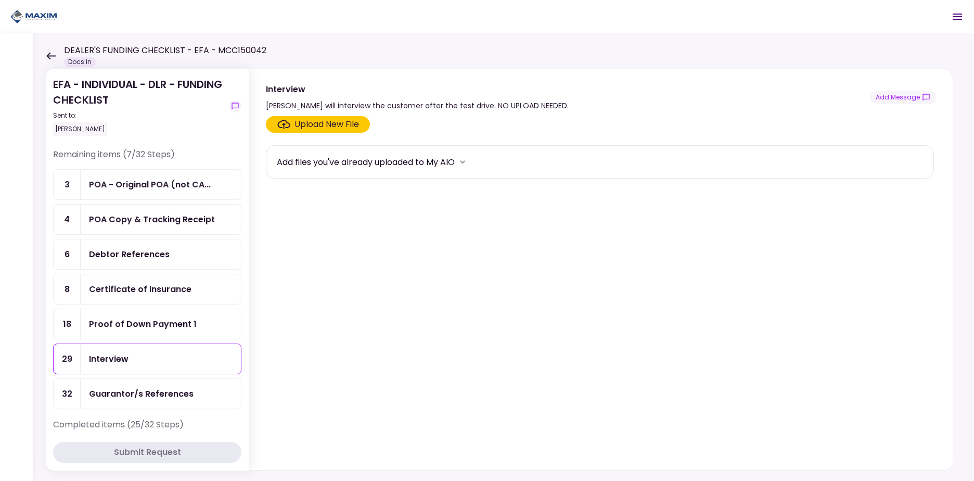
click at [138, 320] on div "Proof of Down Payment 1" at bounding box center [143, 323] width 108 height 13
click at [136, 281] on div "Certificate of Insurance" at bounding box center [161, 289] width 160 height 30
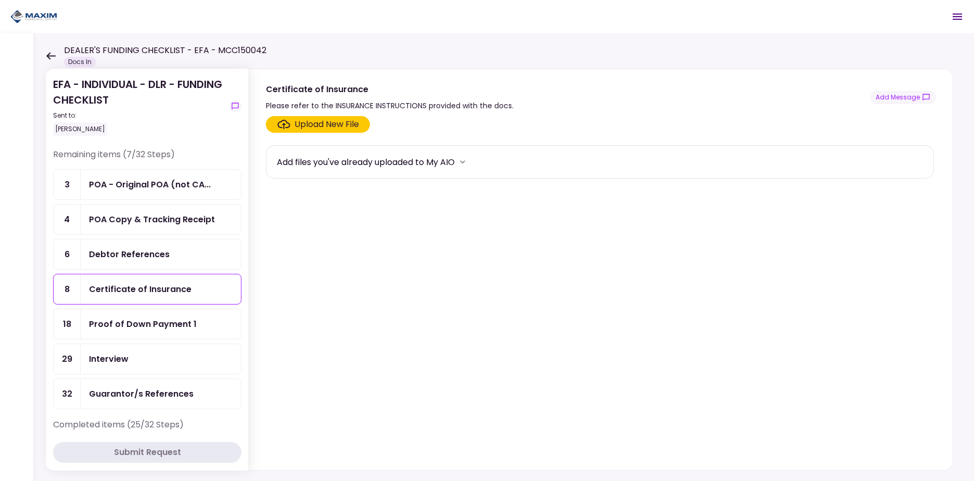
click at [131, 244] on div "Debtor References" at bounding box center [161, 254] width 160 height 30
click at [129, 215] on div "POA Copy & Tracking Receipt" at bounding box center [152, 219] width 126 height 13
click at [132, 184] on div "POA - Original POA (not CA..." at bounding box center [150, 184] width 122 height 13
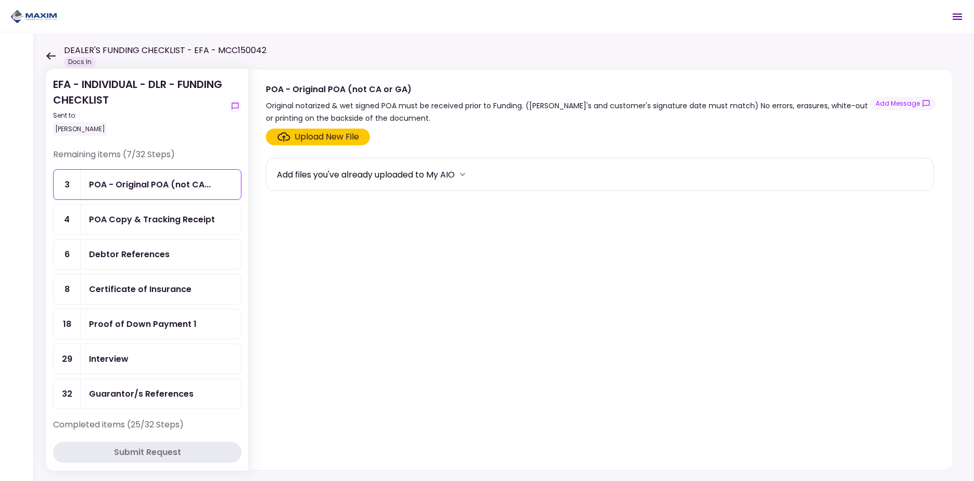
click at [141, 225] on div "POA Copy & Tracking Receipt" at bounding box center [152, 219] width 126 height 13
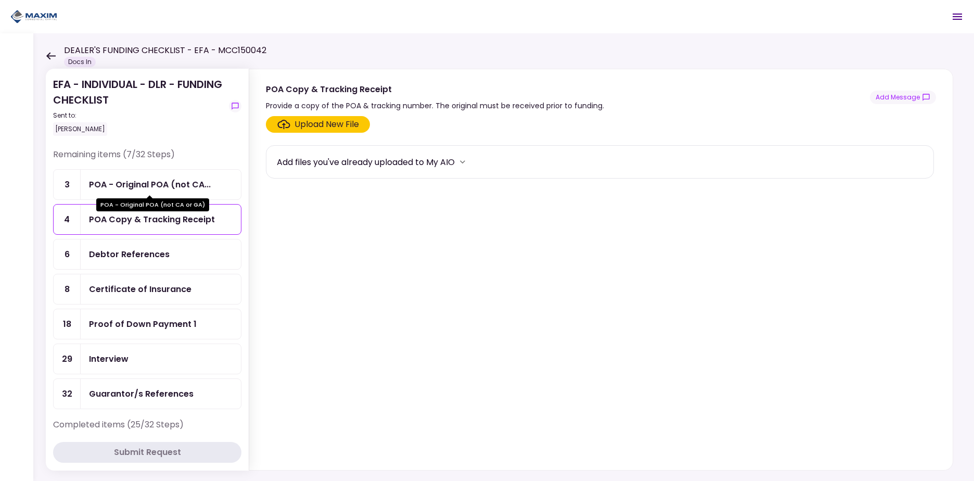
drag, startPoint x: 142, startPoint y: 182, endPoint x: 145, endPoint y: 199, distance: 17.6
click at [142, 182] on div "POA - Original POA (not CA..." at bounding box center [150, 184] width 122 height 13
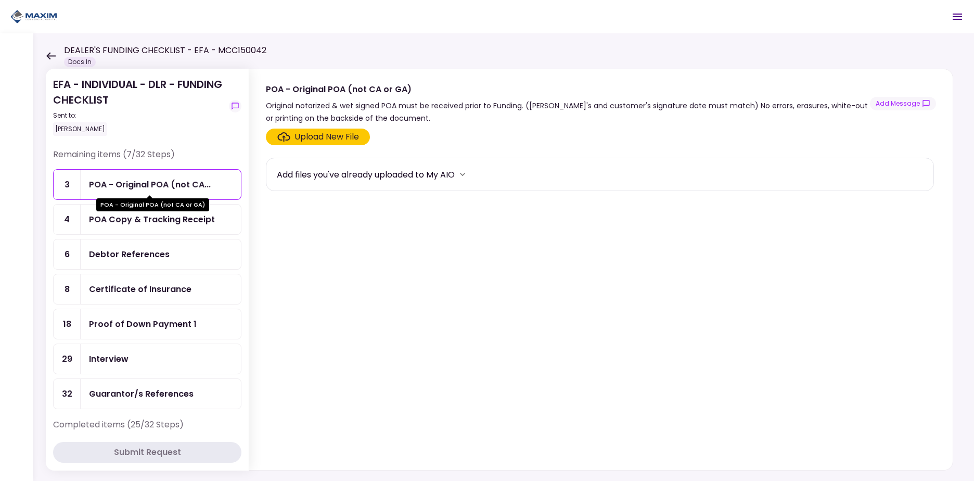
click at [149, 226] on div "POA Copy & Tracking Receipt" at bounding box center [161, 220] width 160 height 30
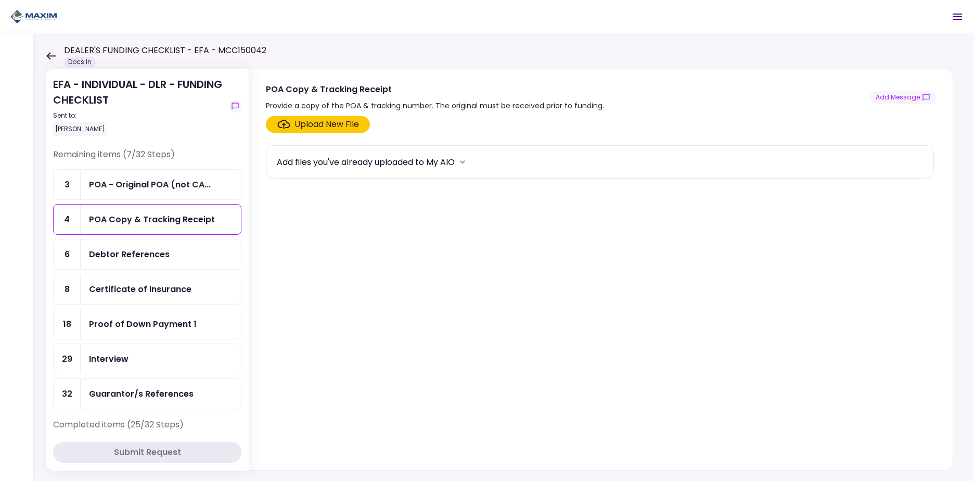
click at [152, 185] on div "POA - Original POA (not CA..." at bounding box center [150, 184] width 122 height 13
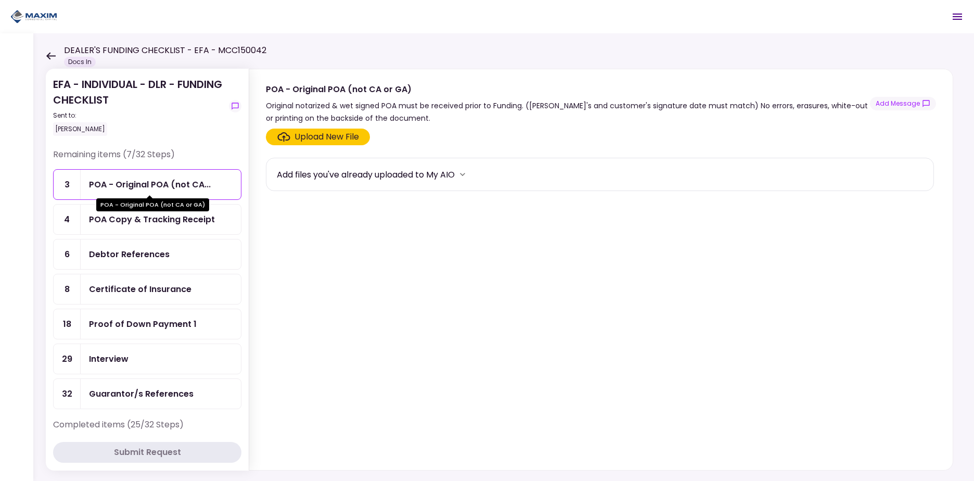
drag, startPoint x: 150, startPoint y: 222, endPoint x: 150, endPoint y: 212, distance: 9.9
click at [150, 223] on div "POA Copy & Tracking Receipt" at bounding box center [152, 219] width 126 height 13
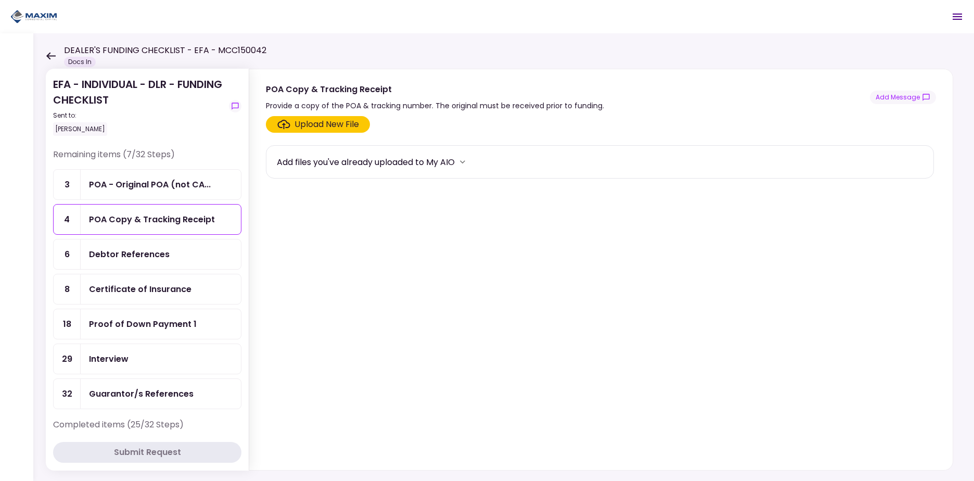
click at [149, 188] on div "POA - Original POA (not CA..." at bounding box center [150, 184] width 122 height 13
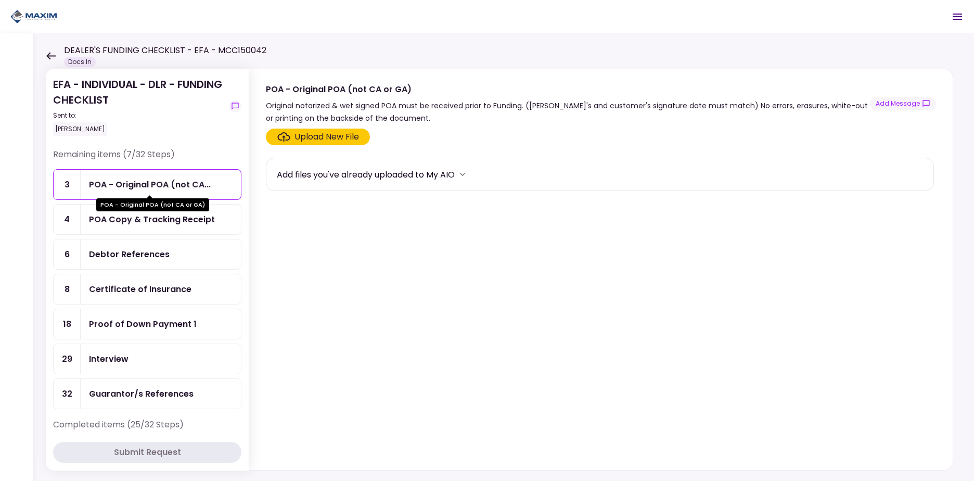
click at [146, 226] on div "POA Copy & Tracking Receipt" at bounding box center [161, 220] width 160 height 30
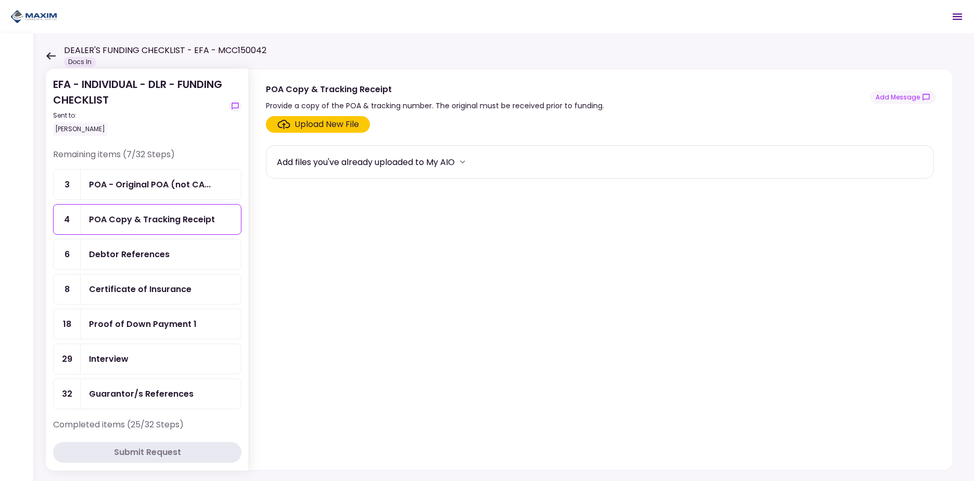
click at [146, 179] on div "POA - Original POA (not CA..." at bounding box center [150, 184] width 122 height 13
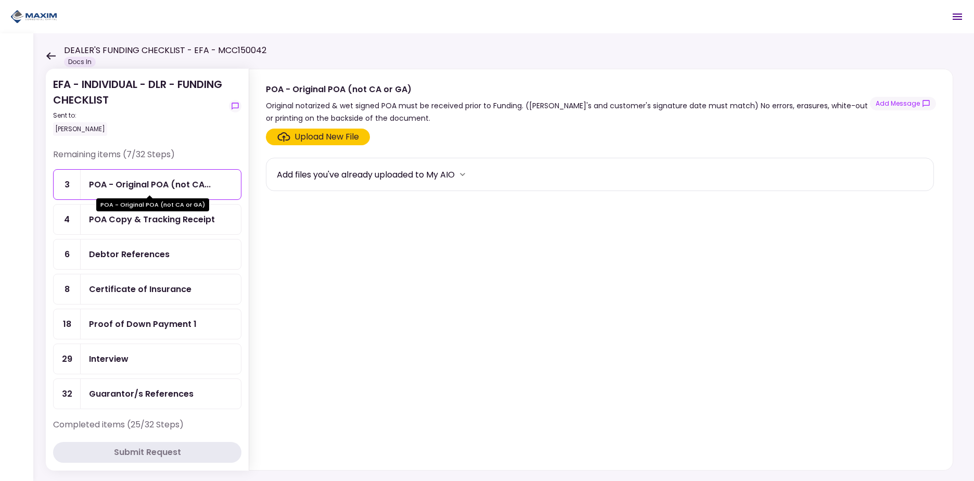
click at [146, 216] on div "POA Copy & Tracking Receipt" at bounding box center [152, 219] width 126 height 13
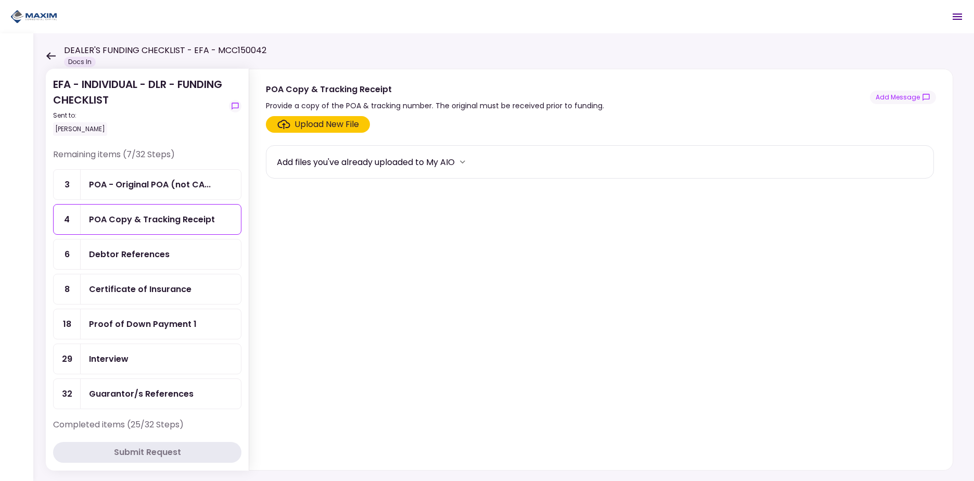
click at [146, 258] on div "Debtor References" at bounding box center [129, 254] width 81 height 13
click at [147, 285] on div "Certificate of Insurance" at bounding box center [140, 289] width 103 height 13
click at [147, 313] on div "Proof of Down Payment 1" at bounding box center [161, 324] width 160 height 30
click at [146, 343] on link "29 Interview" at bounding box center [147, 358] width 188 height 31
click at [155, 389] on div "Guarantor/s References" at bounding box center [141, 393] width 105 height 13
